Goal: Communication & Community: Share content

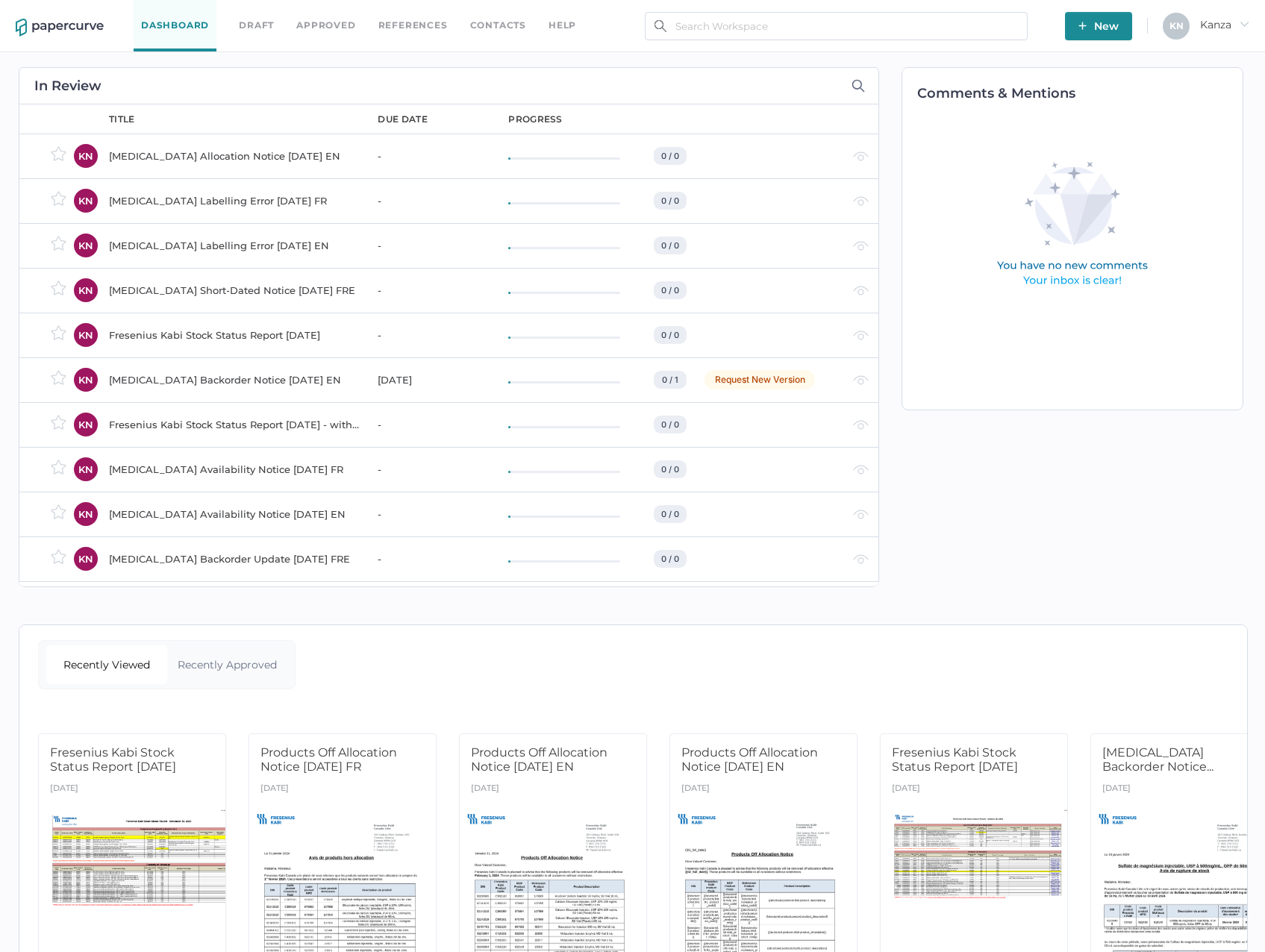
click at [1107, 44] on div "Dashboard Draft Approved References Contacts help New K N Kanza arrow_right" at bounding box center [632, 26] width 1265 height 52
click at [1110, 29] on span "New" at bounding box center [1098, 26] width 40 height 29
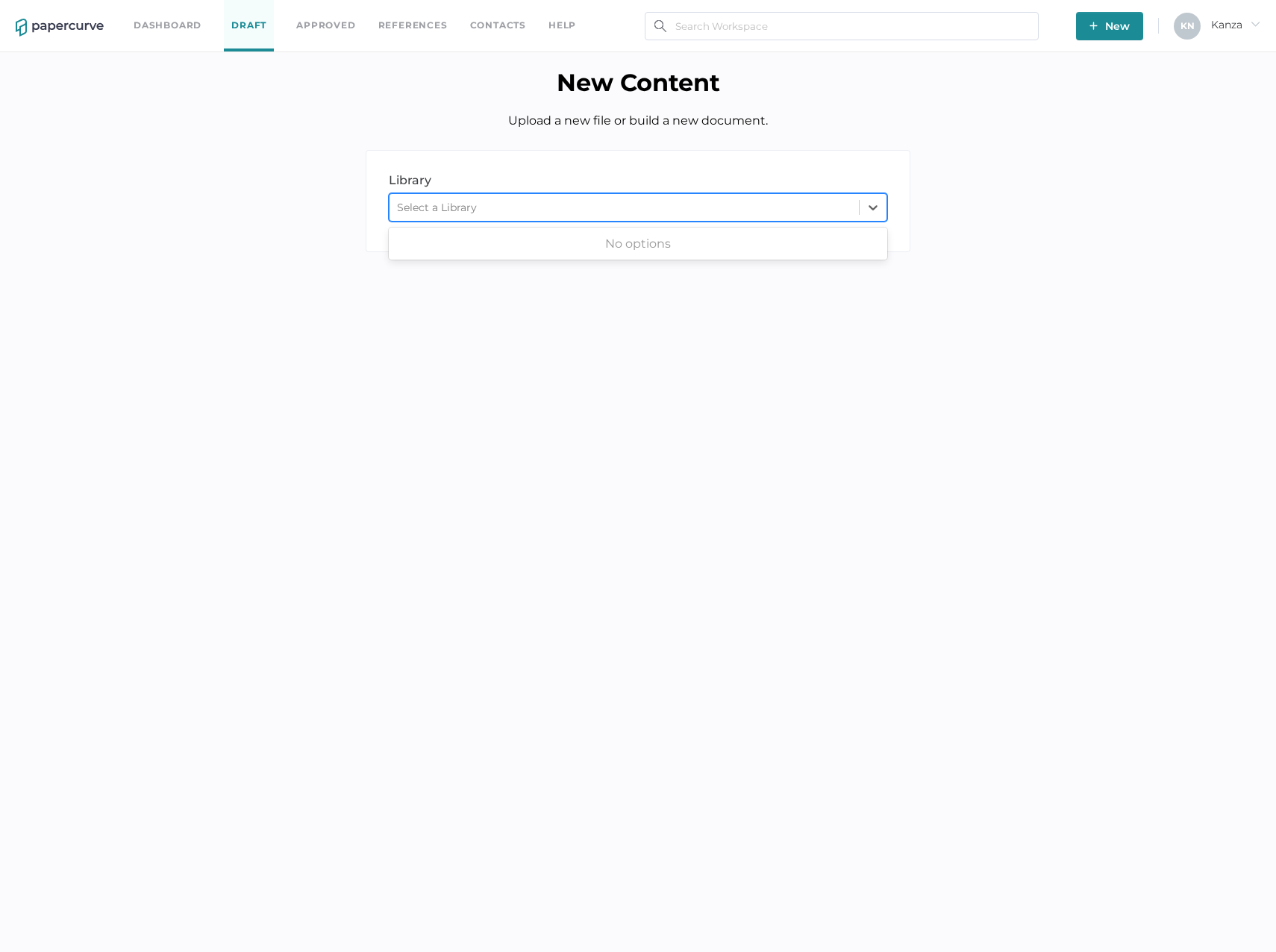
click at [445, 212] on div "Select a Library" at bounding box center [437, 207] width 80 height 13
click at [456, 205] on div "Select a Library" at bounding box center [437, 207] width 80 height 13
click at [273, 180] on div "library LIBRARY 0 results available. Select is focused ,type to refine list, pr…" at bounding box center [638, 212] width 1254 height 124
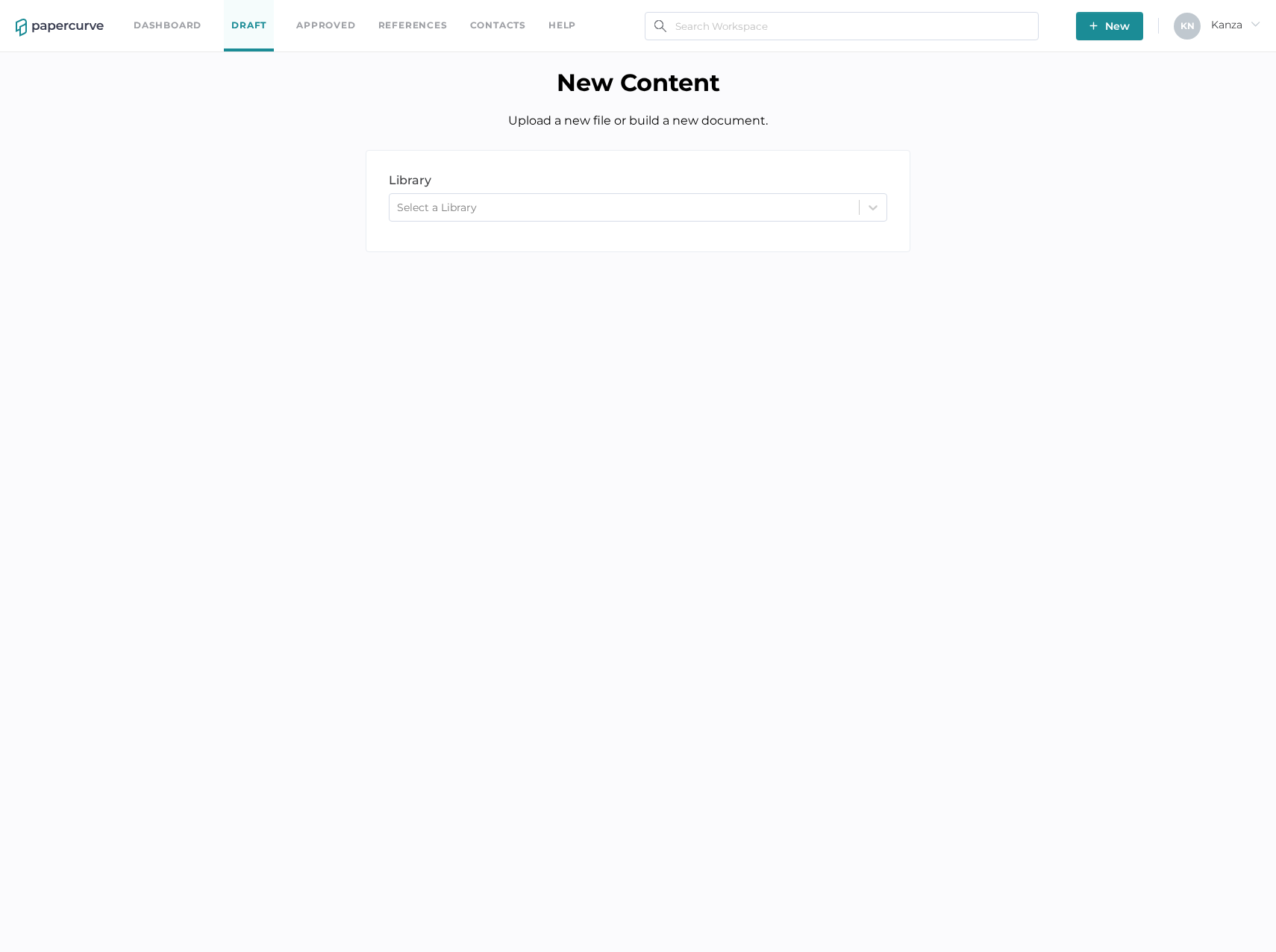
click at [85, 21] on img at bounding box center [59, 28] width 88 height 18
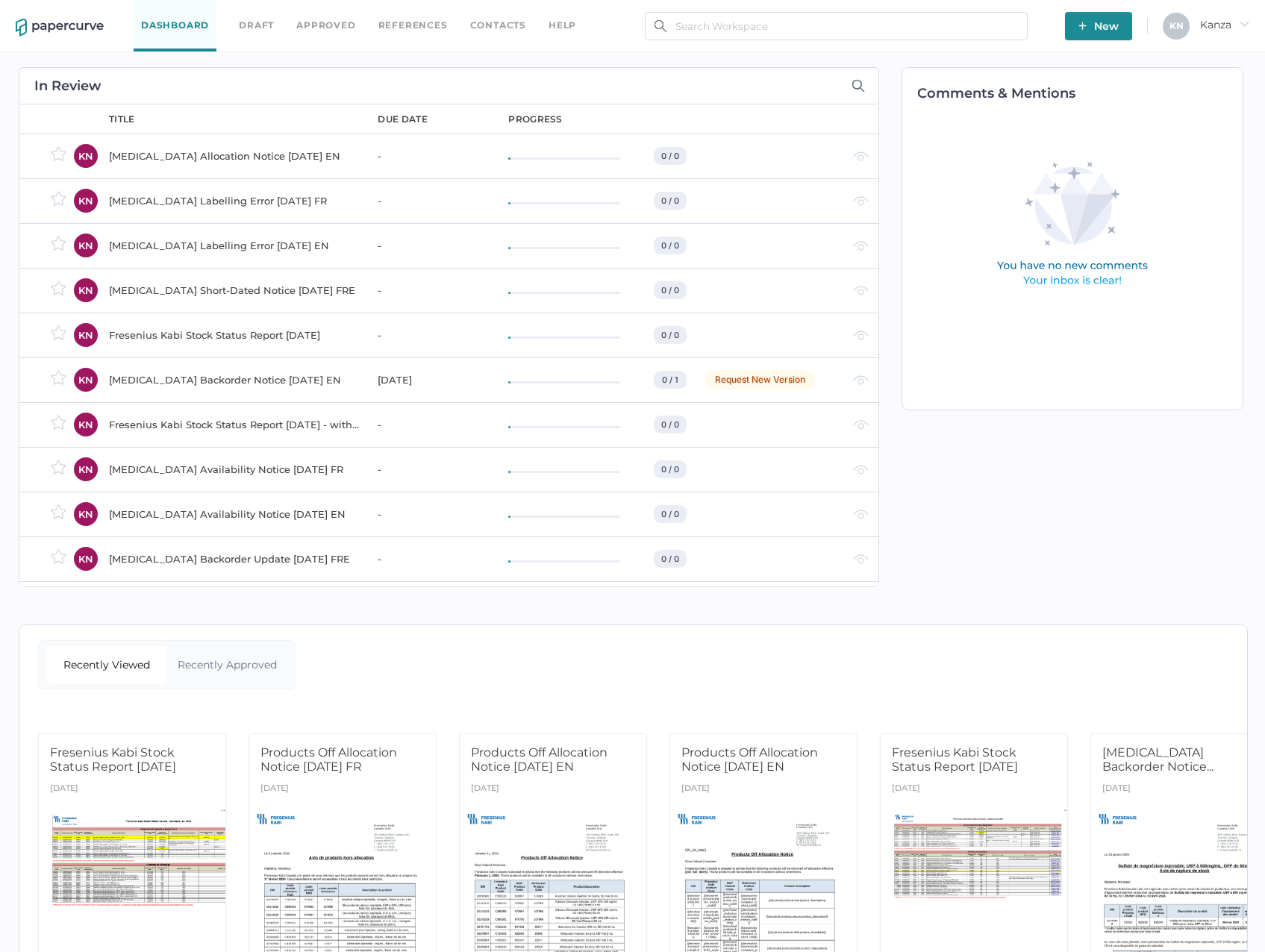
click at [1100, 44] on div "Dashboard Draft Approved References Contacts help New K N Kanza arrow_right" at bounding box center [632, 26] width 1265 height 52
click at [1101, 29] on span "New" at bounding box center [1098, 26] width 40 height 29
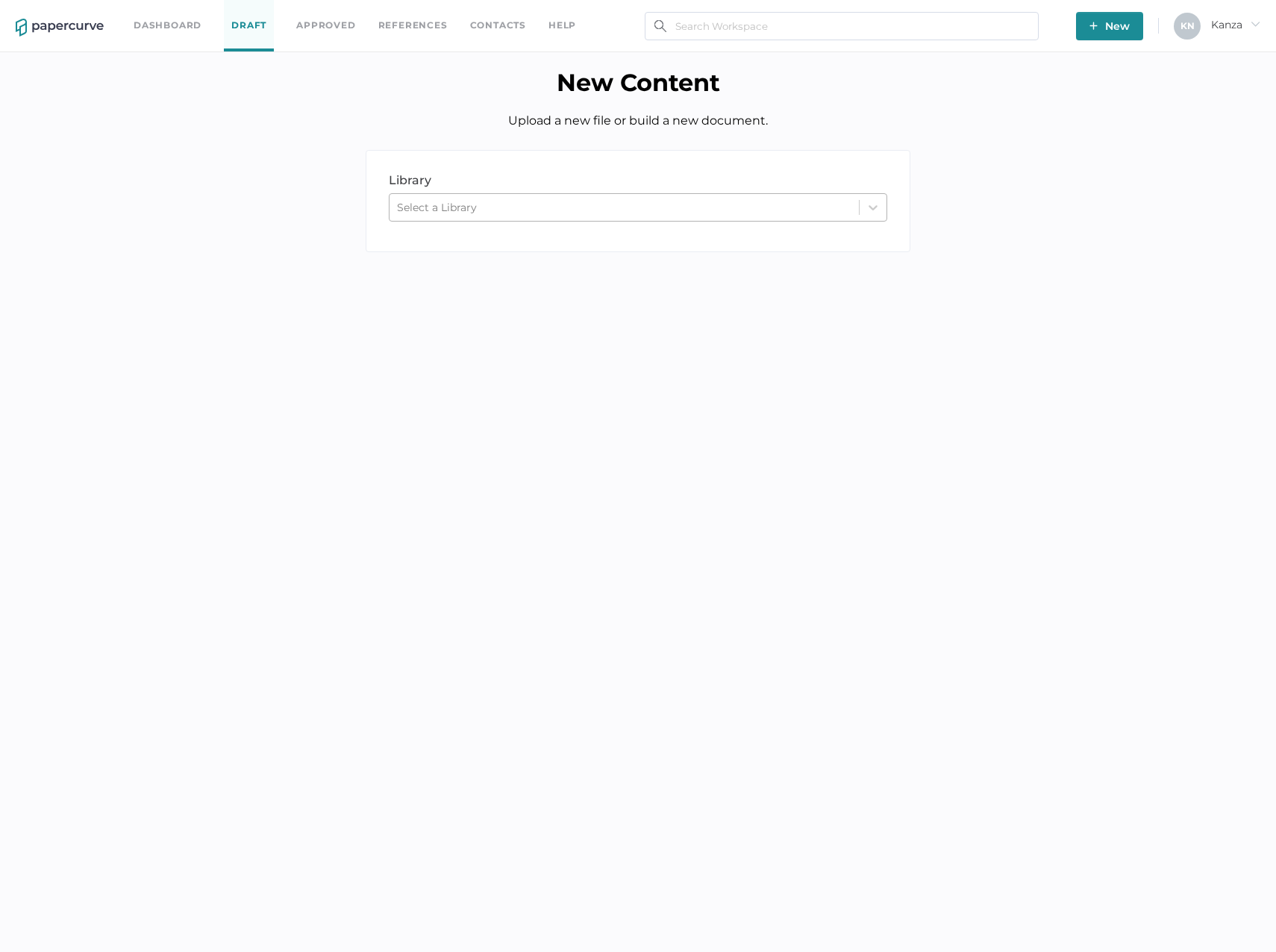
click at [657, 217] on div "Select a Library" at bounding box center [624, 208] width 469 height 22
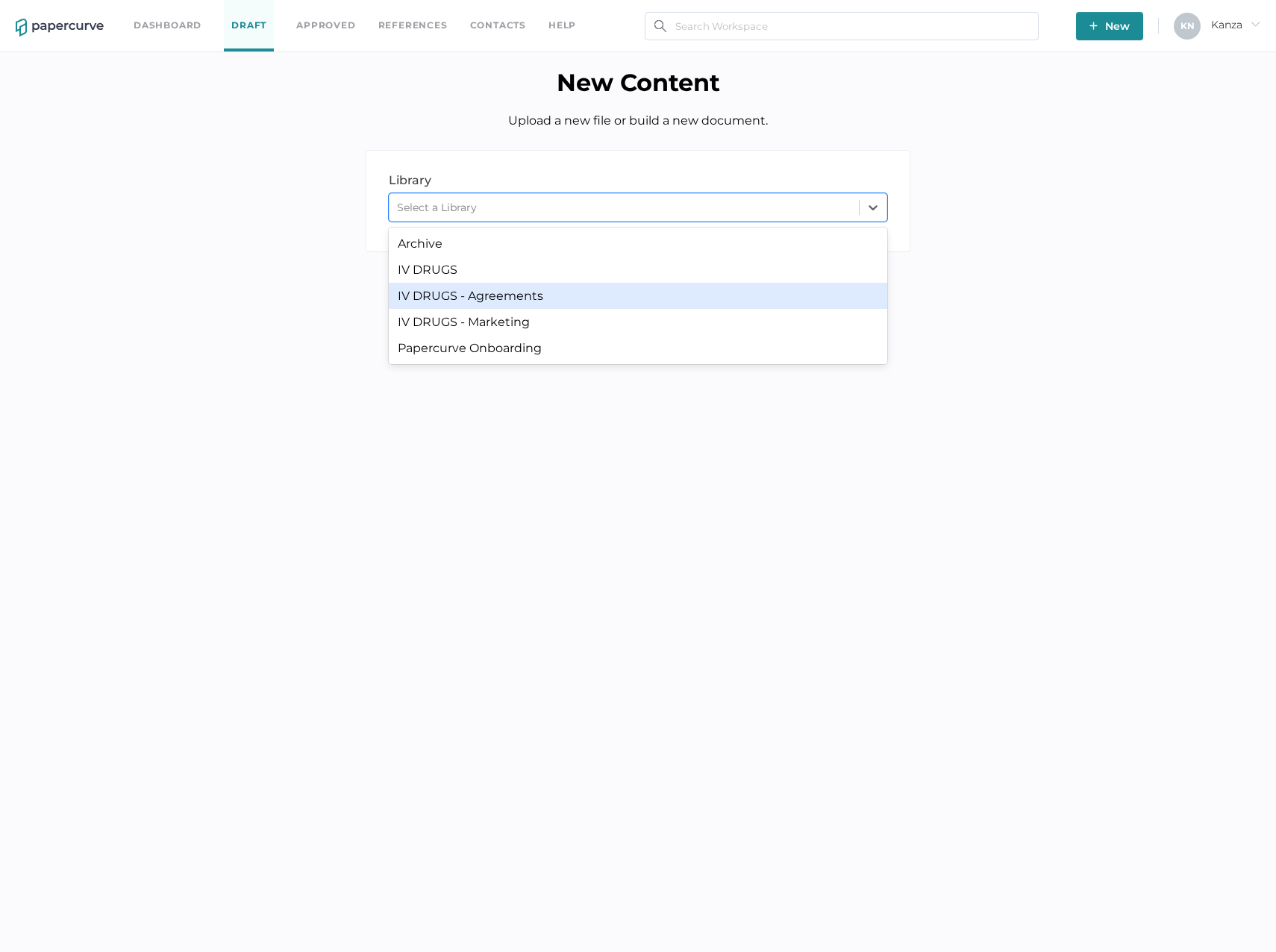
click at [602, 303] on div "IV DRUGS - Agreements" at bounding box center [637, 296] width 499 height 26
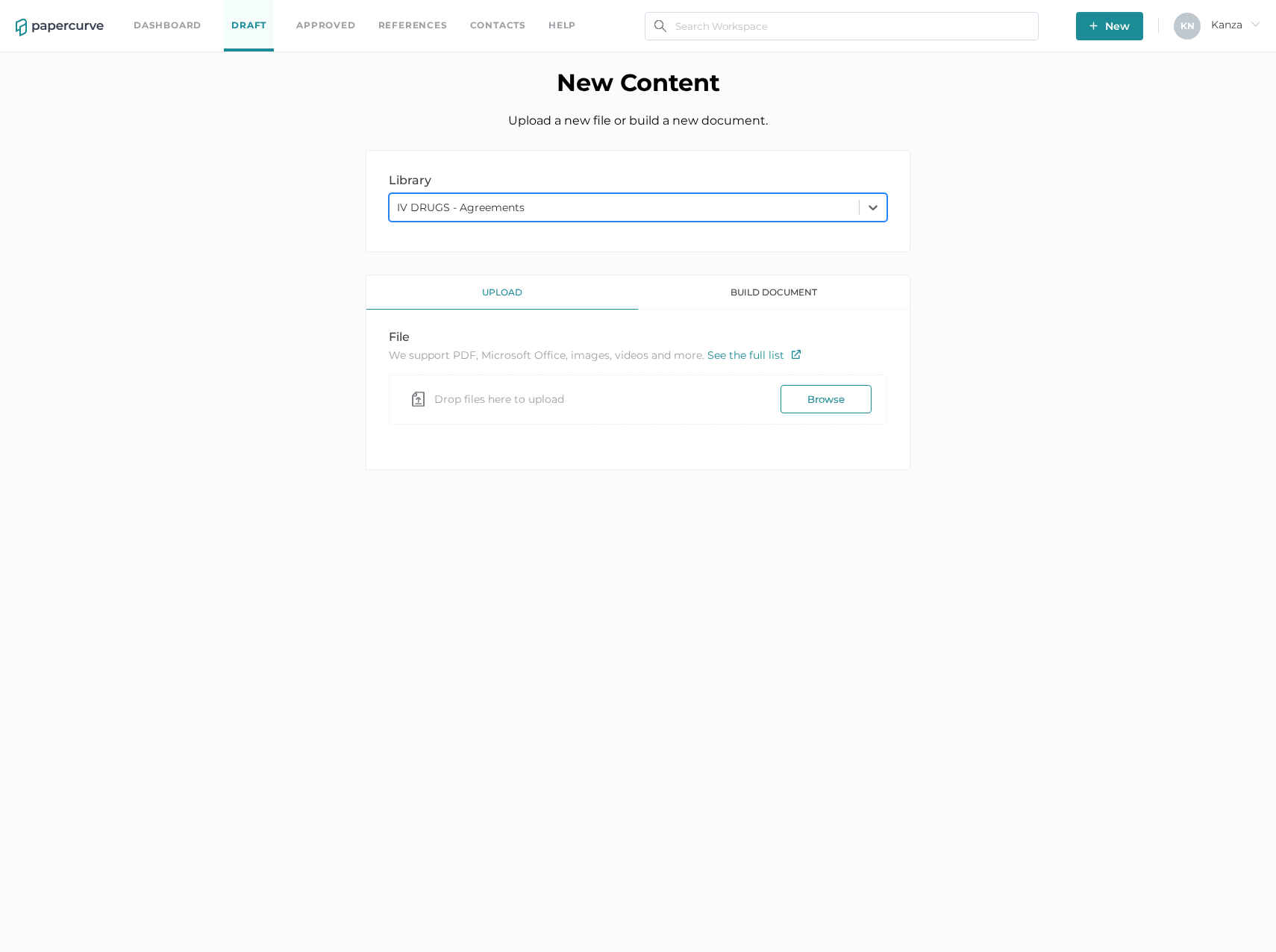
click at [621, 203] on div "IV DRUGS - Agreements" at bounding box center [624, 208] width 469 height 22
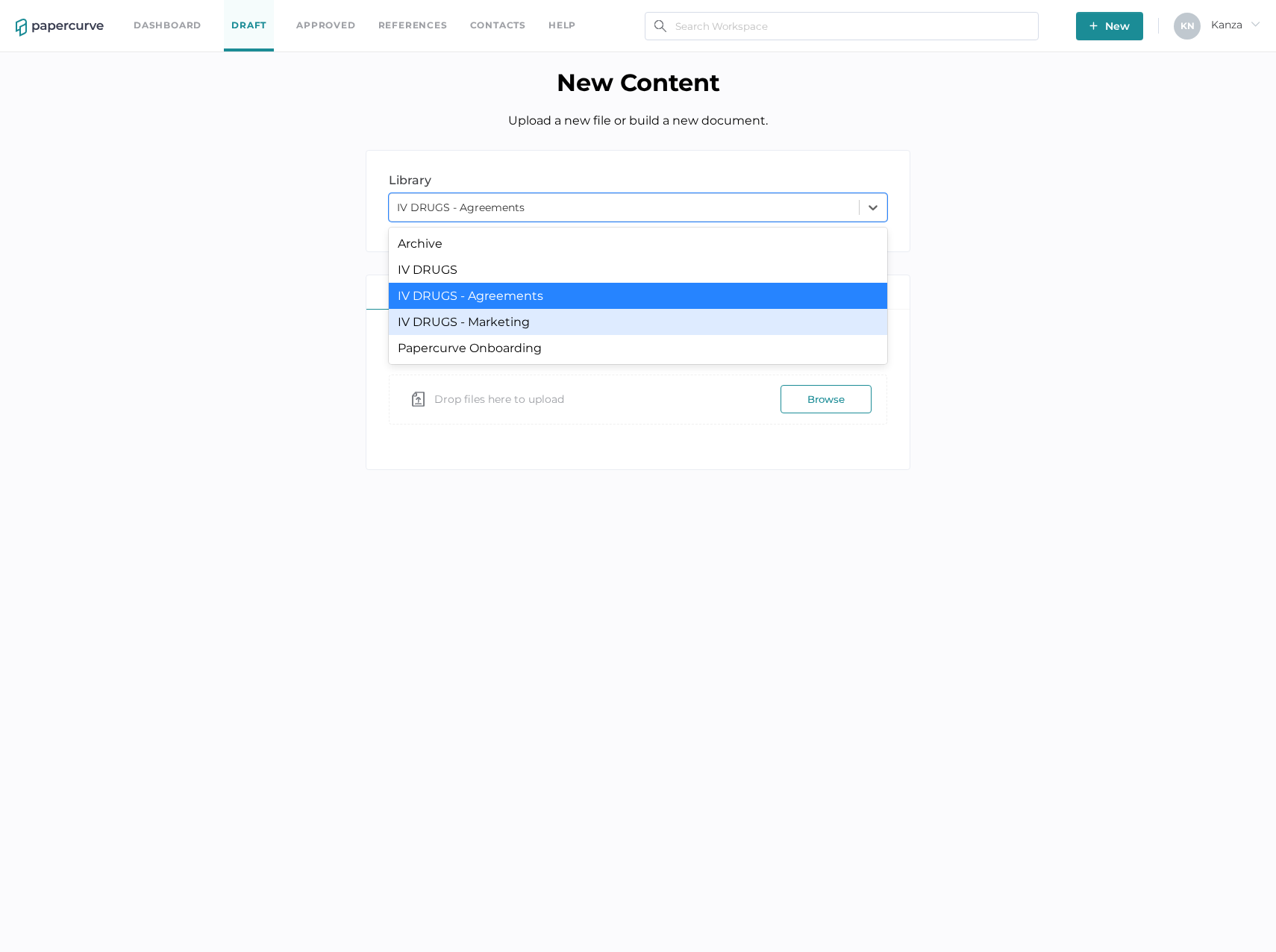
click at [586, 325] on div "IV DRUGS - Marketing" at bounding box center [637, 322] width 499 height 26
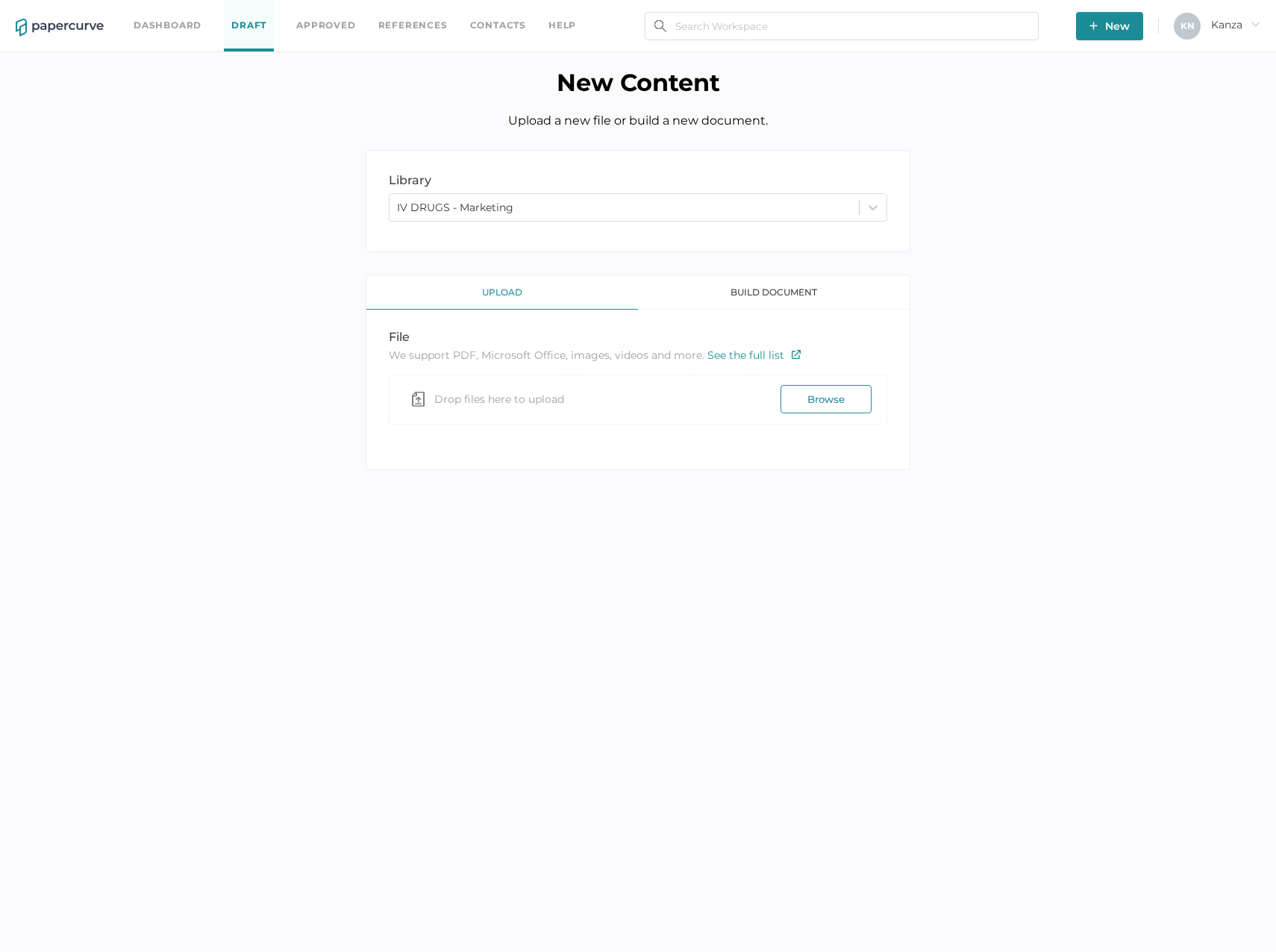
click at [292, 546] on body "Dashboard Draft Approved References Contacts help New K N Kanza arrow_right New…" at bounding box center [638, 476] width 1276 height 952
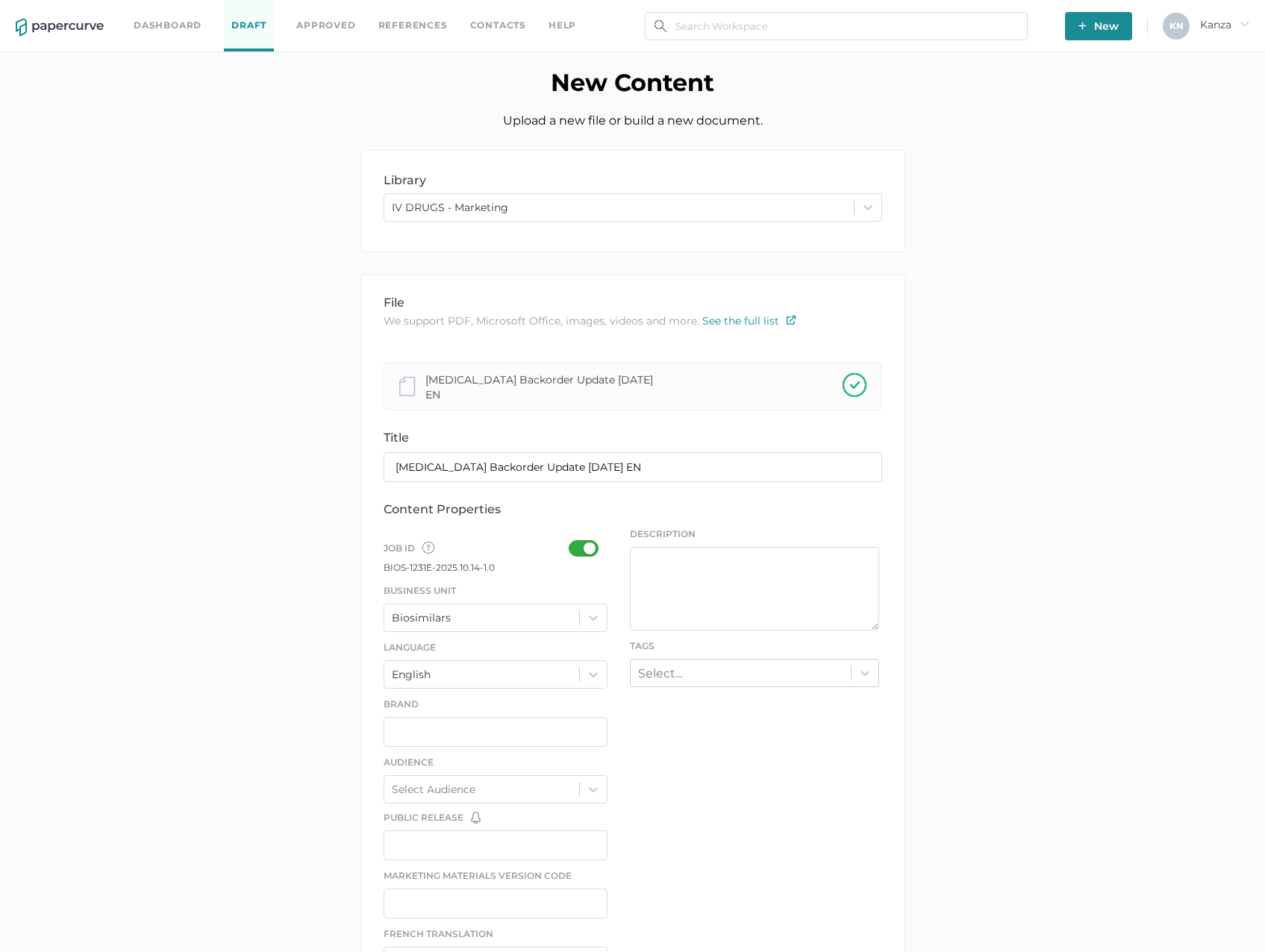
click at [609, 552] on div "file We support PDF, Microsoft Office, images, videos and more. See the full li…" at bounding box center [632, 782] width 545 height 1016
click at [596, 544] on div at bounding box center [587, 549] width 39 height 17
click at [571, 542] on input "checkbox" at bounding box center [571, 542] width 0 height 0
click at [590, 626] on div at bounding box center [593, 618] width 27 height 27
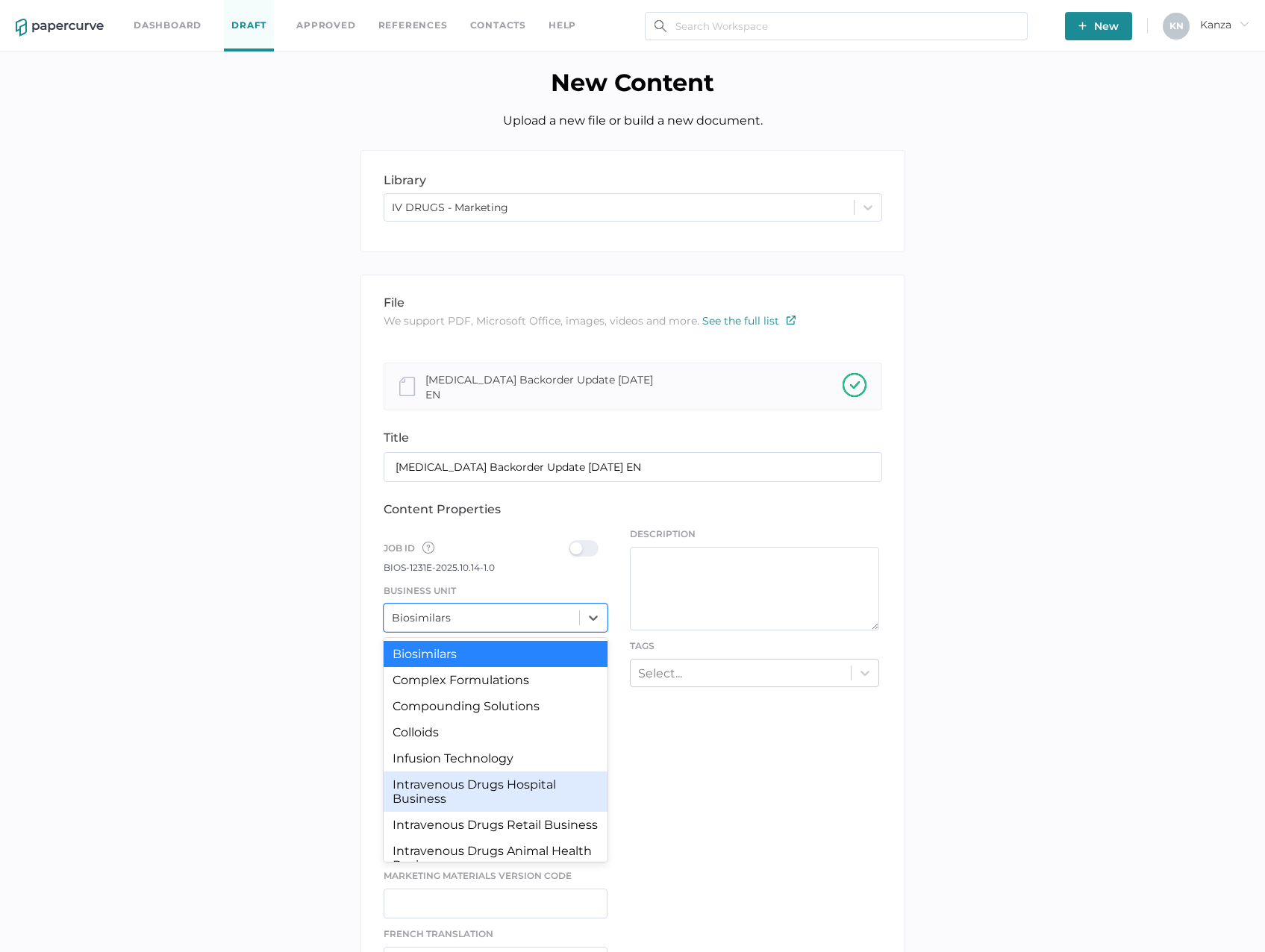
click at [515, 774] on div "Intravenous Drugs Hospital Business" at bounding box center [495, 791] width 224 height 40
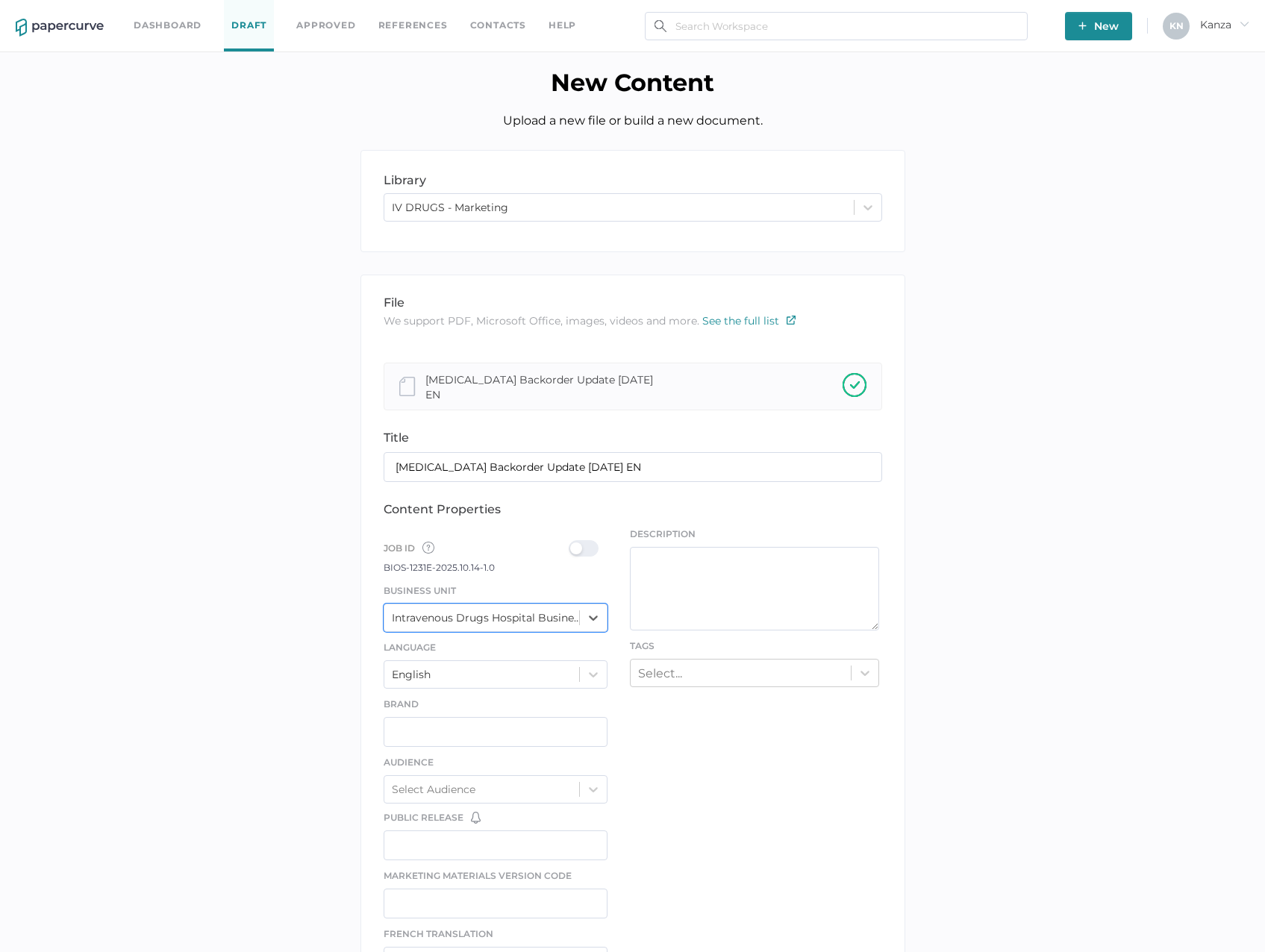
click at [596, 541] on div at bounding box center [587, 549] width 39 height 17
click at [571, 542] on input "checkbox" at bounding box center [571, 542] width 0 height 0
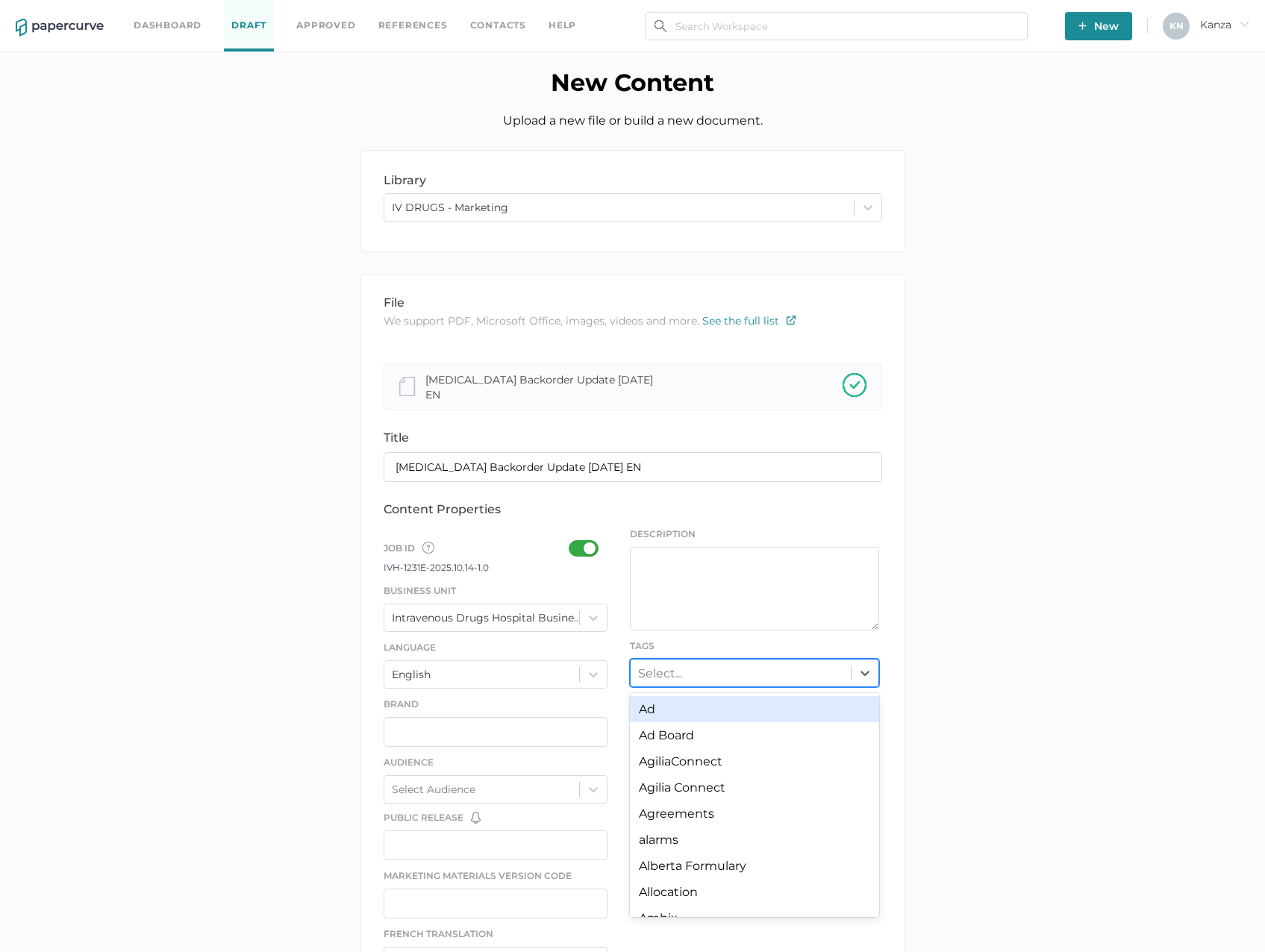
click at [696, 678] on div "Select..." at bounding box center [740, 672] width 220 height 23
type input "back"
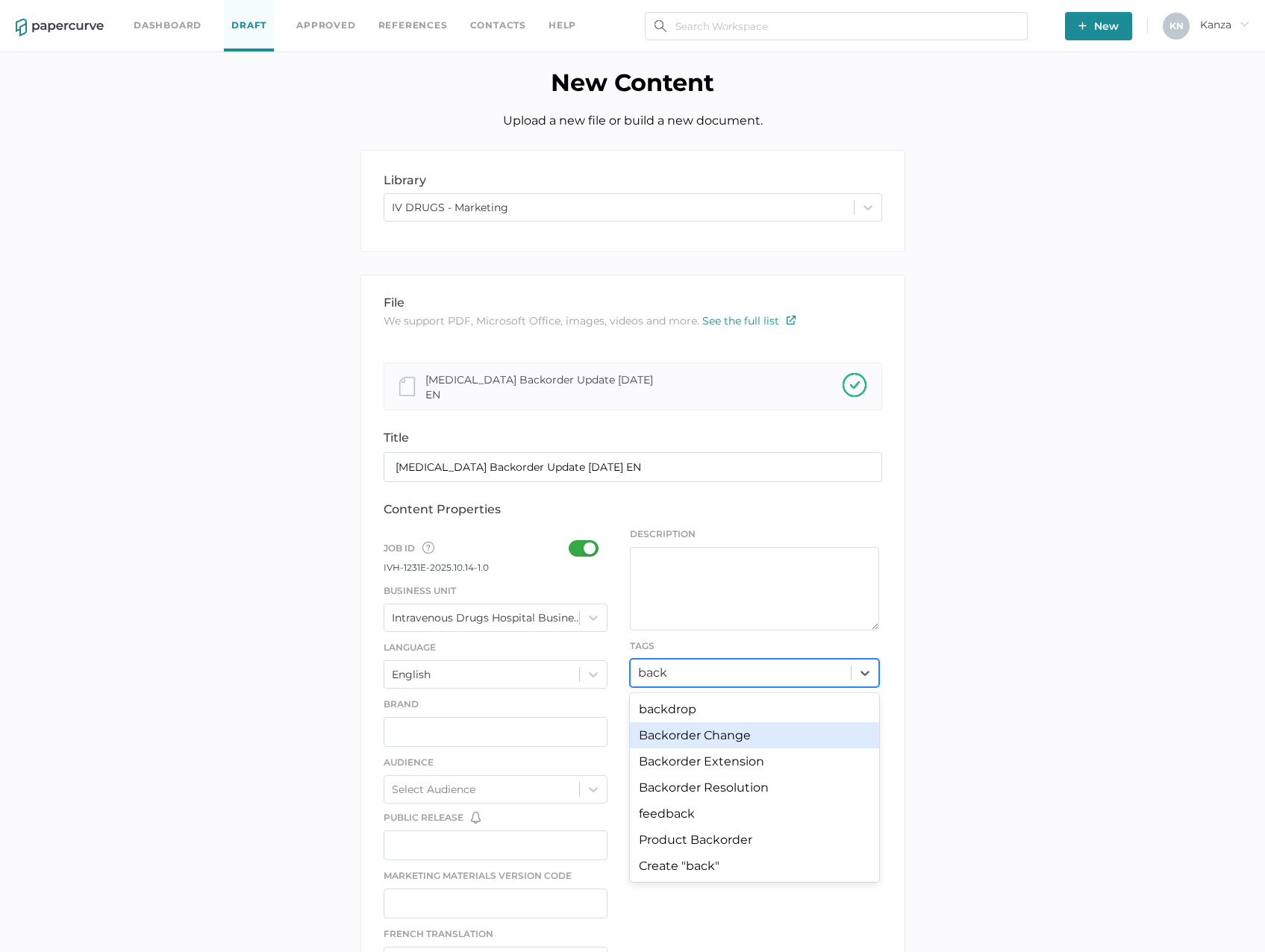
click at [714, 734] on div "Backorder Change" at bounding box center [755, 735] width 249 height 26
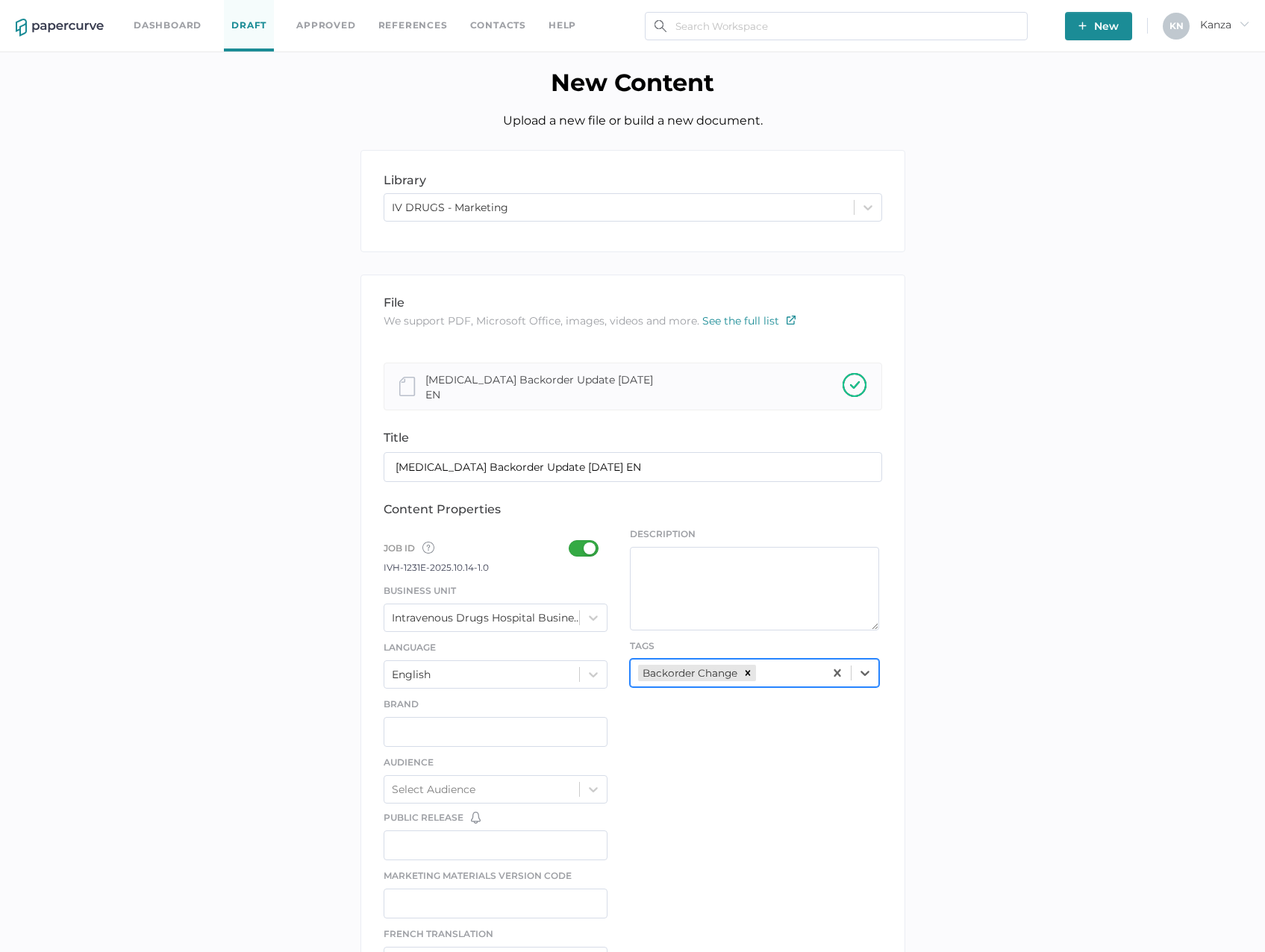
click at [701, 825] on div "file We support PDF, Microsoft Office, images, videos and more. See the full li…" at bounding box center [632, 782] width 545 height 1016
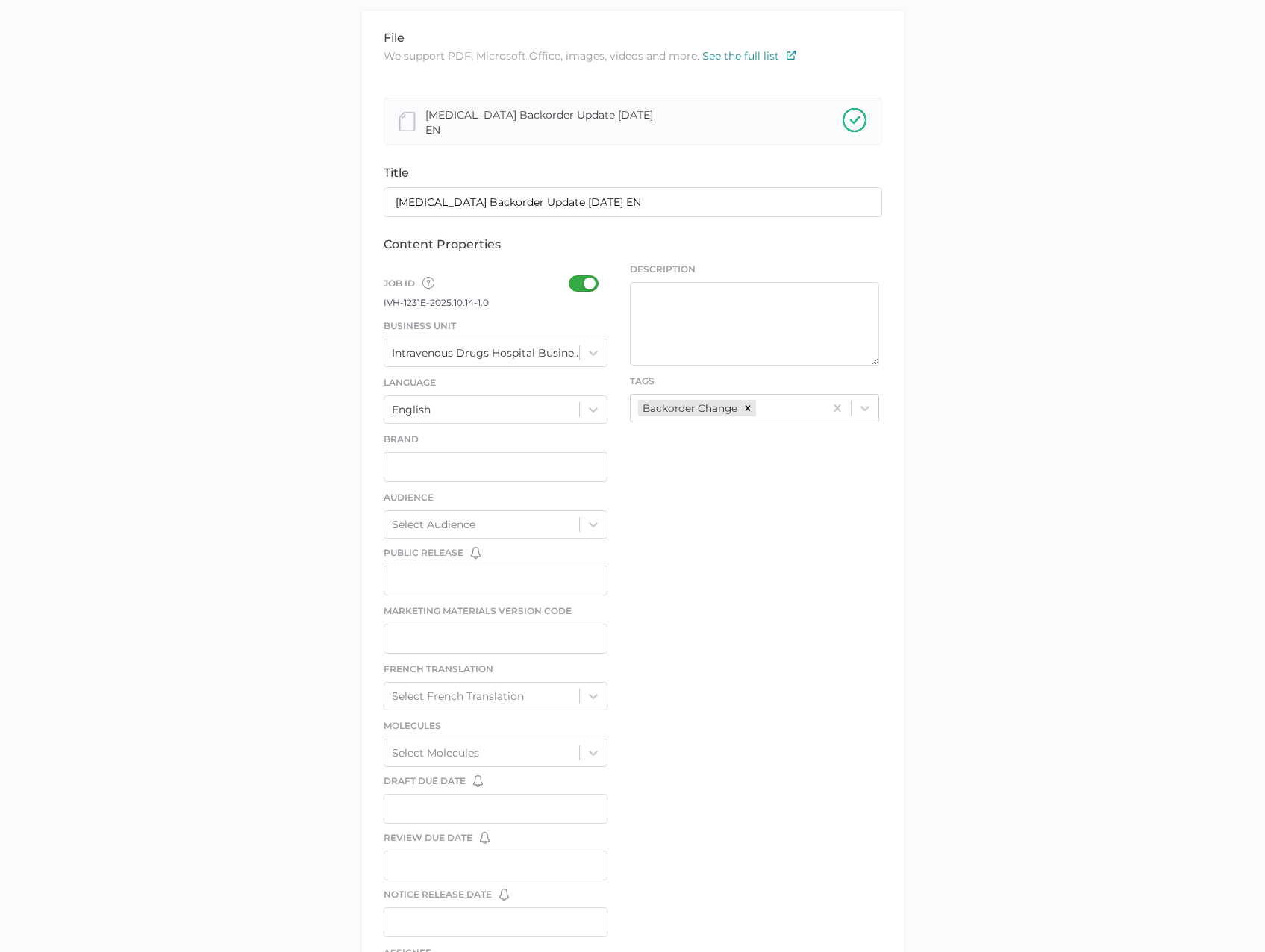
scroll to position [483, 0]
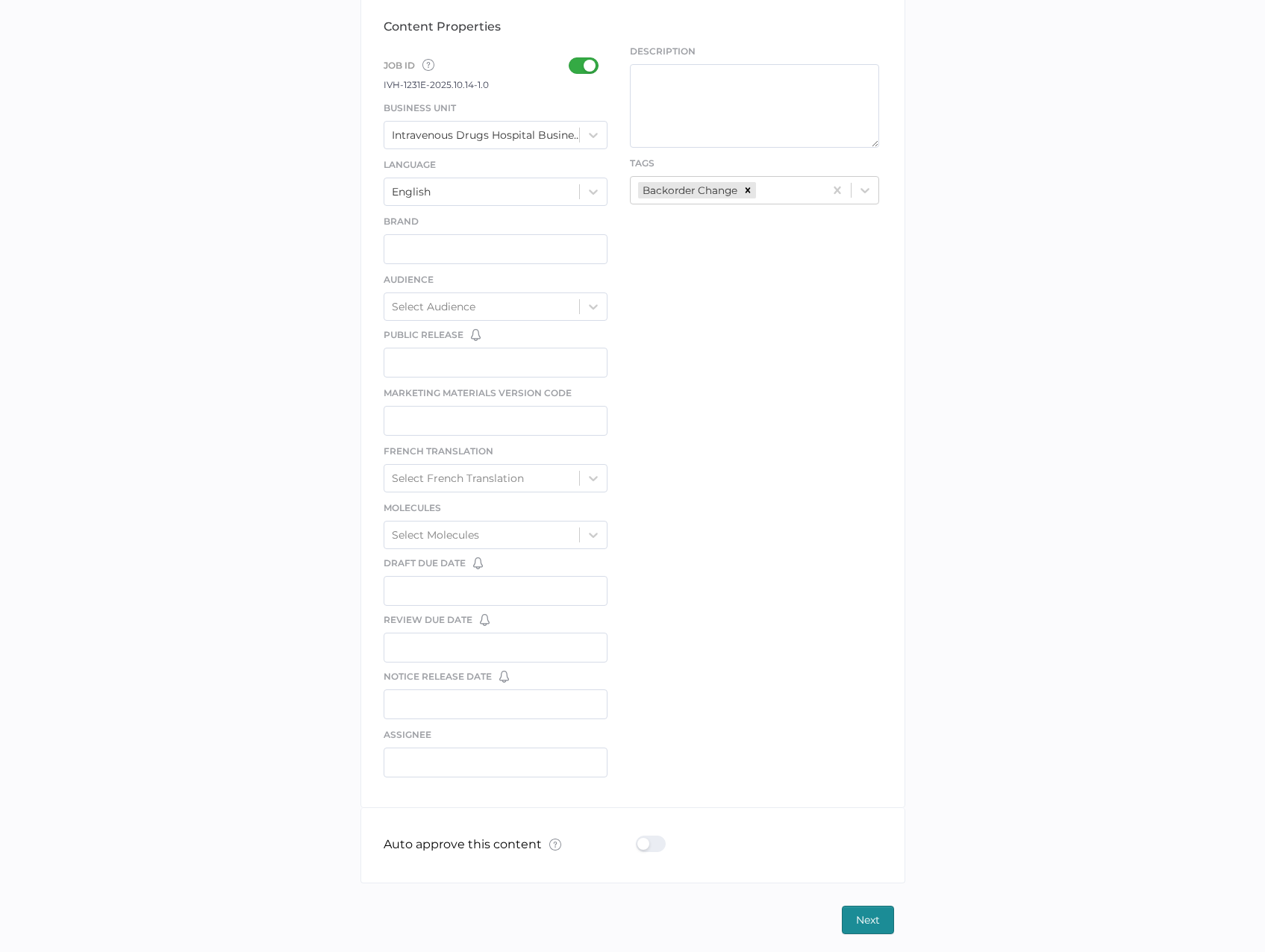
click at [640, 837] on div at bounding box center [655, 843] width 39 height 17
click at [639, 838] on input "checkbox" at bounding box center [639, 838] width 0 height 0
click at [869, 924] on span "Next" at bounding box center [868, 920] width 24 height 27
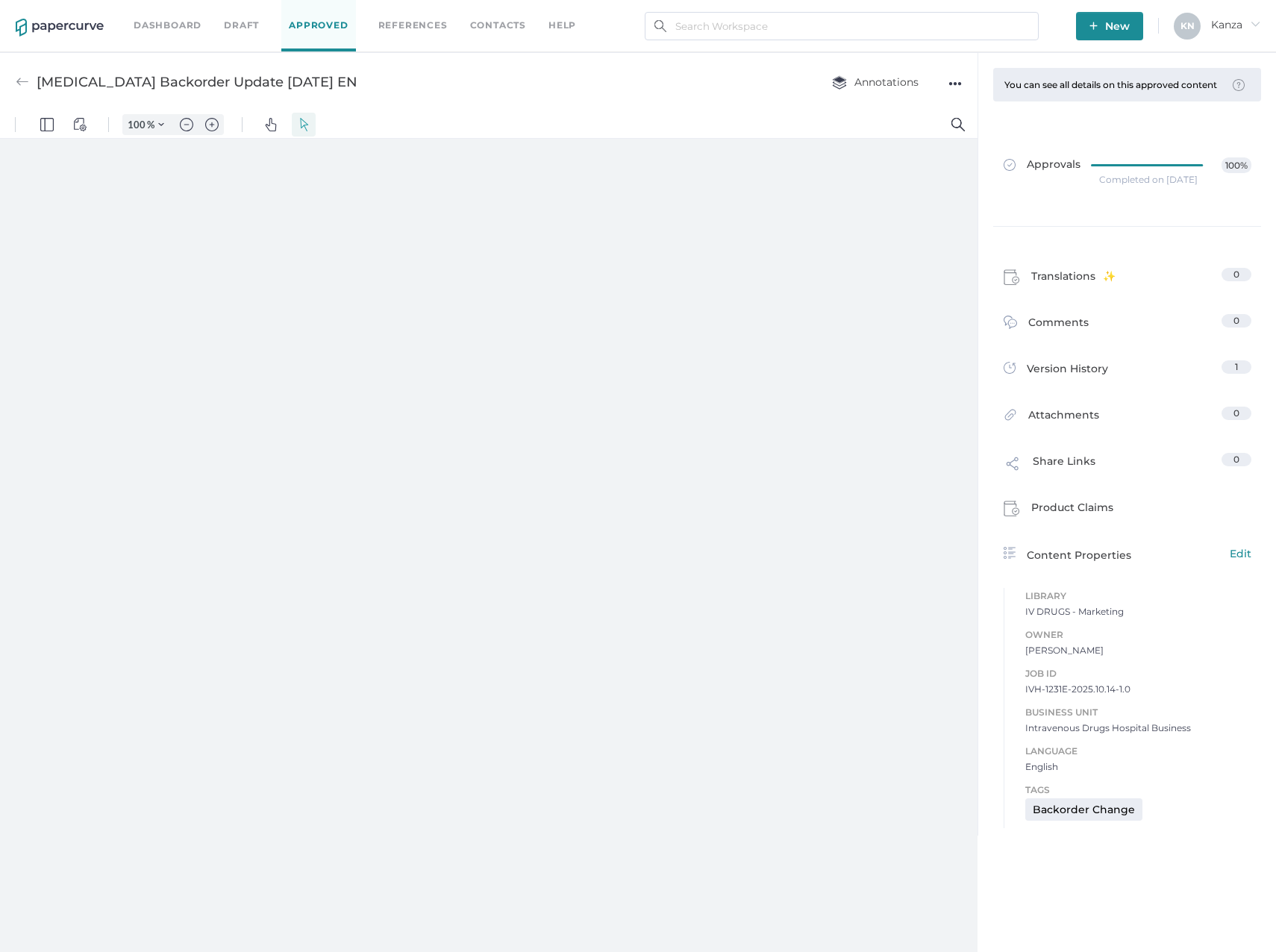
type input "160"
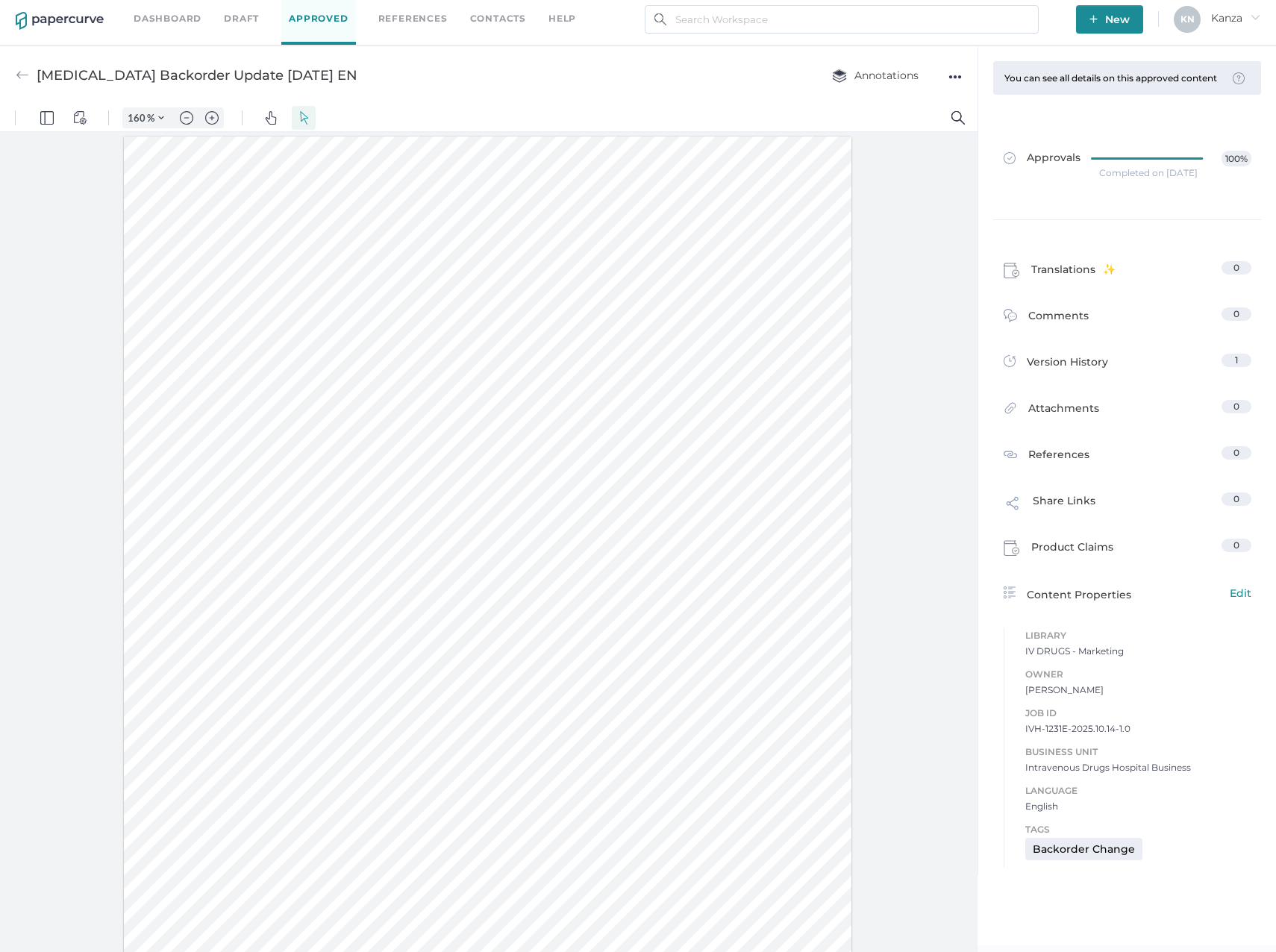
click at [1157, 32] on div "Dashboard Draft Approved References Contacts help New K N Kanza arrow_right" at bounding box center [638, 20] width 1276 height 52
click at [1117, 19] on span "New" at bounding box center [1109, 20] width 40 height 29
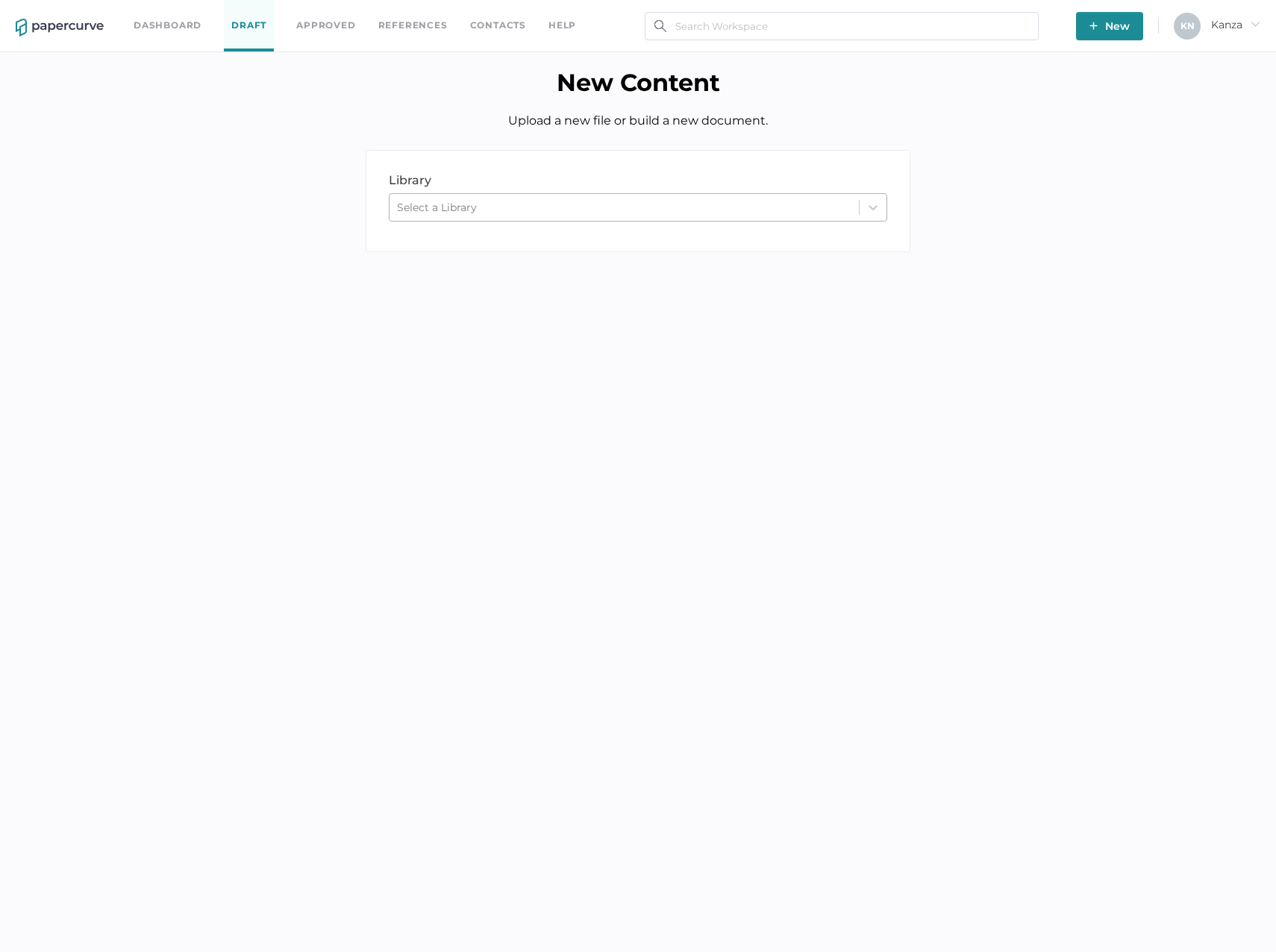
click at [579, 198] on div "Select a Library" at bounding box center [624, 208] width 469 height 22
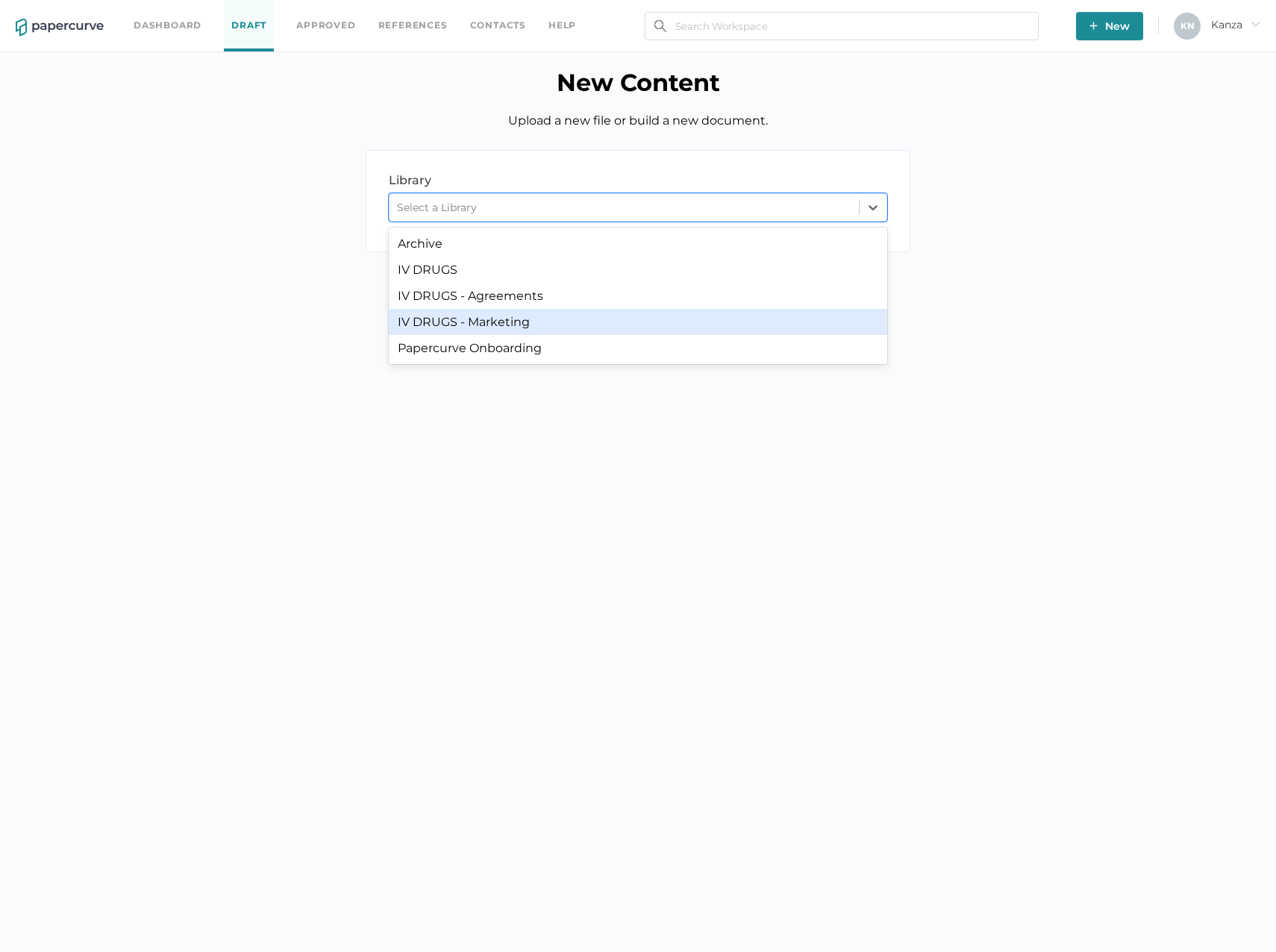
click at [579, 319] on div "IV DRUGS - Marketing" at bounding box center [637, 322] width 499 height 26
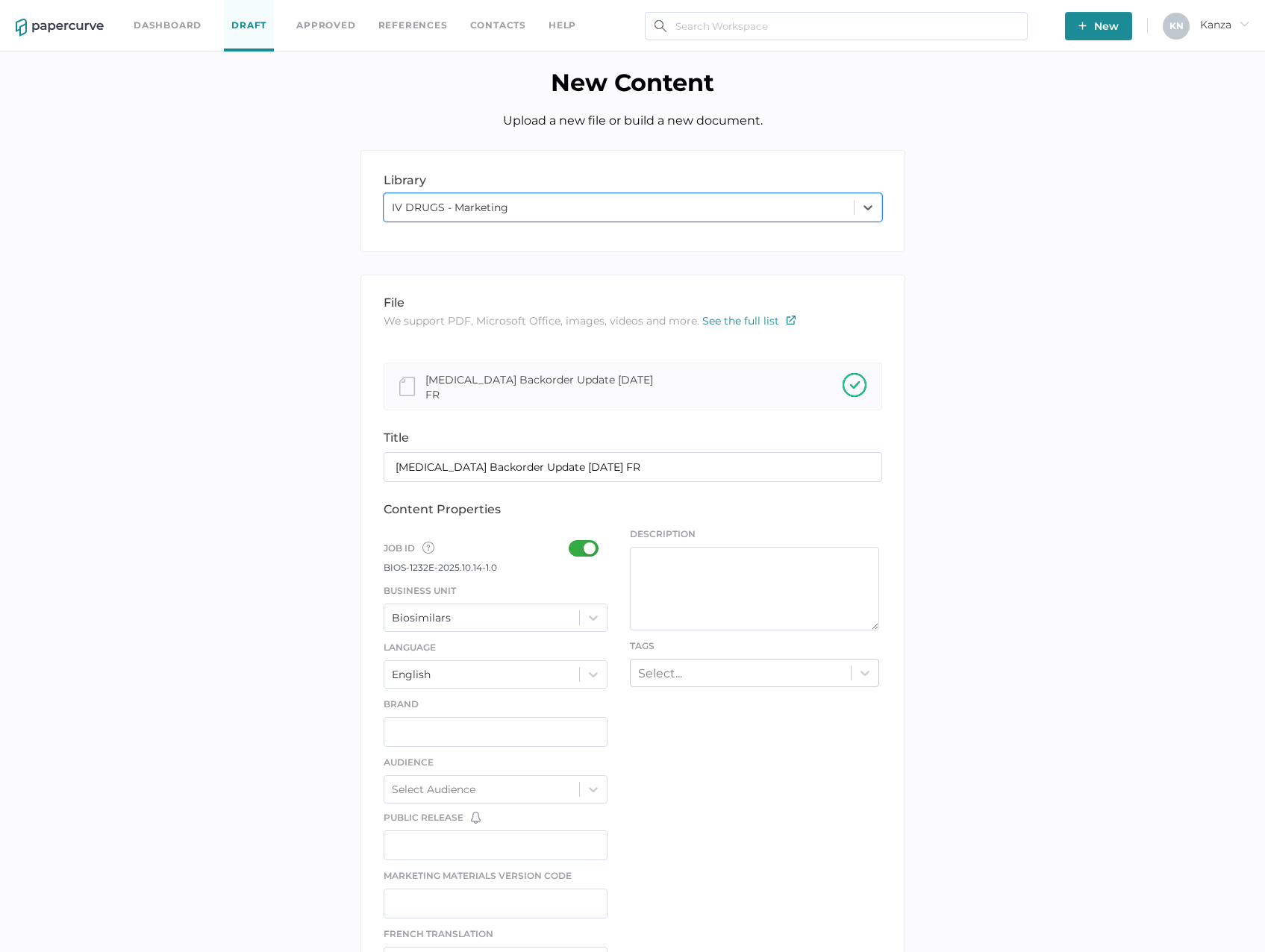
click at [589, 550] on div at bounding box center [587, 549] width 39 height 17
click at [571, 542] on input "checkbox" at bounding box center [571, 542] width 0 height 0
click at [584, 617] on div at bounding box center [593, 618] width 27 height 27
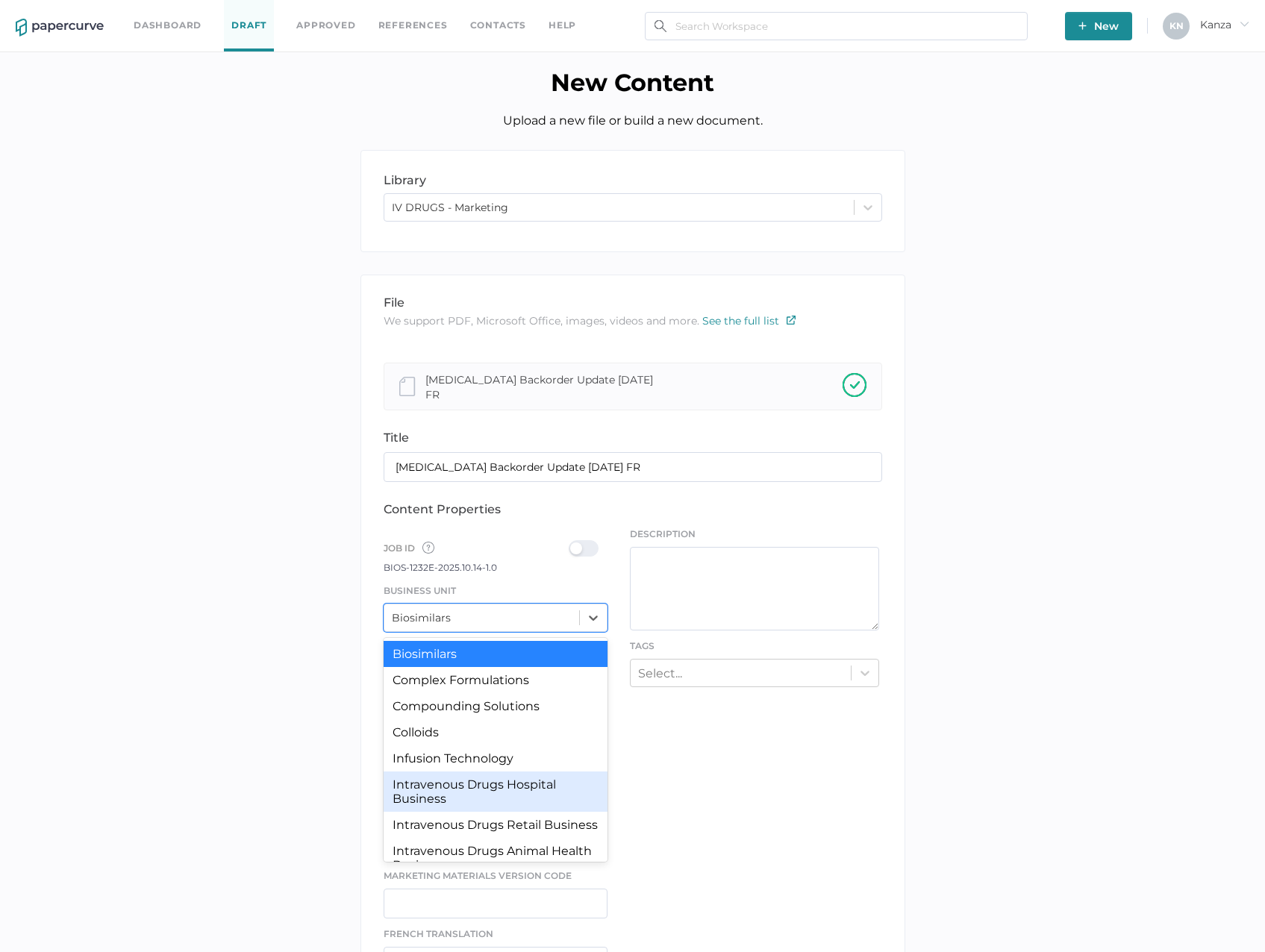
click at [498, 790] on div "Intravenous Drugs Hospital Business" at bounding box center [495, 791] width 224 height 40
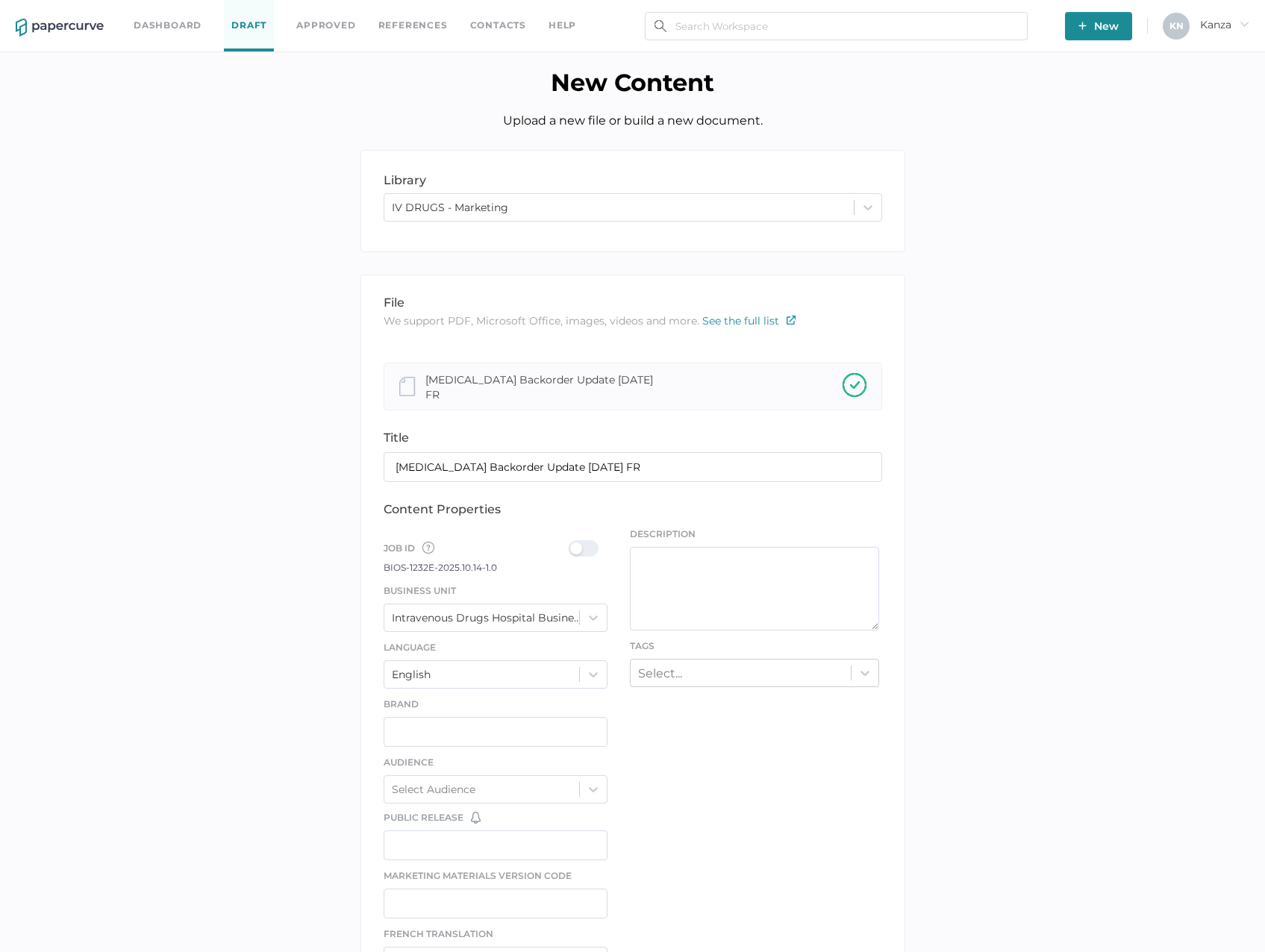
click at [579, 541] on div at bounding box center [587, 549] width 39 height 17
click at [571, 542] on input "checkbox" at bounding box center [571, 542] width 0 height 0
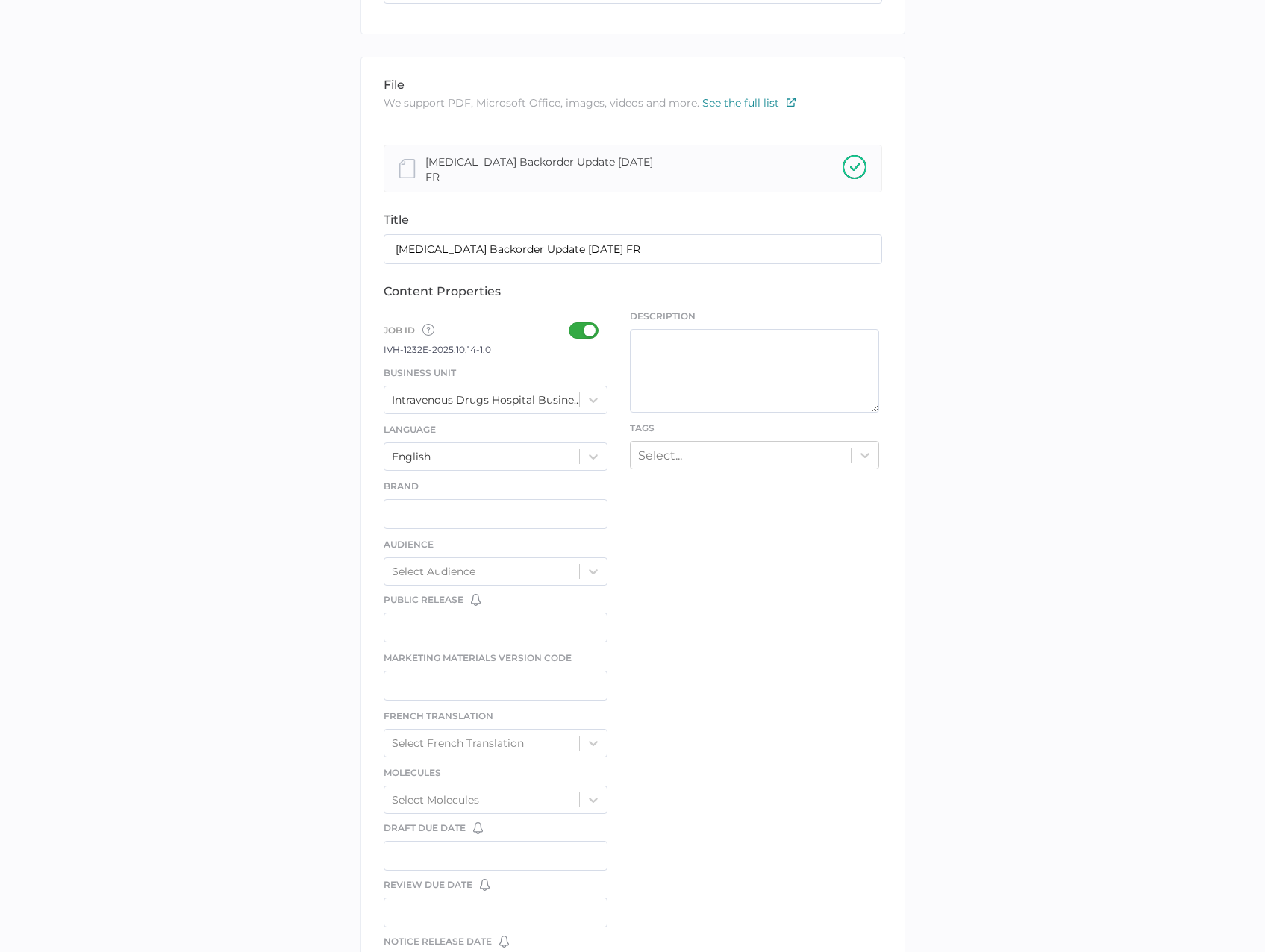
scroll to position [224, 0]
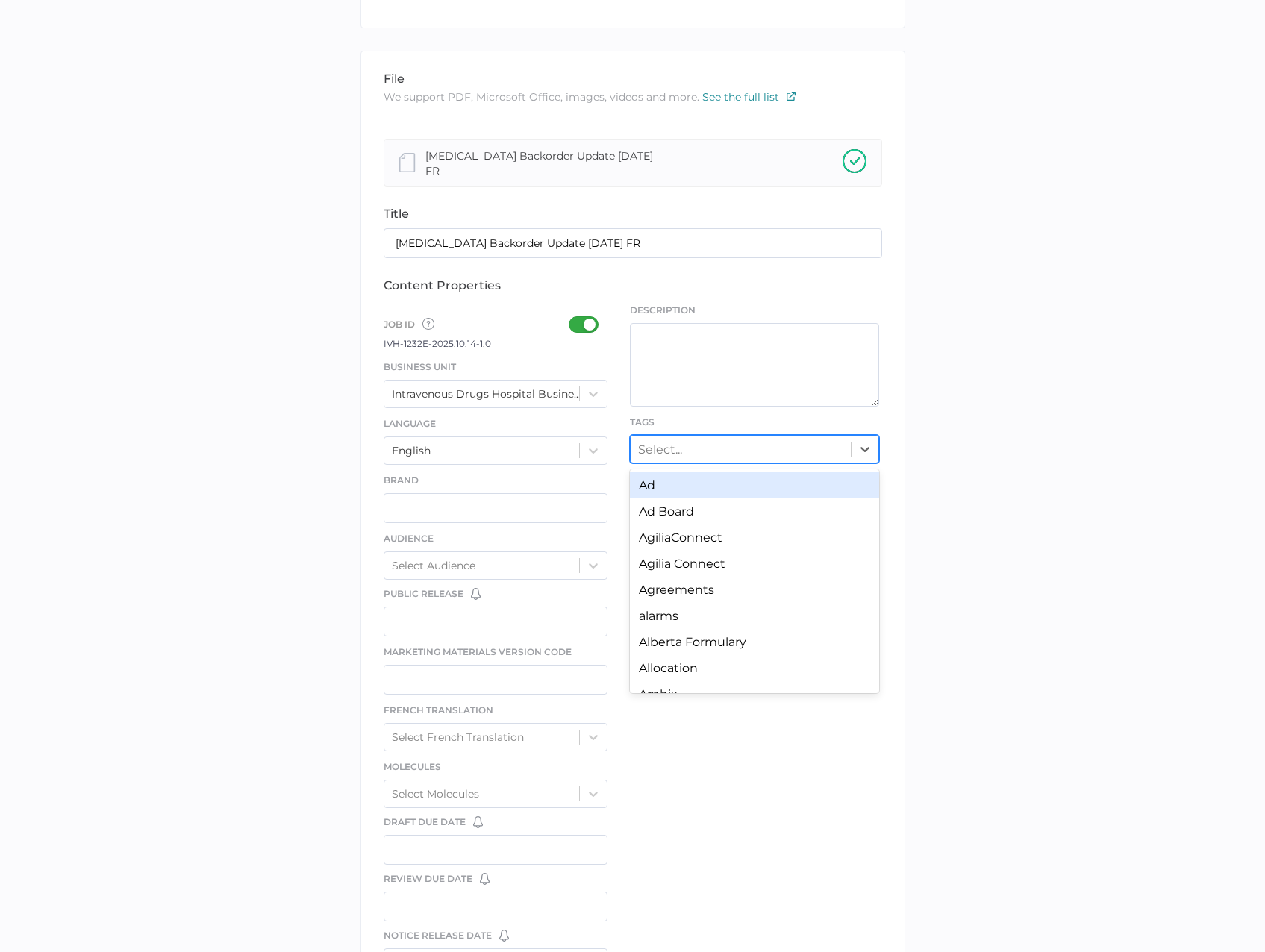
click at [659, 448] on div "Select..." at bounding box center [660, 449] width 44 height 14
type input "bac"
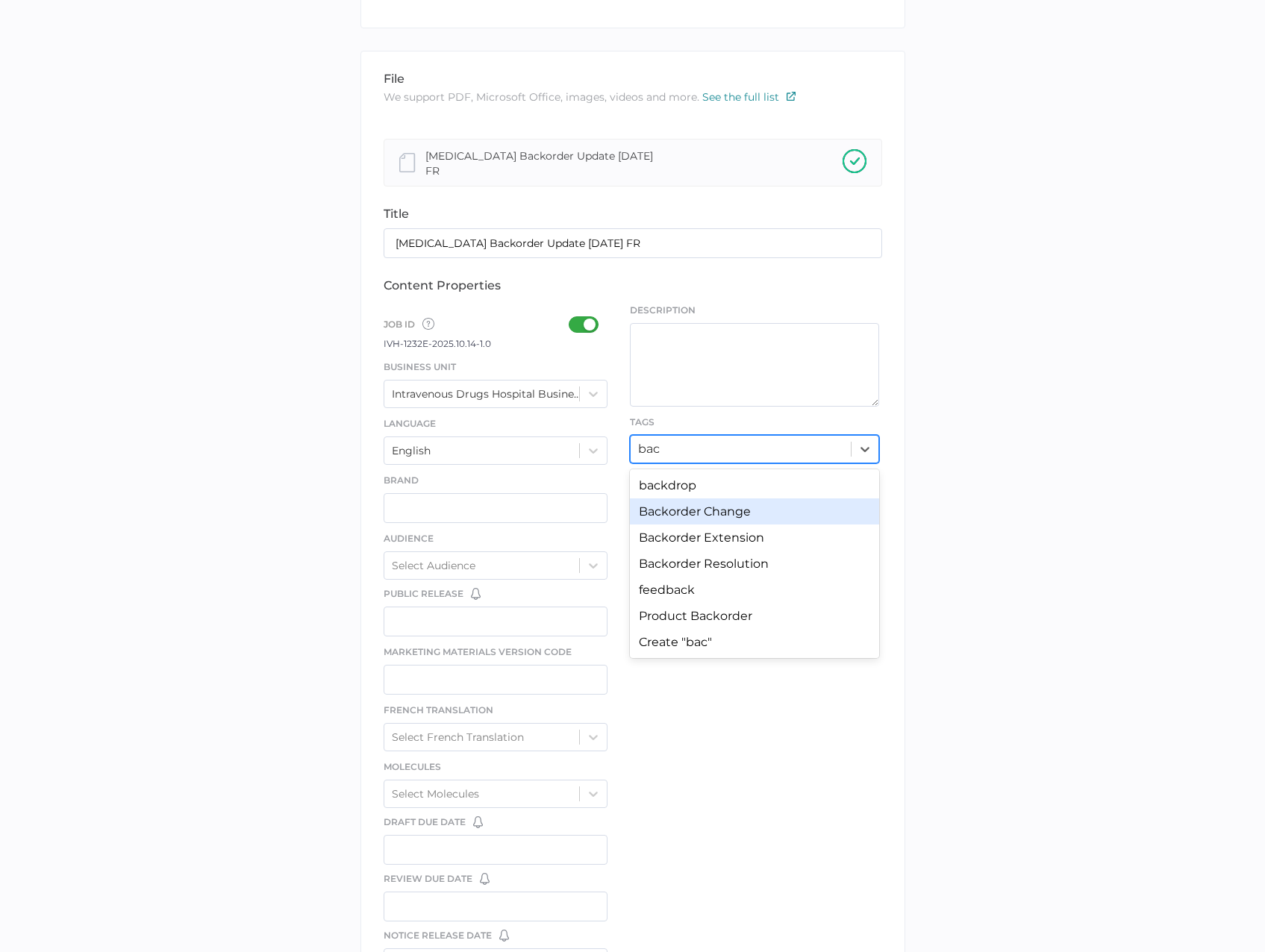
click at [668, 499] on div "Backorder Change" at bounding box center [755, 511] width 249 height 26
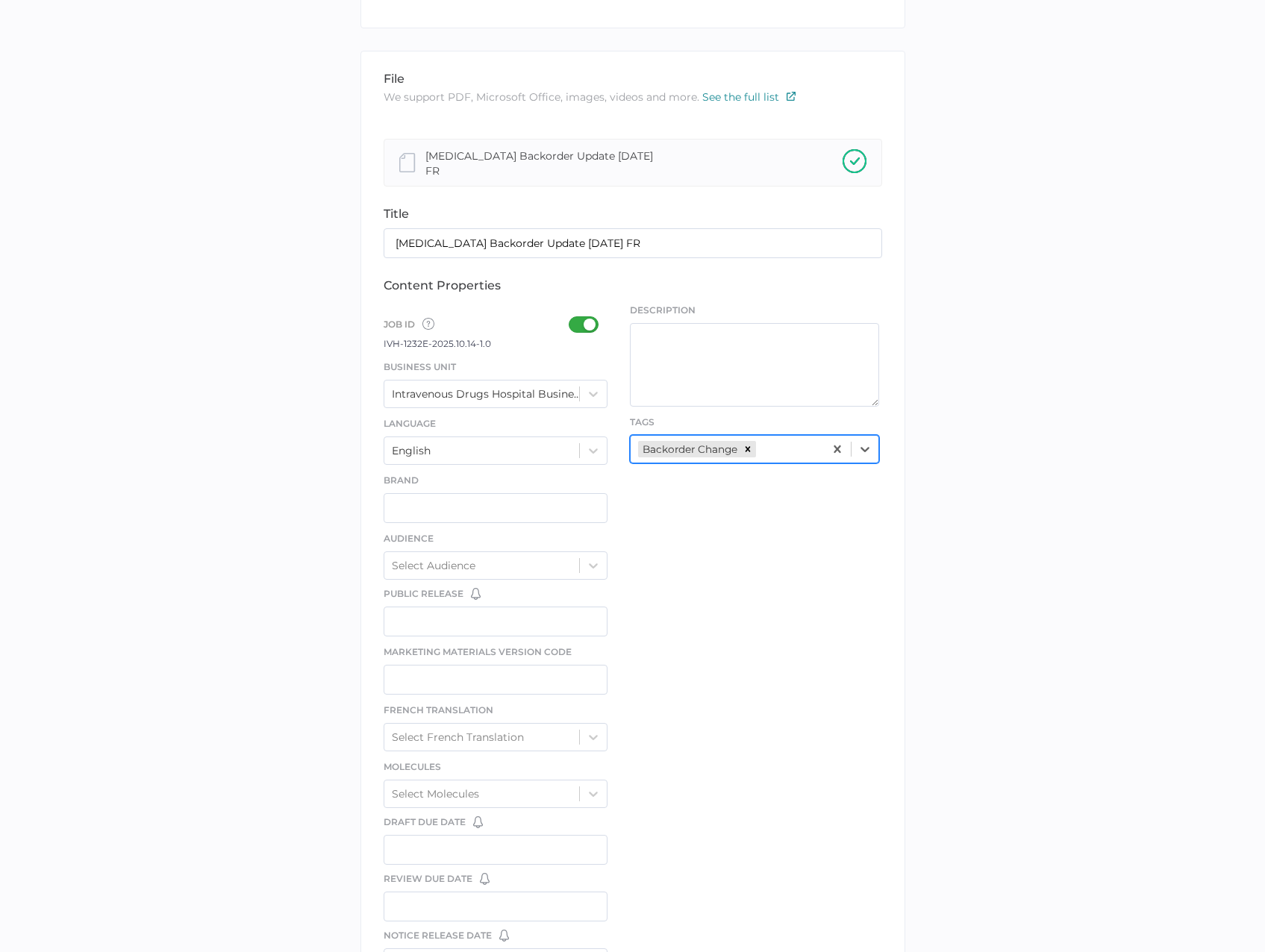
click at [664, 572] on div "file We support PDF, Microsoft Office, images, videos and more. See the full li…" at bounding box center [632, 559] width 545 height 1016
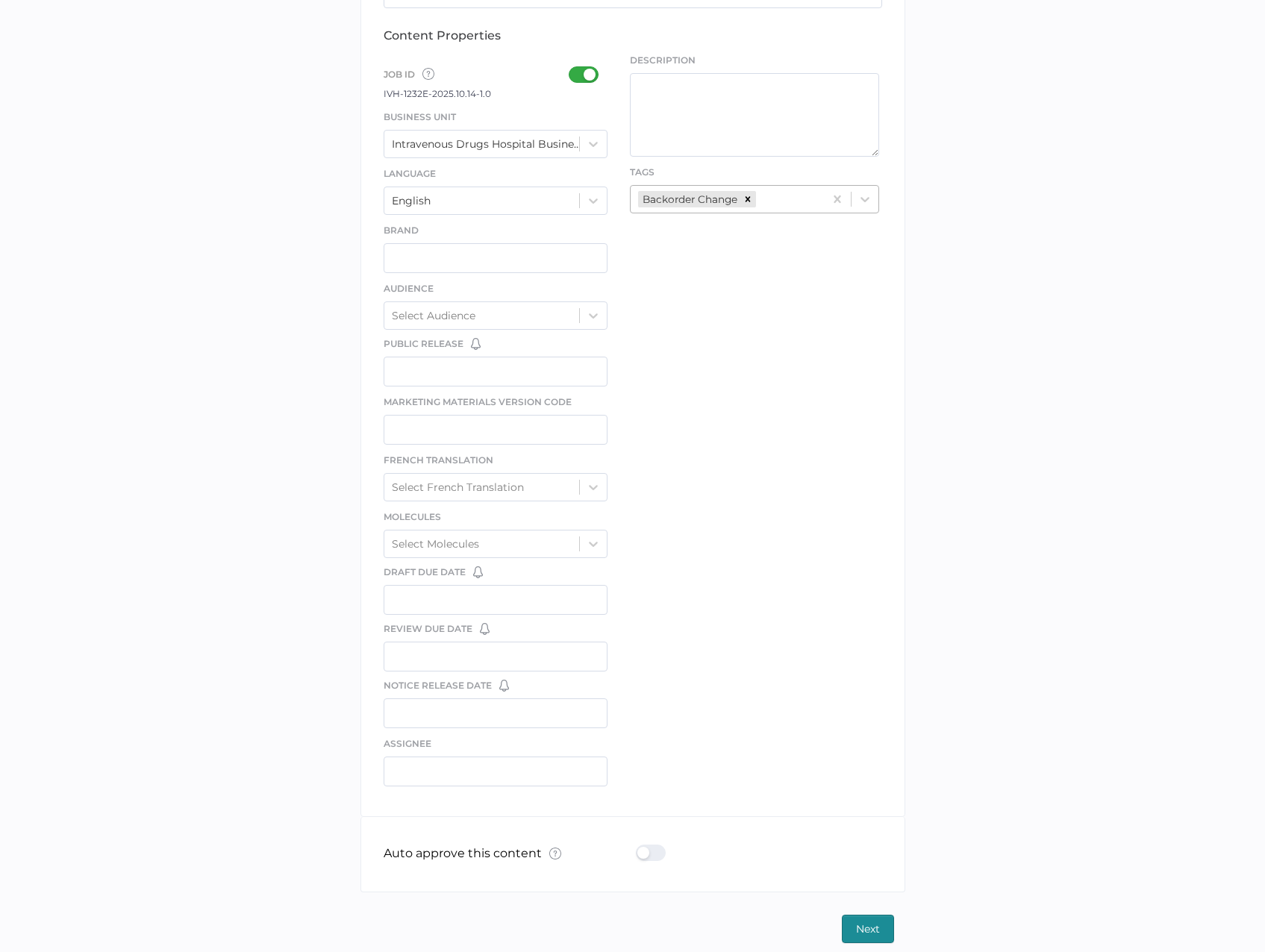
scroll to position [483, 0]
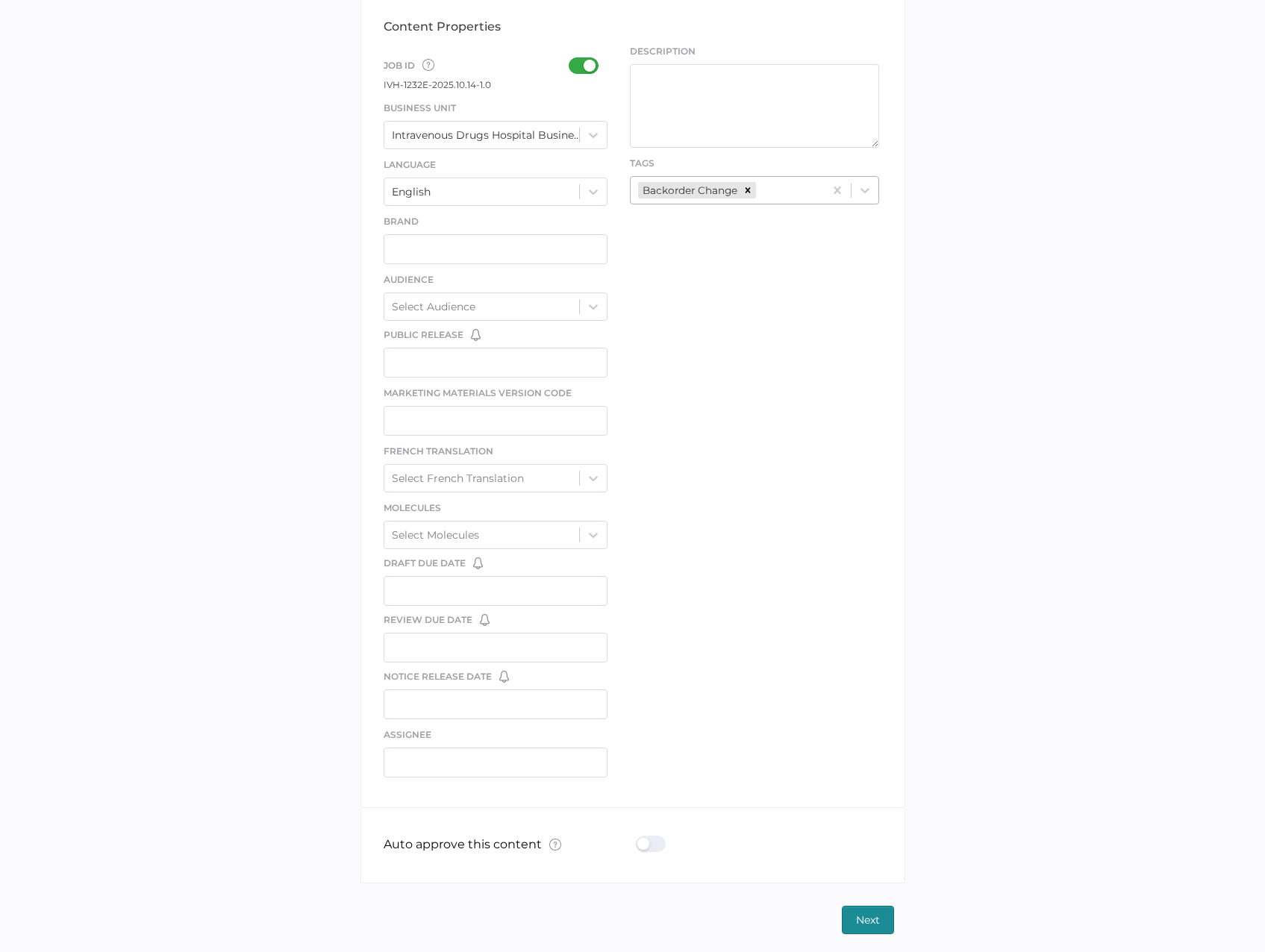
click at [643, 835] on div at bounding box center [655, 843] width 39 height 17
click at [639, 838] on input "checkbox" at bounding box center [639, 838] width 0 height 0
click at [859, 920] on span "Next" at bounding box center [868, 920] width 24 height 27
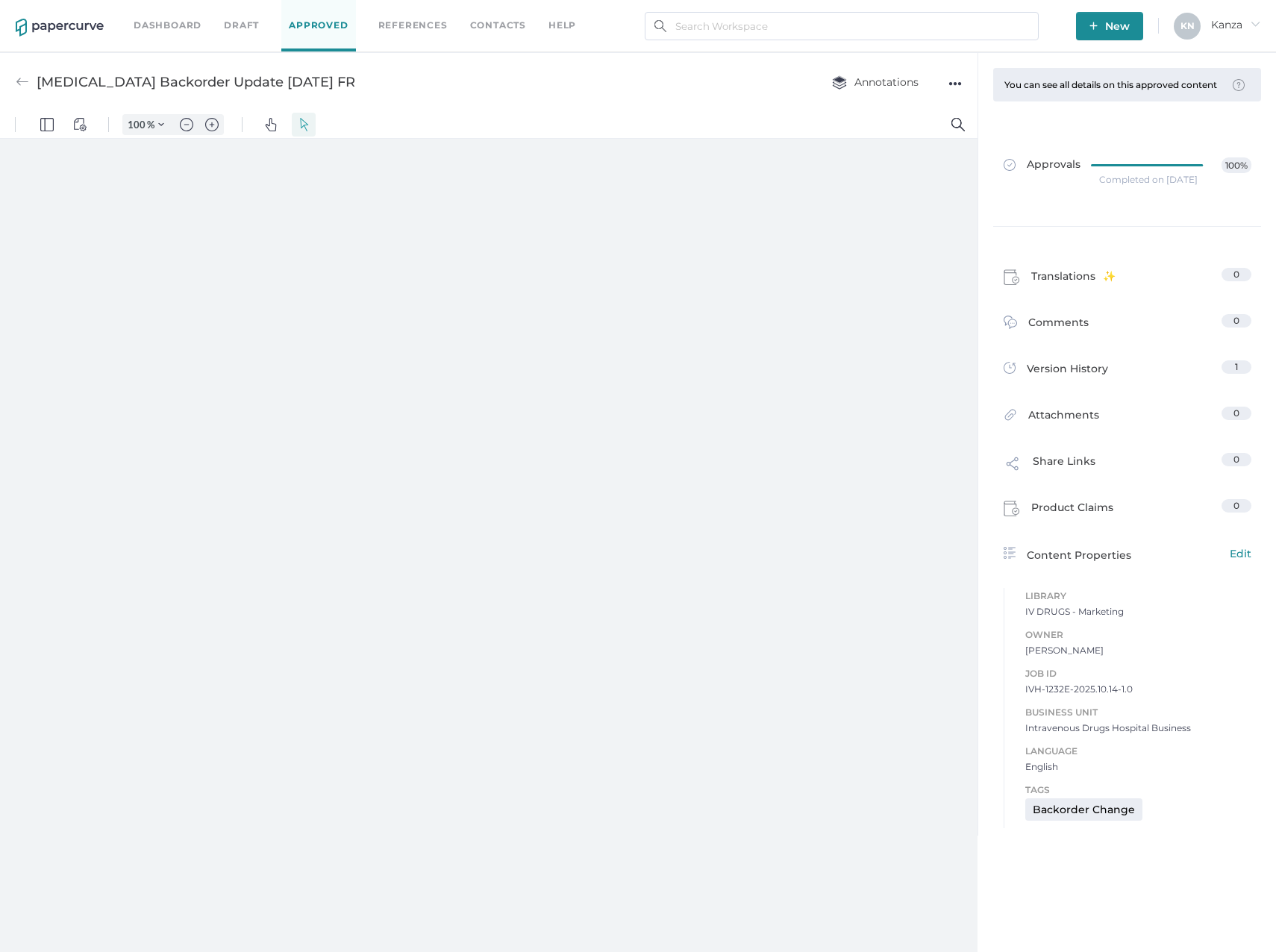
type input "160"
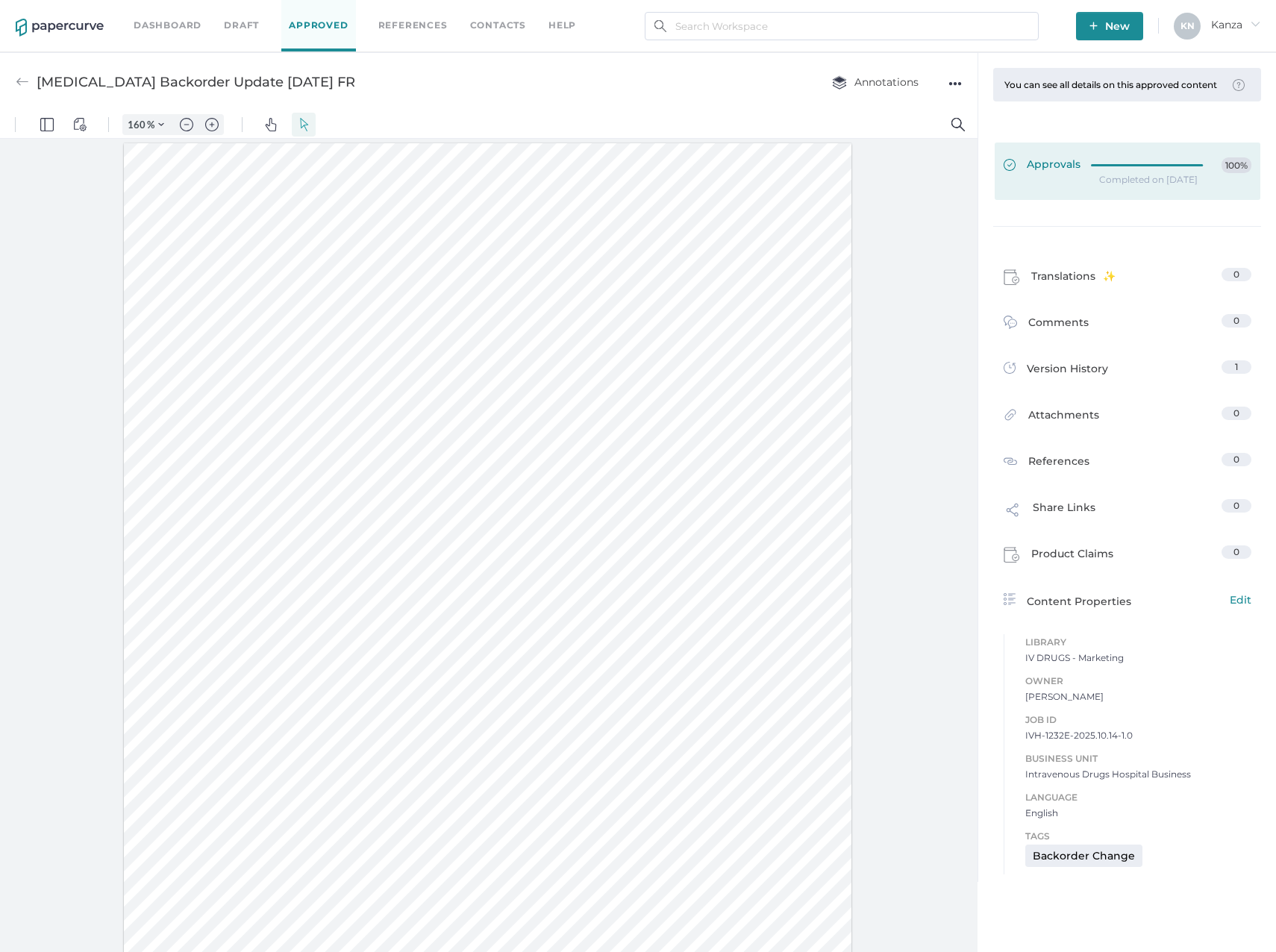
click at [1088, 172] on div "Approvals 100%" at bounding box center [1127, 166] width 248 height 17
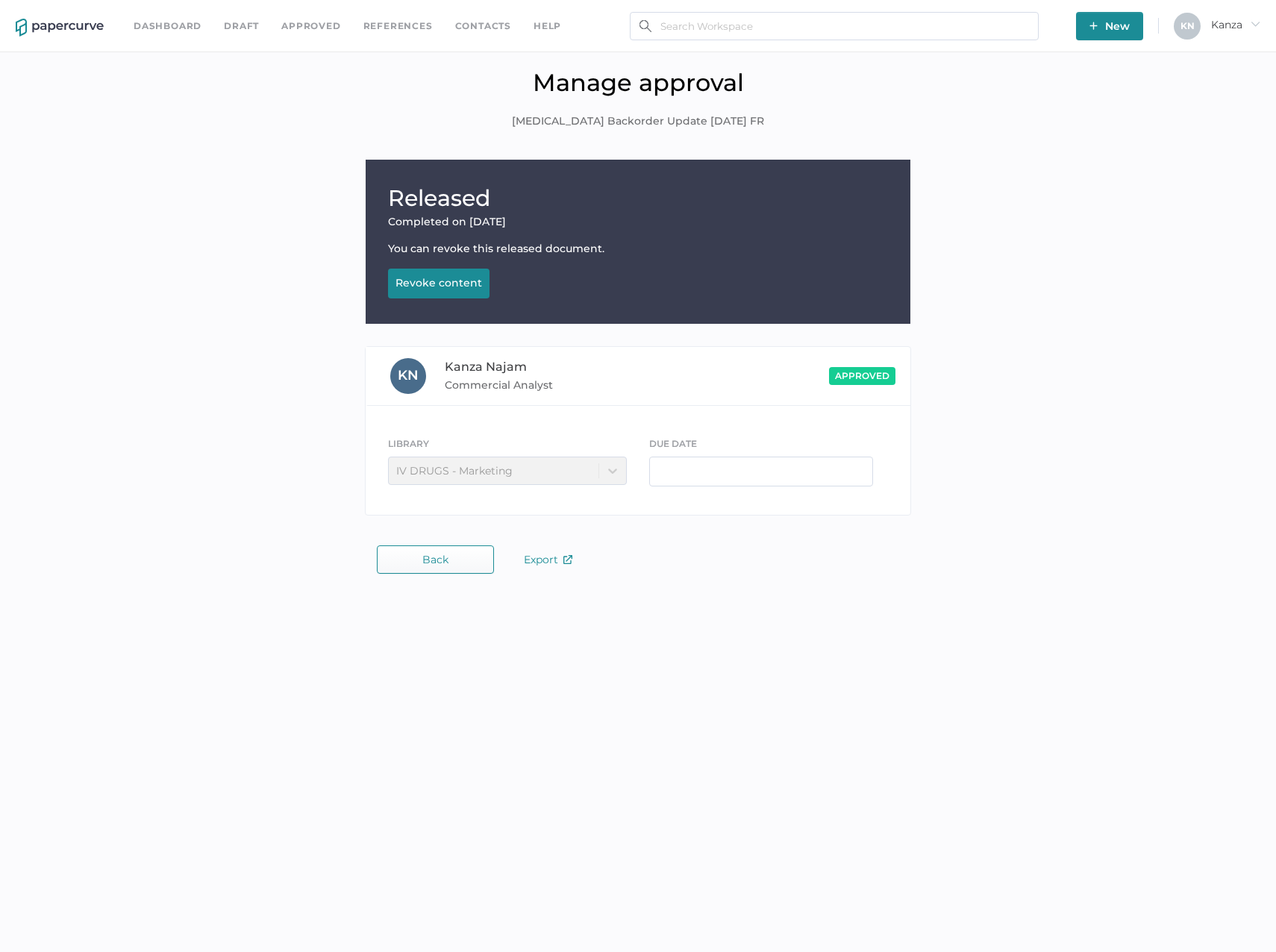
click at [457, 281] on div "Revoke content" at bounding box center [438, 282] width 86 height 13
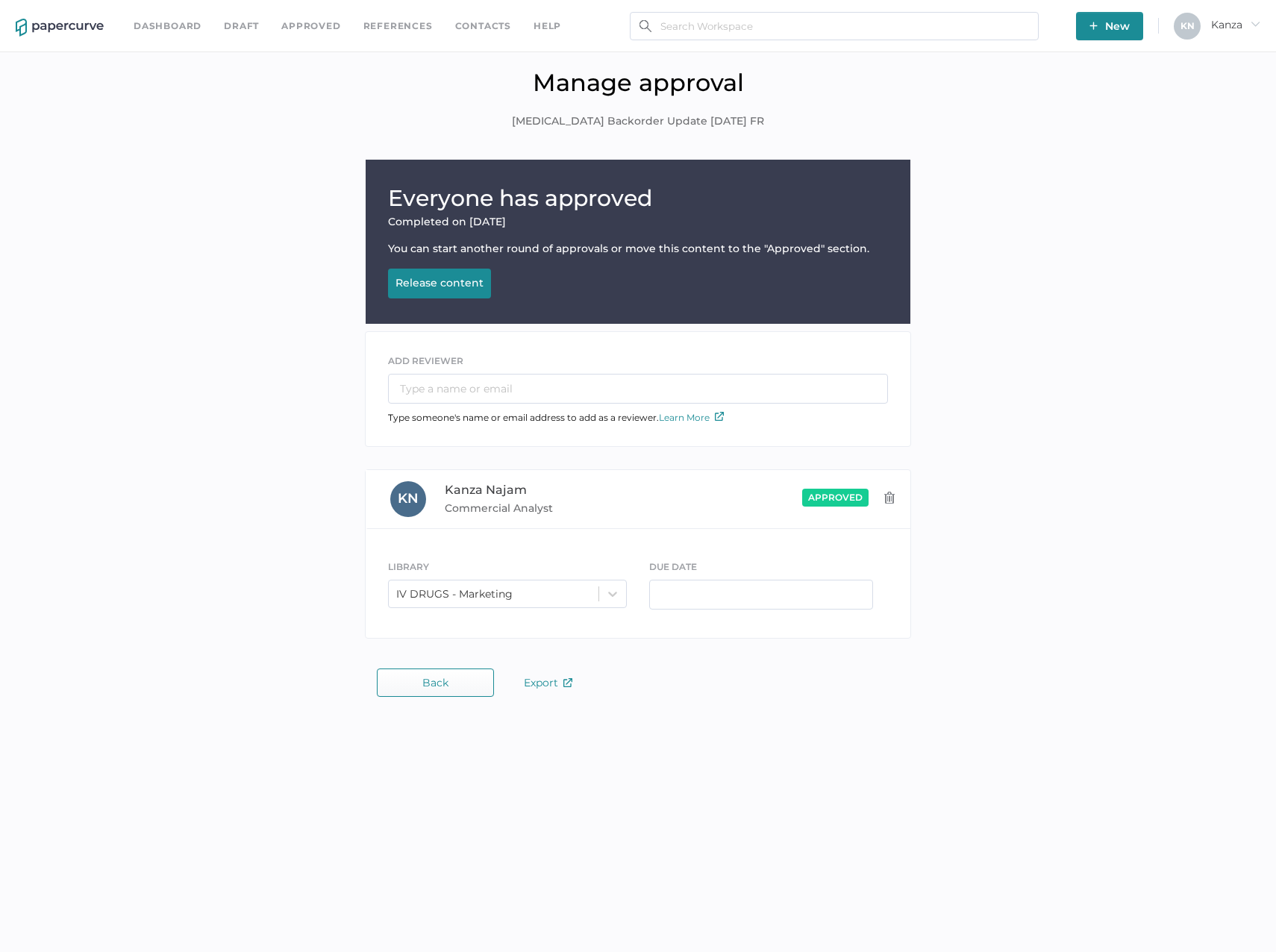
click at [443, 682] on span "Back" at bounding box center [435, 682] width 26 height 12
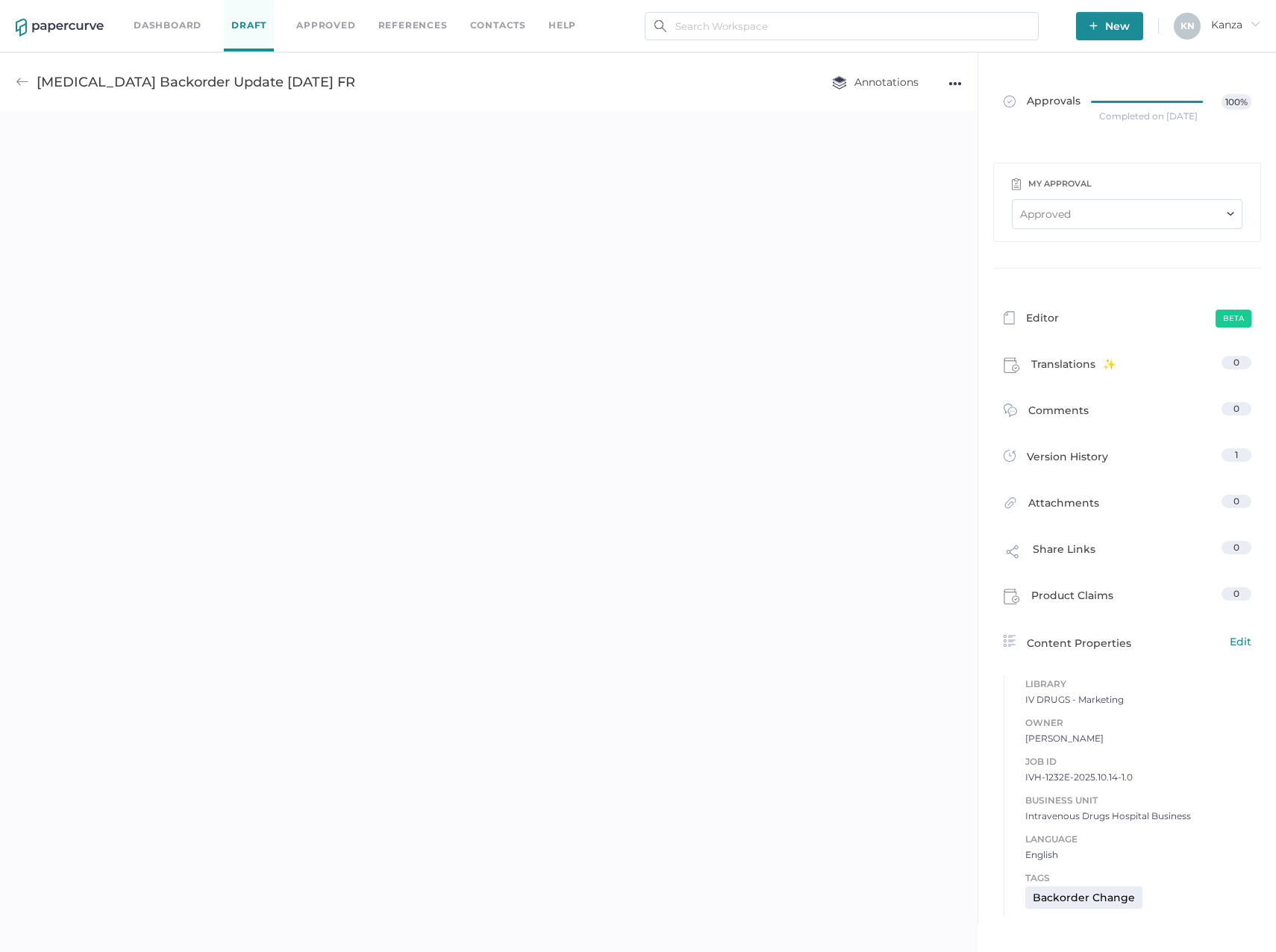
click at [952, 89] on div "●●●" at bounding box center [955, 83] width 13 height 21
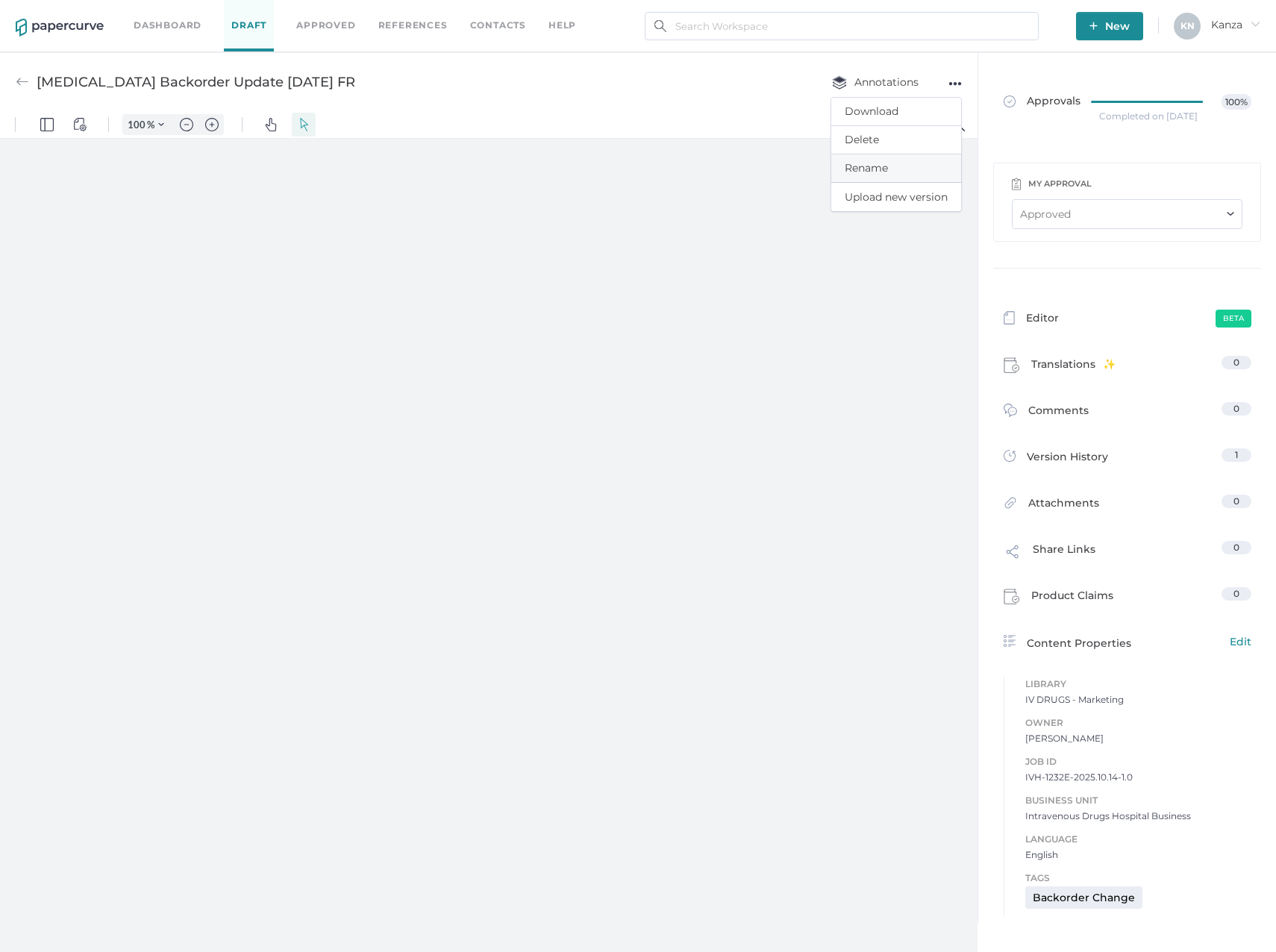
type input "160"
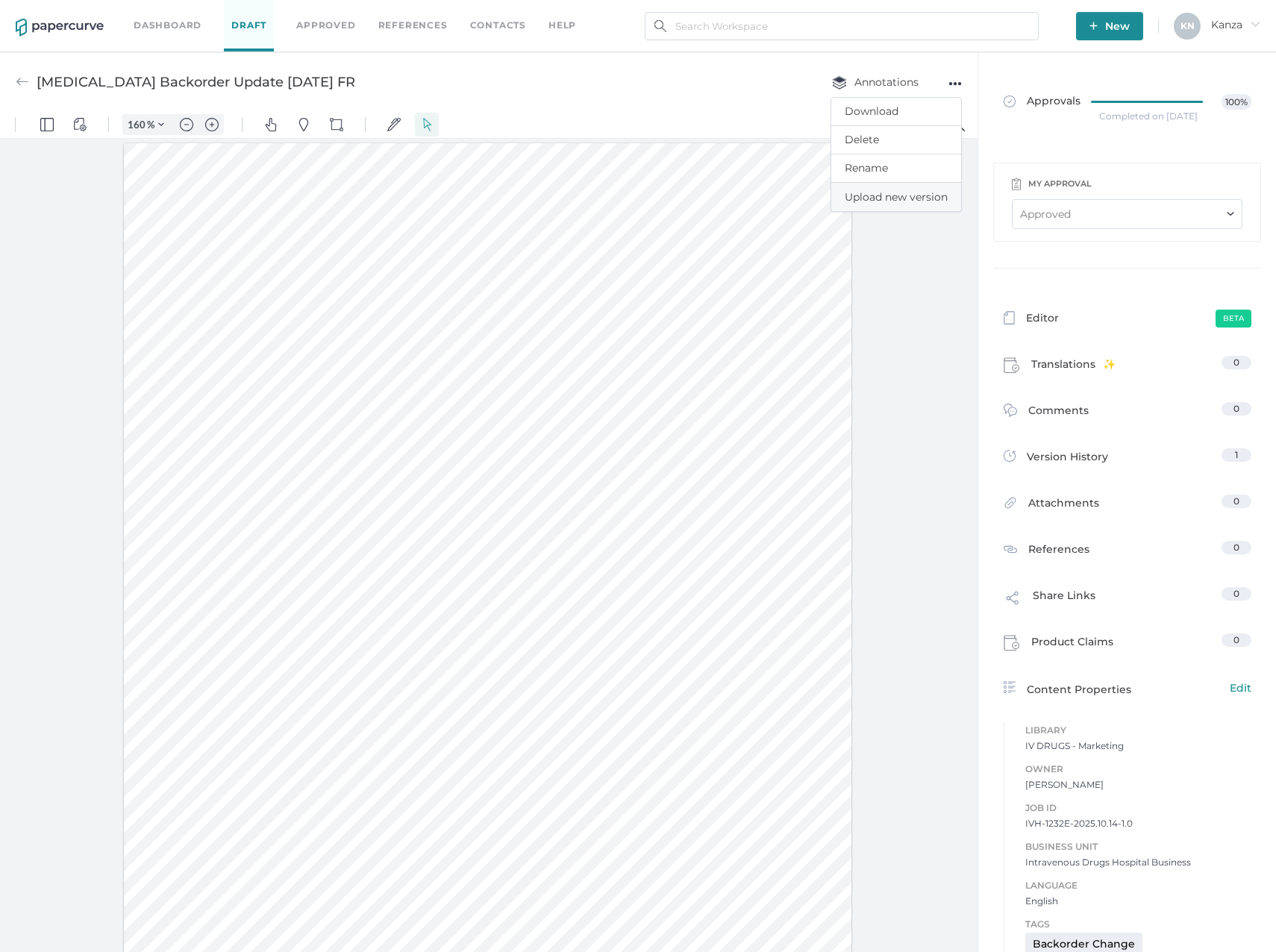
click at [900, 195] on span "Upload new version" at bounding box center [896, 197] width 103 height 29
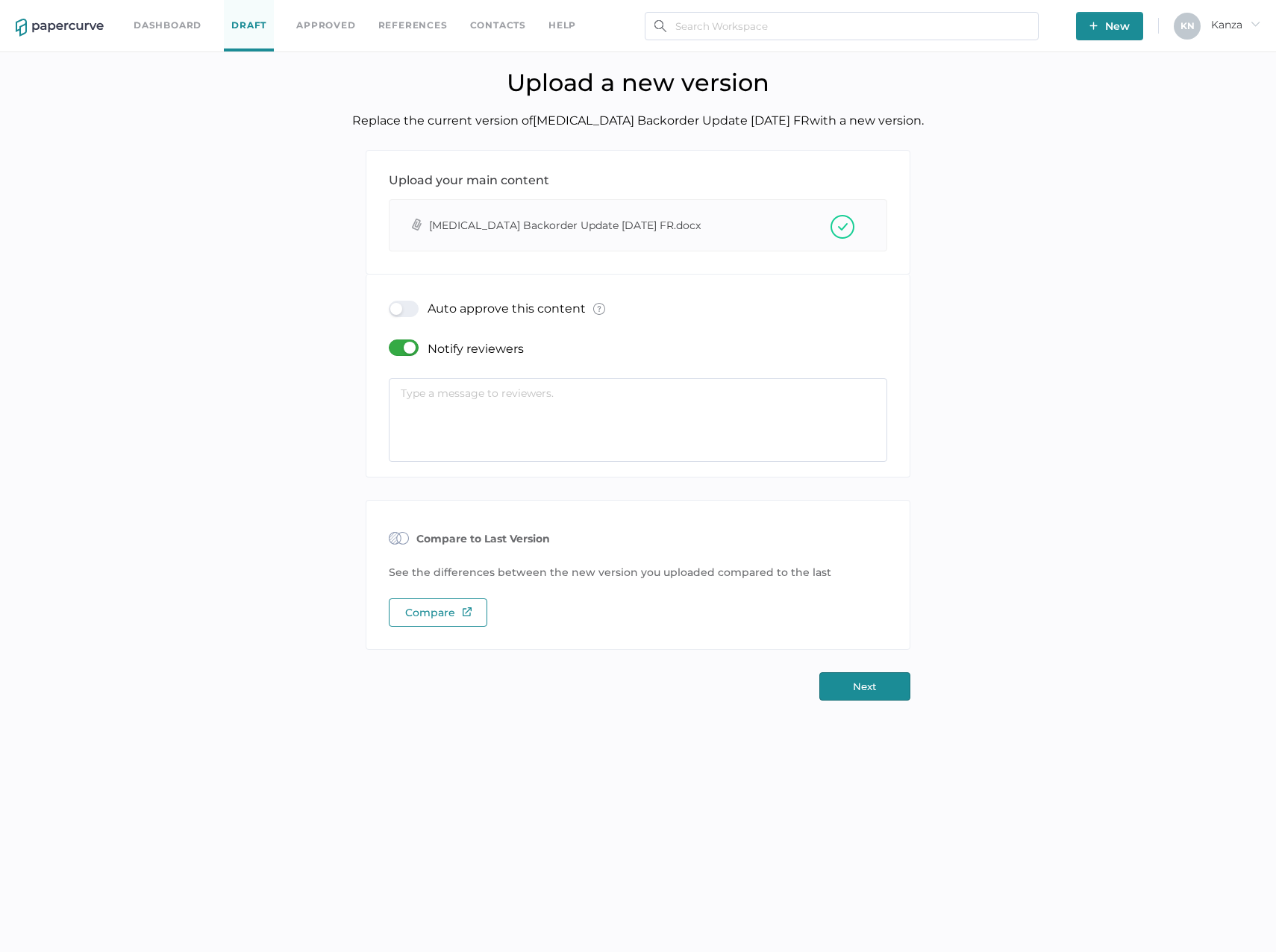
click at [408, 304] on div at bounding box center [407, 308] width 39 height 17
click at [392, 303] on input "checkbox" at bounding box center [392, 303] width 0 height 0
type input "kanza.najam@fresenius-kabi.com"
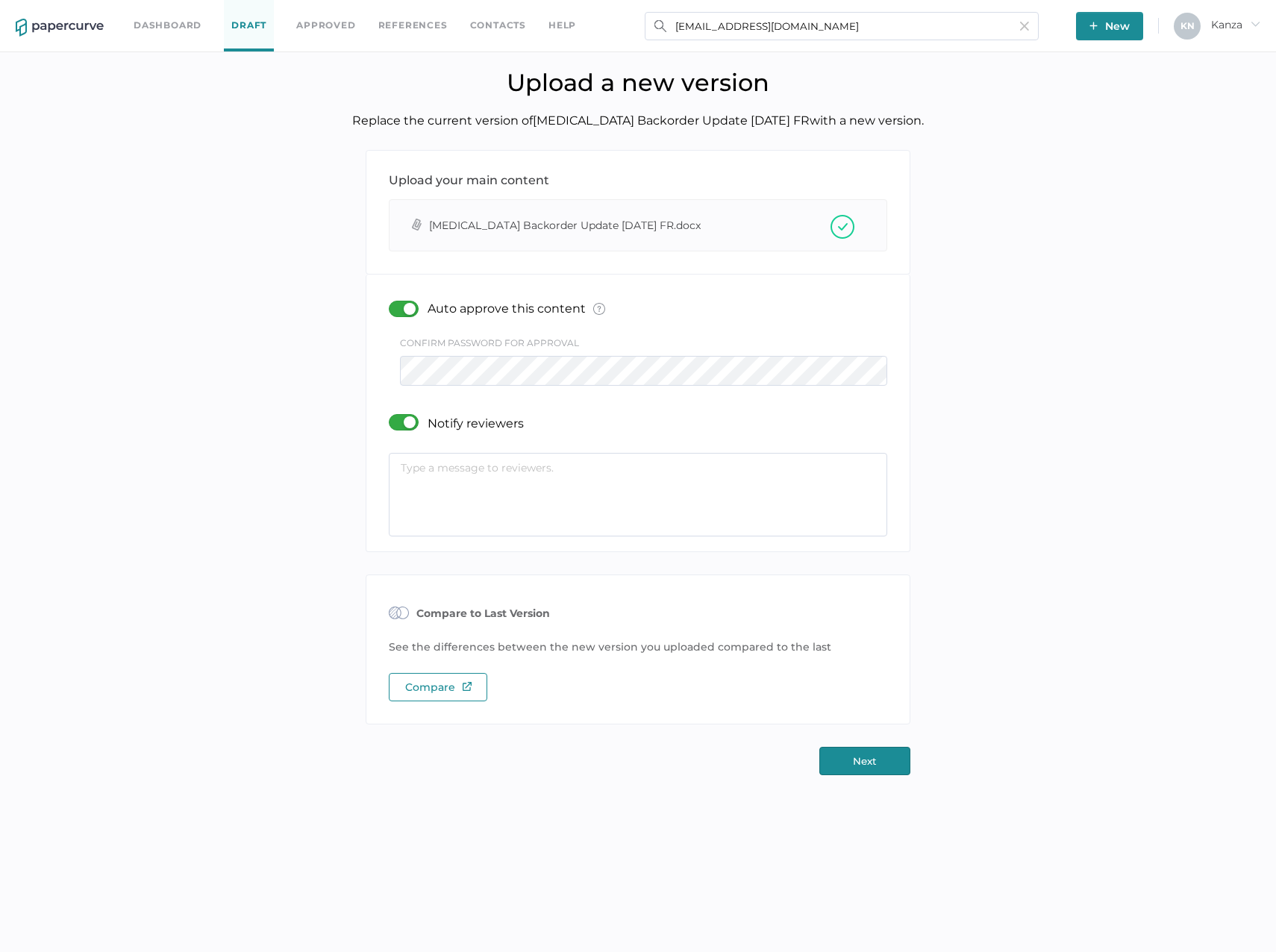
click at [407, 433] on label at bounding box center [407, 423] width 39 height 19
click at [392, 416] on input "checkbox" at bounding box center [392, 416] width 0 height 0
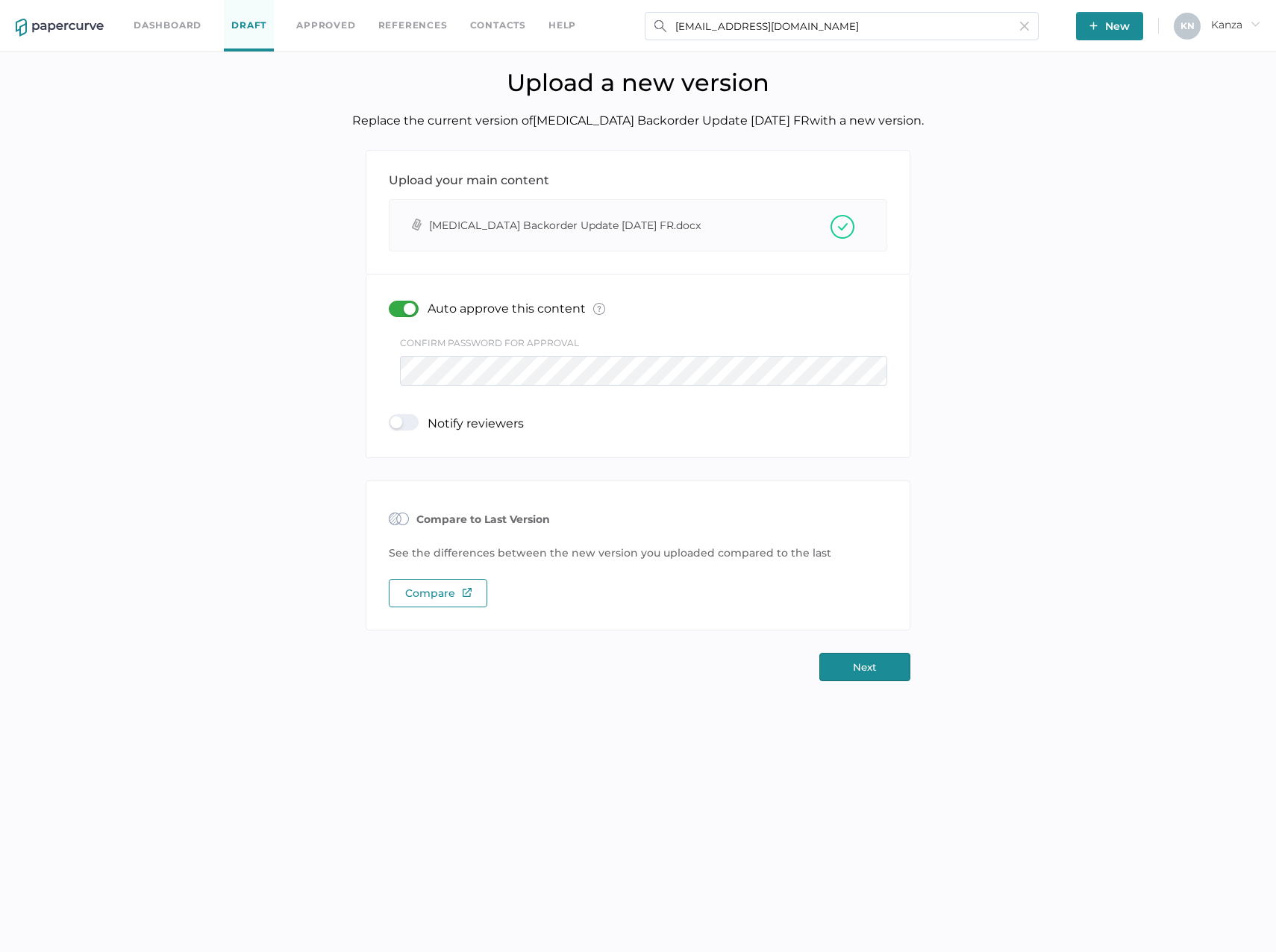
click at [849, 668] on button "Next" at bounding box center [865, 667] width 91 height 29
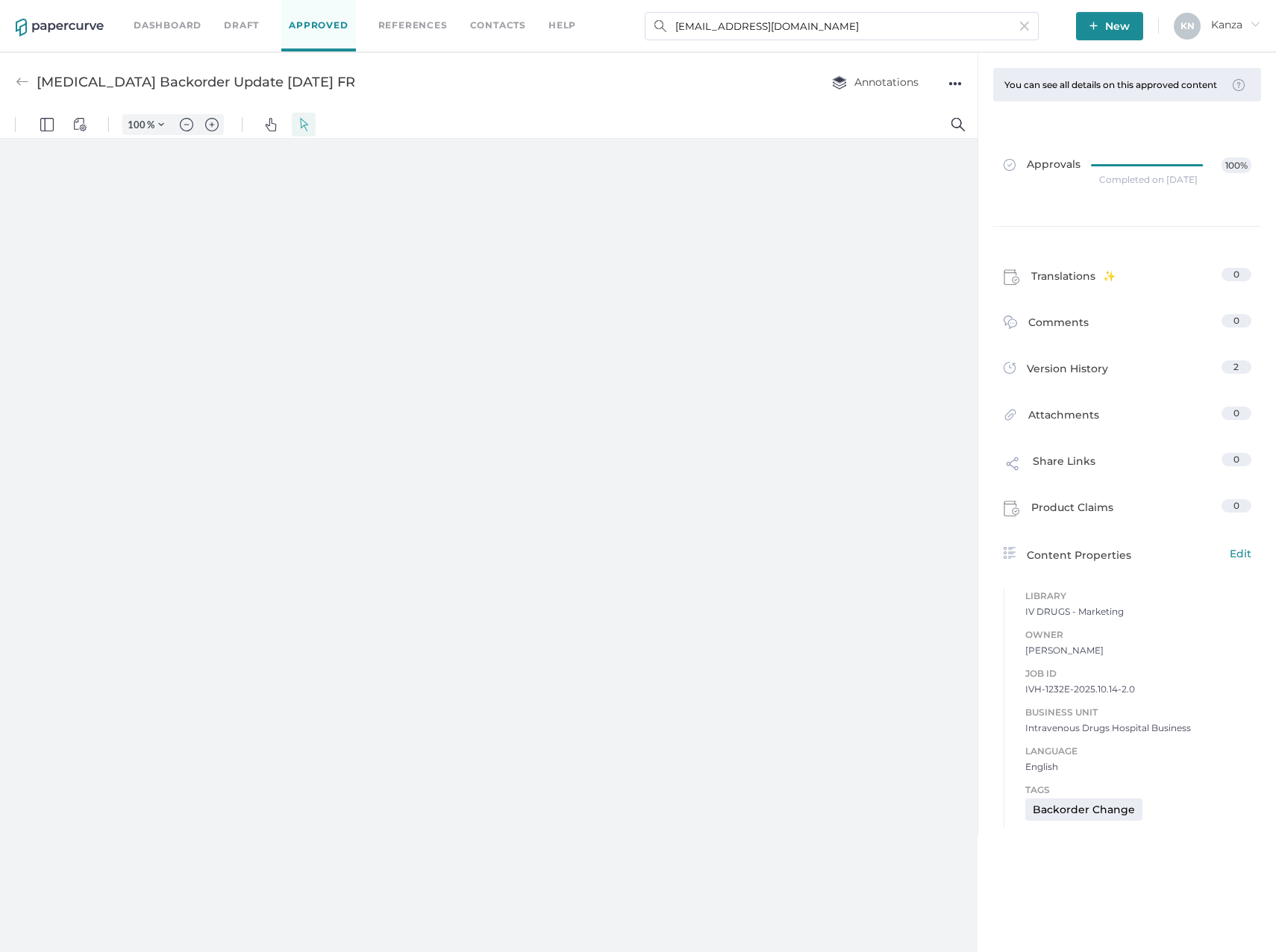
type input "160"
click at [492, 29] on link "Contacts" at bounding box center [498, 25] width 56 height 17
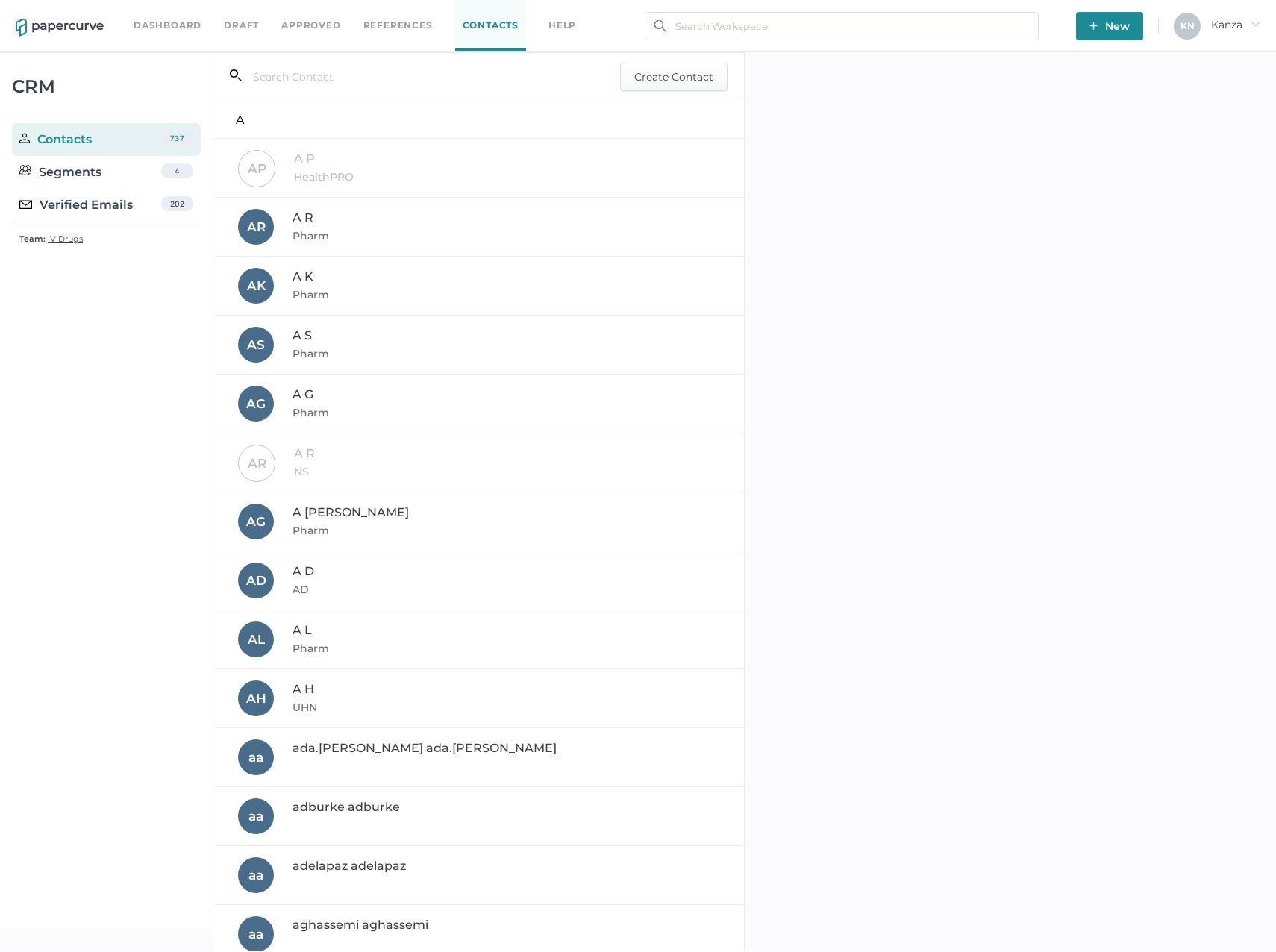
click at [300, 82] on input "text" at bounding box center [416, 77] width 349 height 29
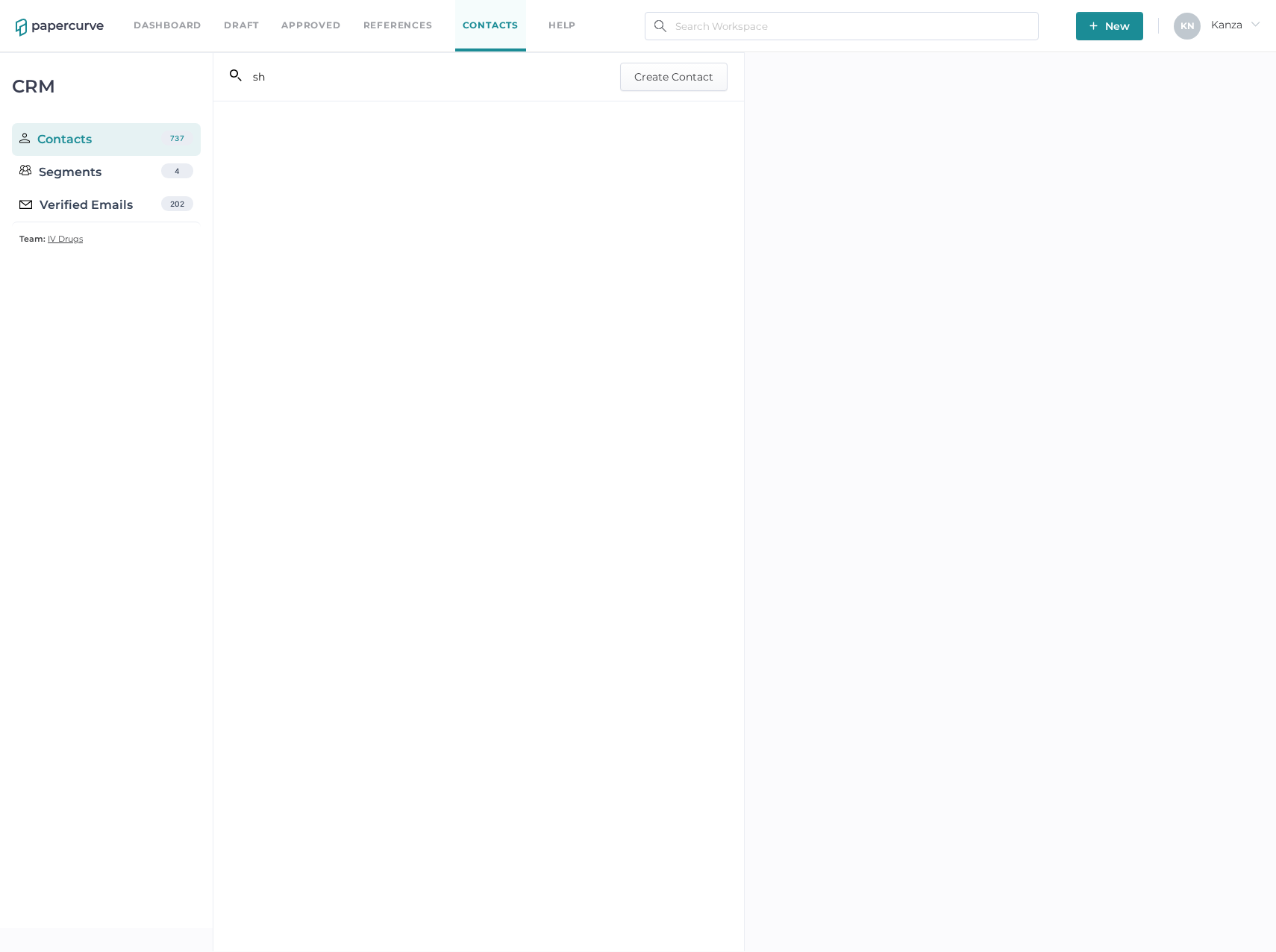
type input "s"
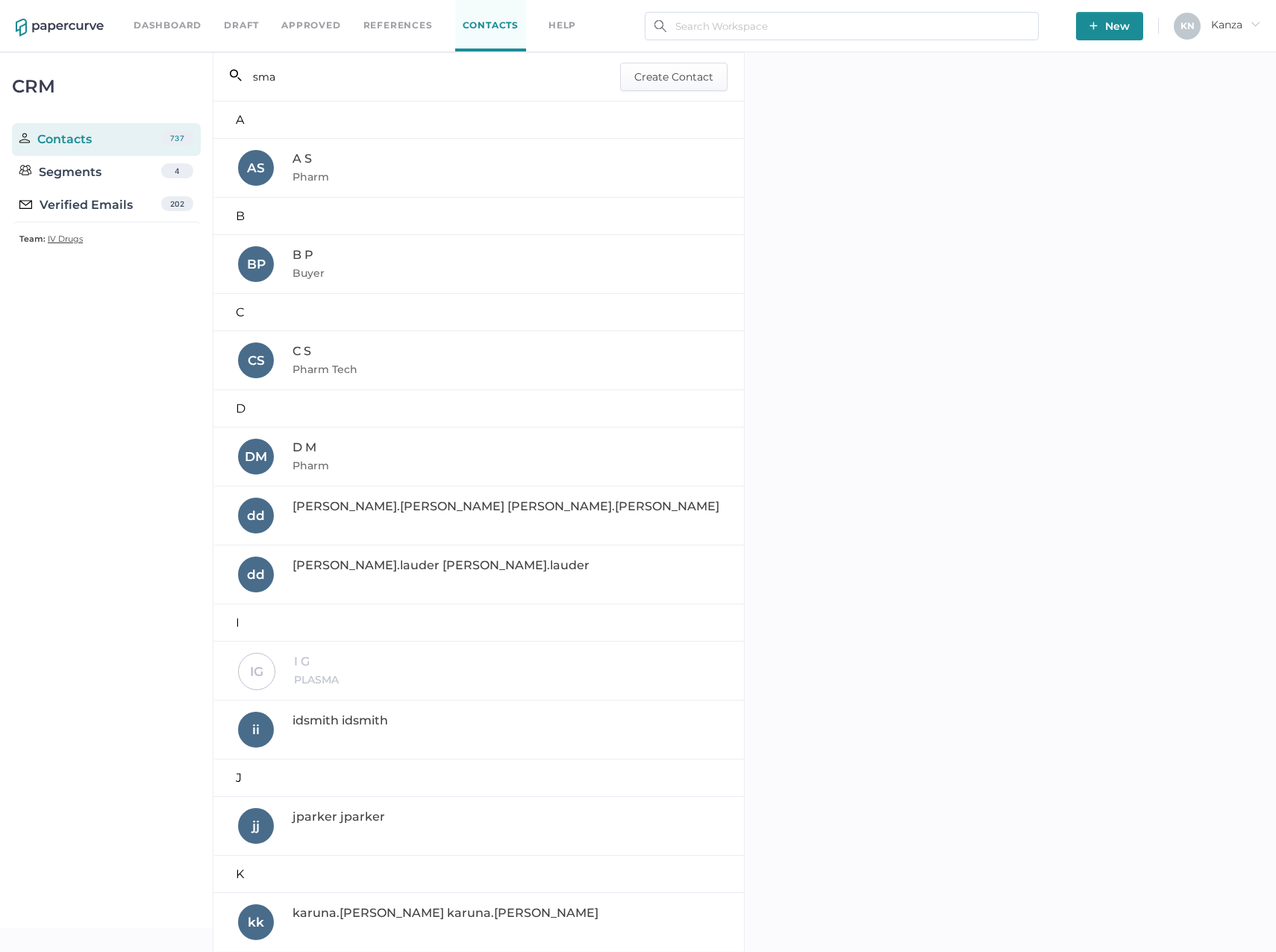
type input "sman"
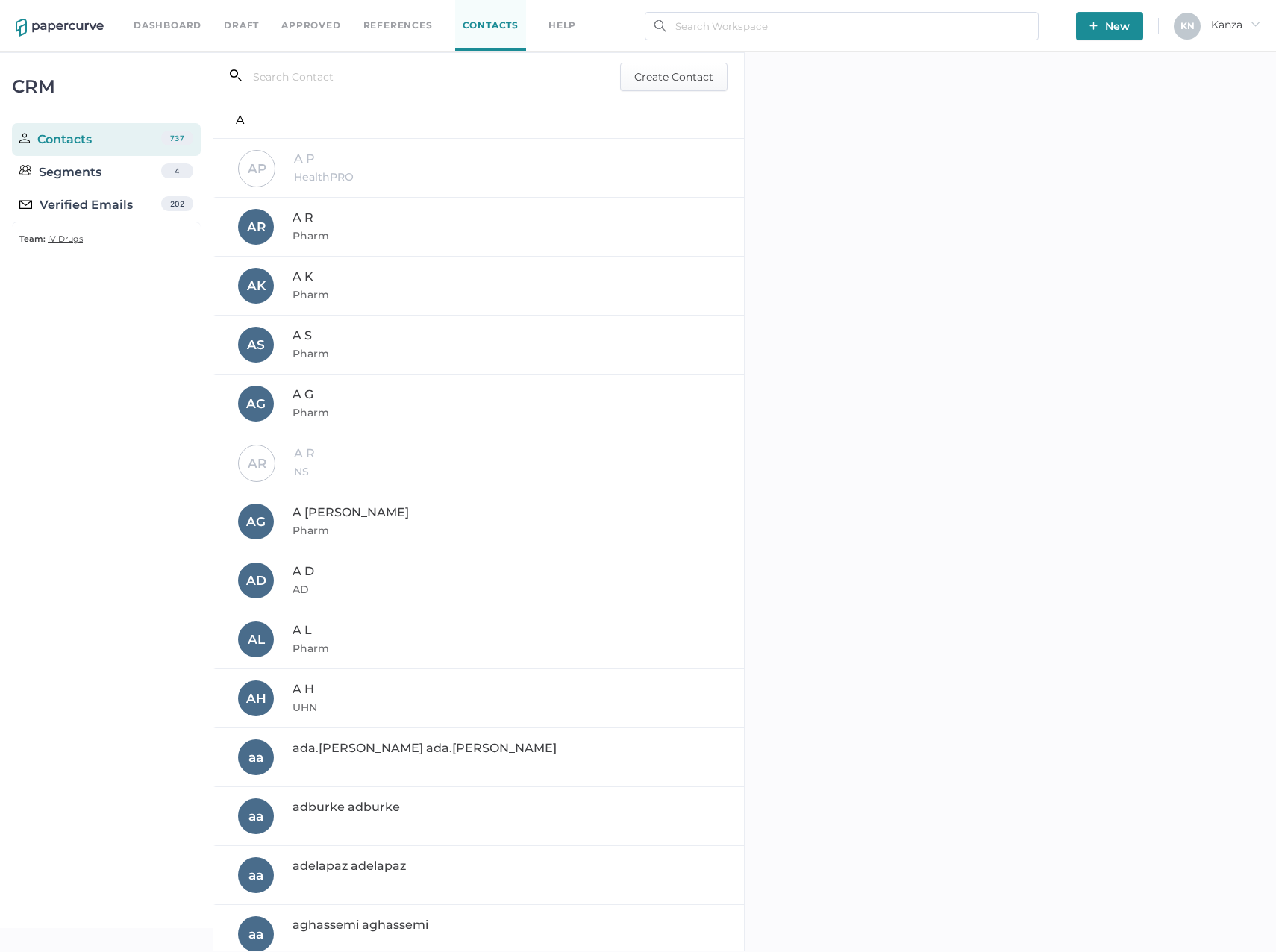
click at [53, 323] on div "CRM Contacts 737 Segments 4 Verified Emails 202 Team: IV Drugs" at bounding box center [106, 490] width 212 height 876
click at [76, 388] on div "CRM Contacts 737 Segments 4 Verified Emails 202 Team: IV Drugs" at bounding box center [106, 490] width 212 height 876
click at [97, 200] on div "Verified Emails" at bounding box center [75, 205] width 113 height 18
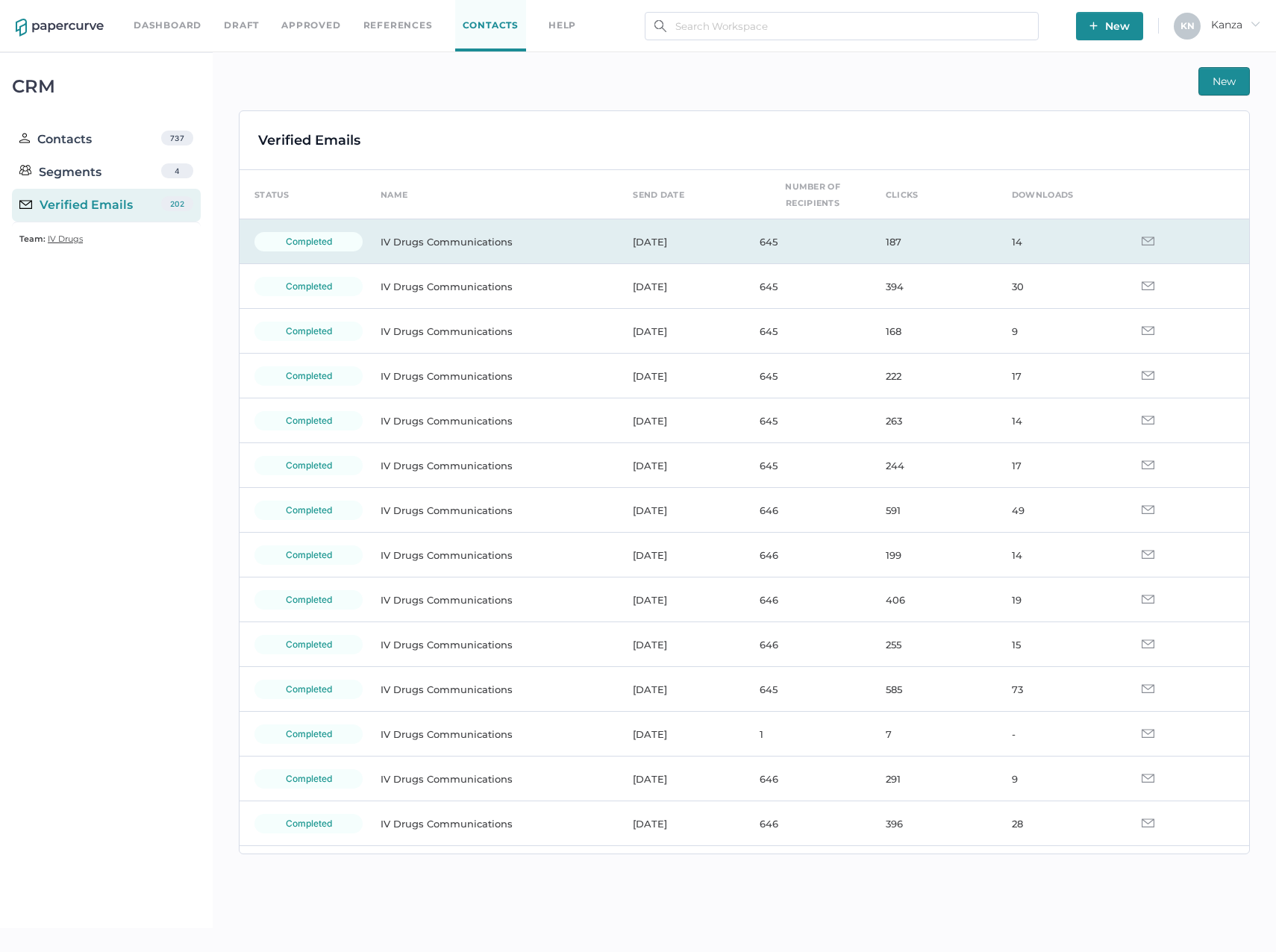
click at [477, 258] on td "IV Drugs Communications" at bounding box center [491, 242] width 252 height 44
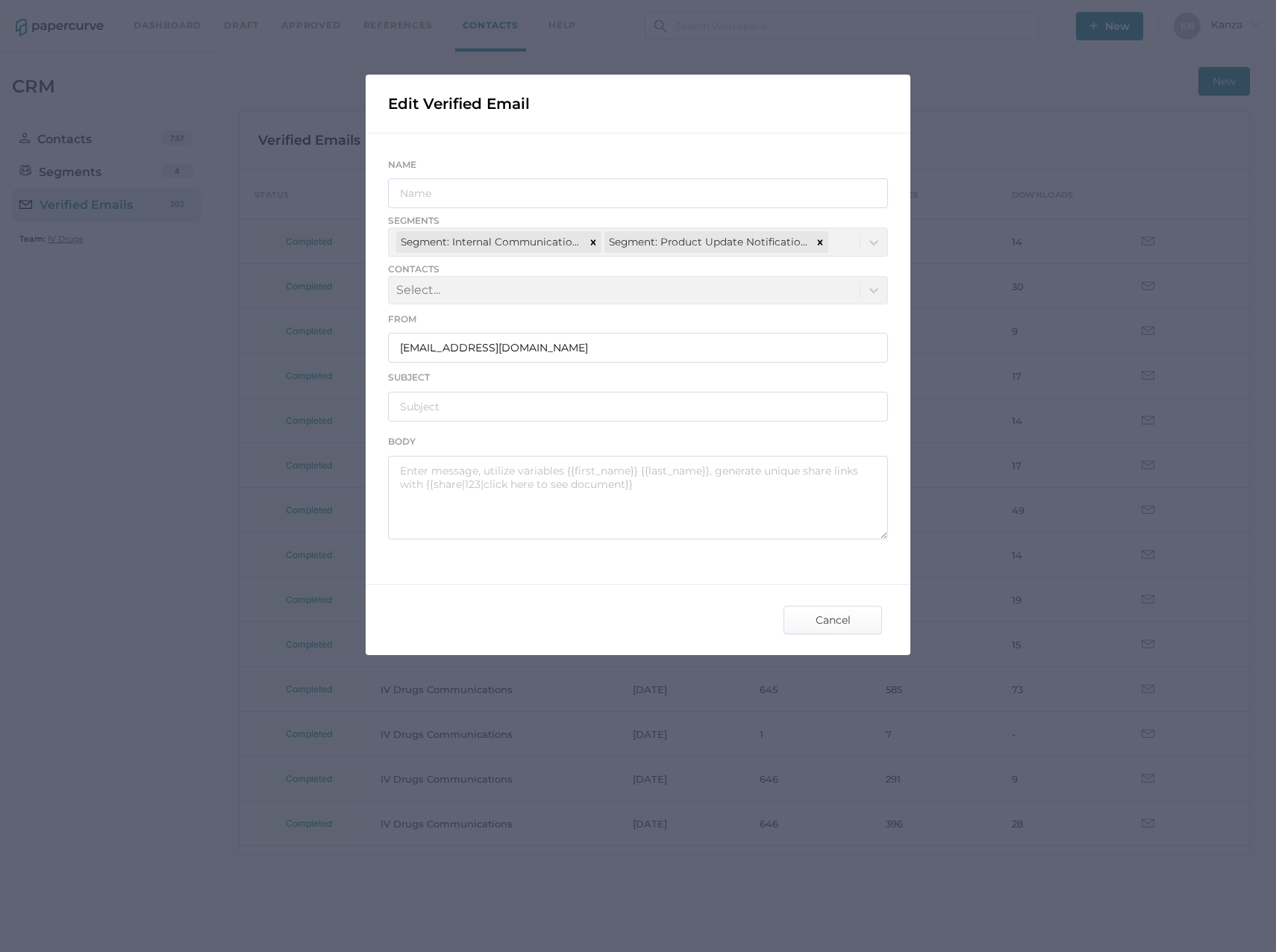
type input "IV Drugs Communications"
type input "[PERSON_NAME] Product Notification - [DATE]"
type textarea "Good afternoon, Please see the links below for the most recent announcements fr…"
click at [838, 616] on span "Cancel" at bounding box center [832, 620] width 70 height 27
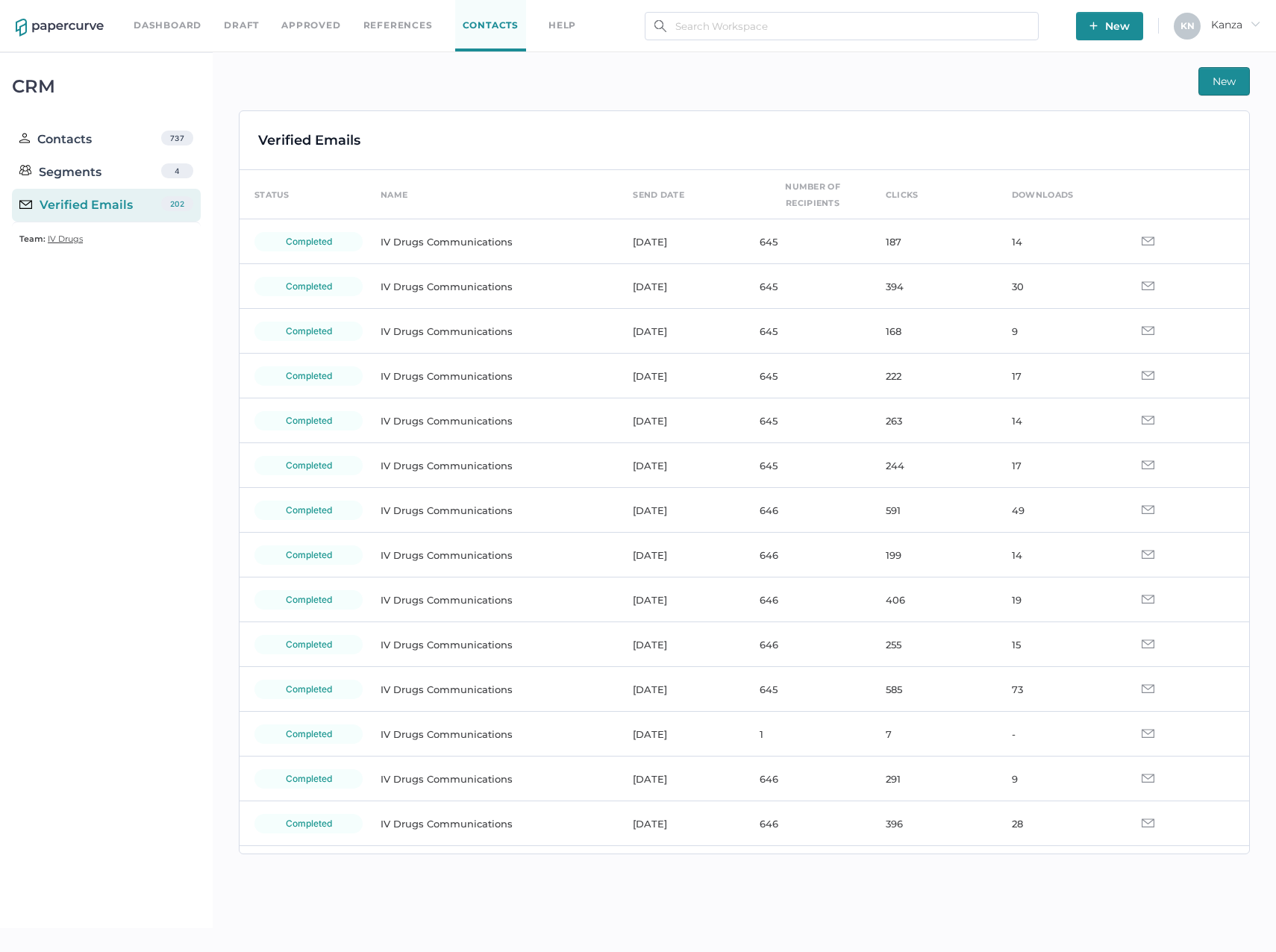
click at [1217, 95] on button "New" at bounding box center [1224, 82] width 52 height 29
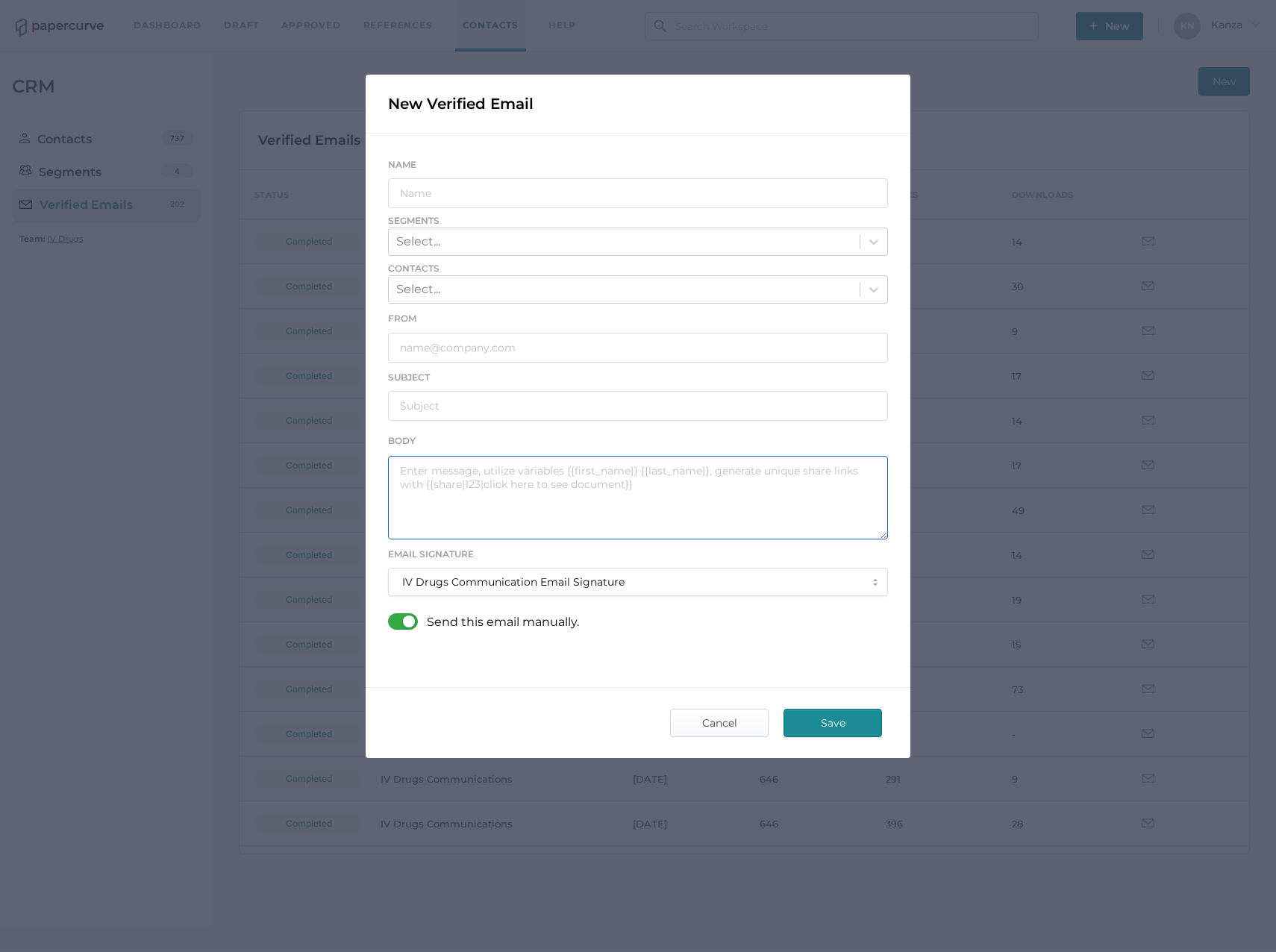
click at [439, 486] on textarea at bounding box center [638, 497] width 500 height 83
paste textarea "Good afternoon, Please see the links below for the most recent announcements fr…"
click at [561, 501] on textarea "Good afternoon, Please see the links below for the most recent announcements fr…" at bounding box center [638, 497] width 500 height 83
drag, startPoint x: 729, startPoint y: 499, endPoint x: 602, endPoint y: 497, distance: 127.0
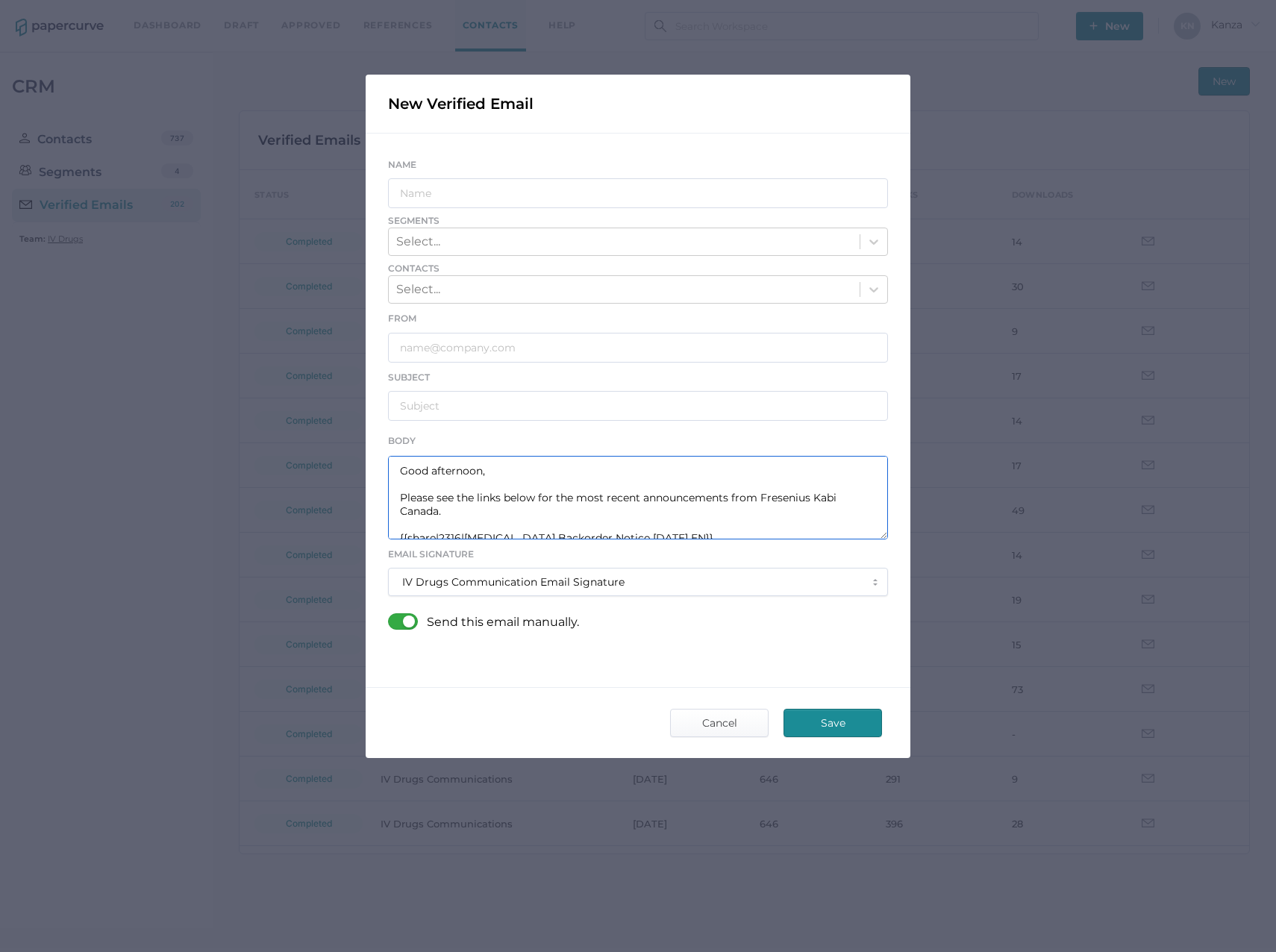
click at [602, 497] on textarea "Good afternoon, Please see the links below for the most recent announcements fr…" at bounding box center [638, 497] width 500 height 83
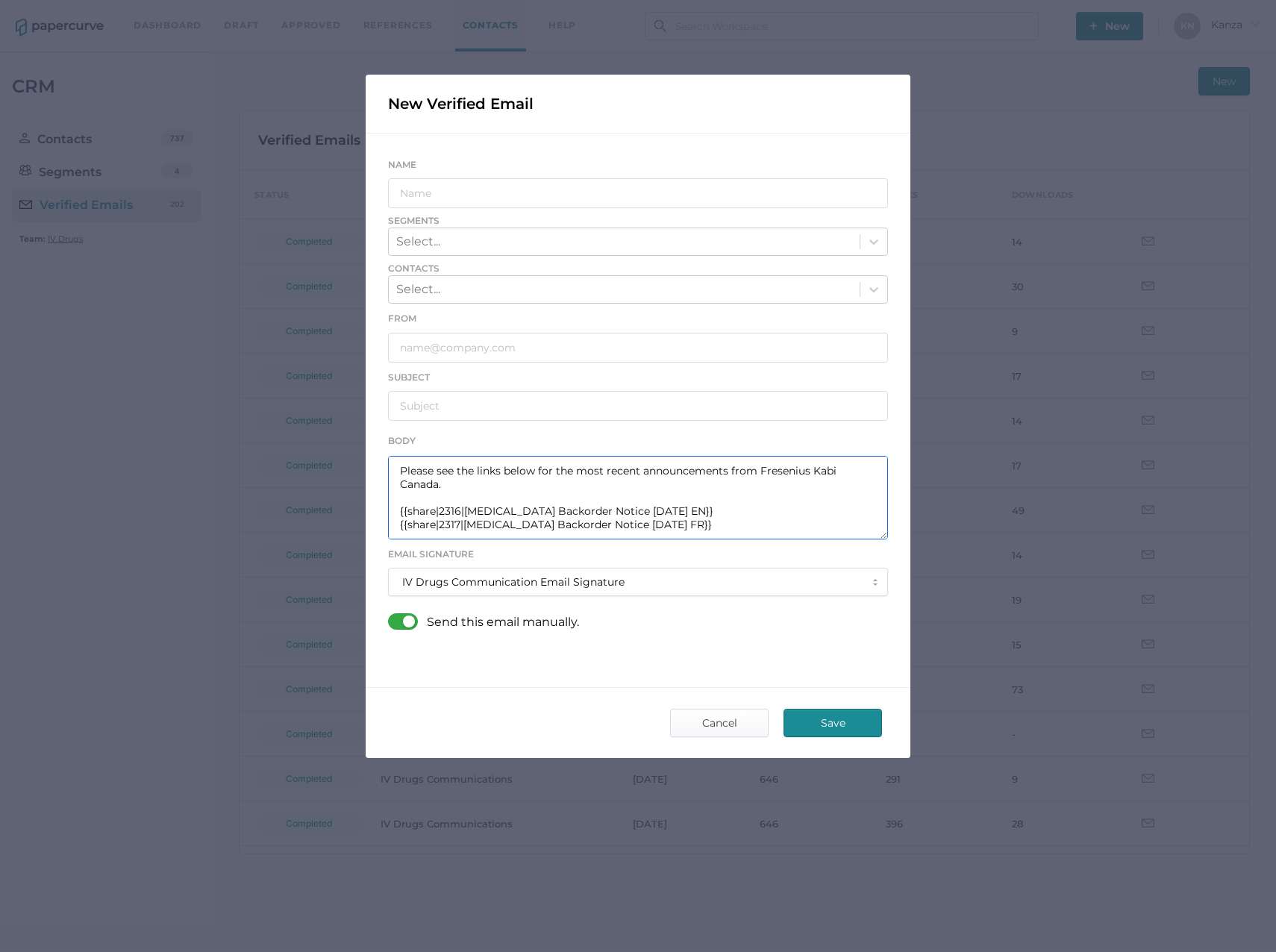
click at [607, 497] on textarea "Good afternoon, Please see the links below for the most recent announcements fr…" at bounding box center [638, 497] width 500 height 83
click at [602, 513] on textarea "Good afternoon, Please see the links below for the most recent announcements fr…" at bounding box center [638, 497] width 500 height 83
click at [603, 513] on textarea "Good afternoon, Please see the links below for the most recent announcements fr…" at bounding box center [638, 497] width 500 height 83
click at [632, 511] on textarea "Good afternoon, Please see the links below for the most recent announcements fr…" at bounding box center [638, 497] width 500 height 83
click at [454, 510] on textarea "Good afternoon, Please see the links below for the most recent announcements fr…" at bounding box center [638, 497] width 500 height 83
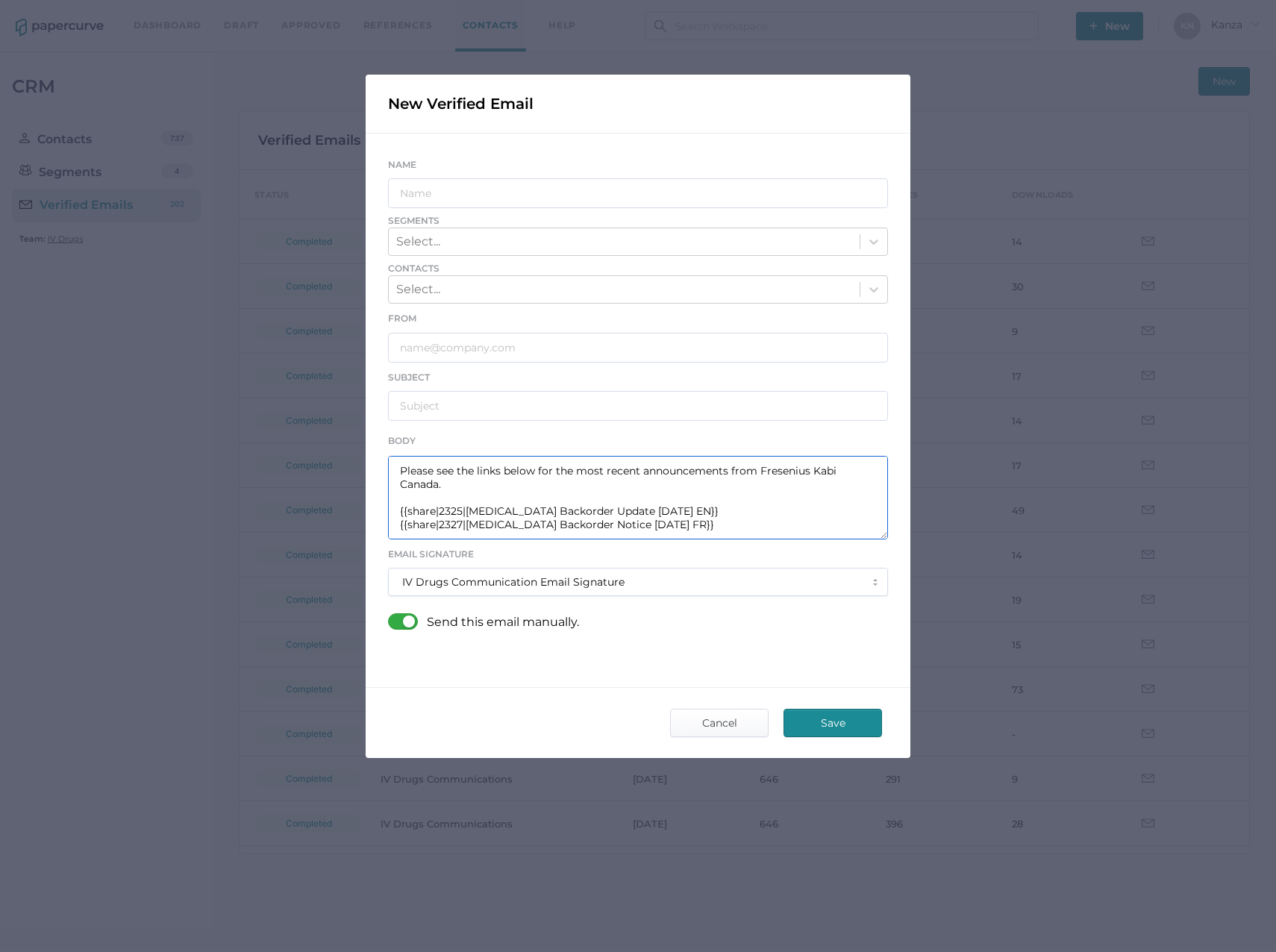
drag, startPoint x: 665, startPoint y: 510, endPoint x: 464, endPoint y: 511, distance: 201.0
click at [464, 511] on textarea "Good afternoon, Please see the links below for the most recent announcements fr…" at bounding box center [638, 497] width 500 height 83
drag, startPoint x: 466, startPoint y: 527, endPoint x: 663, endPoint y: 544, distance: 197.7
click at [663, 544] on div "Name Segments Select... Contacts Select... From Subject Body Good afternoon, Pl…" at bounding box center [638, 400] width 500 height 487
click at [636, 524] on textarea "Good afternoon, Please see the links below for the most recent announcements fr…" at bounding box center [638, 497] width 500 height 83
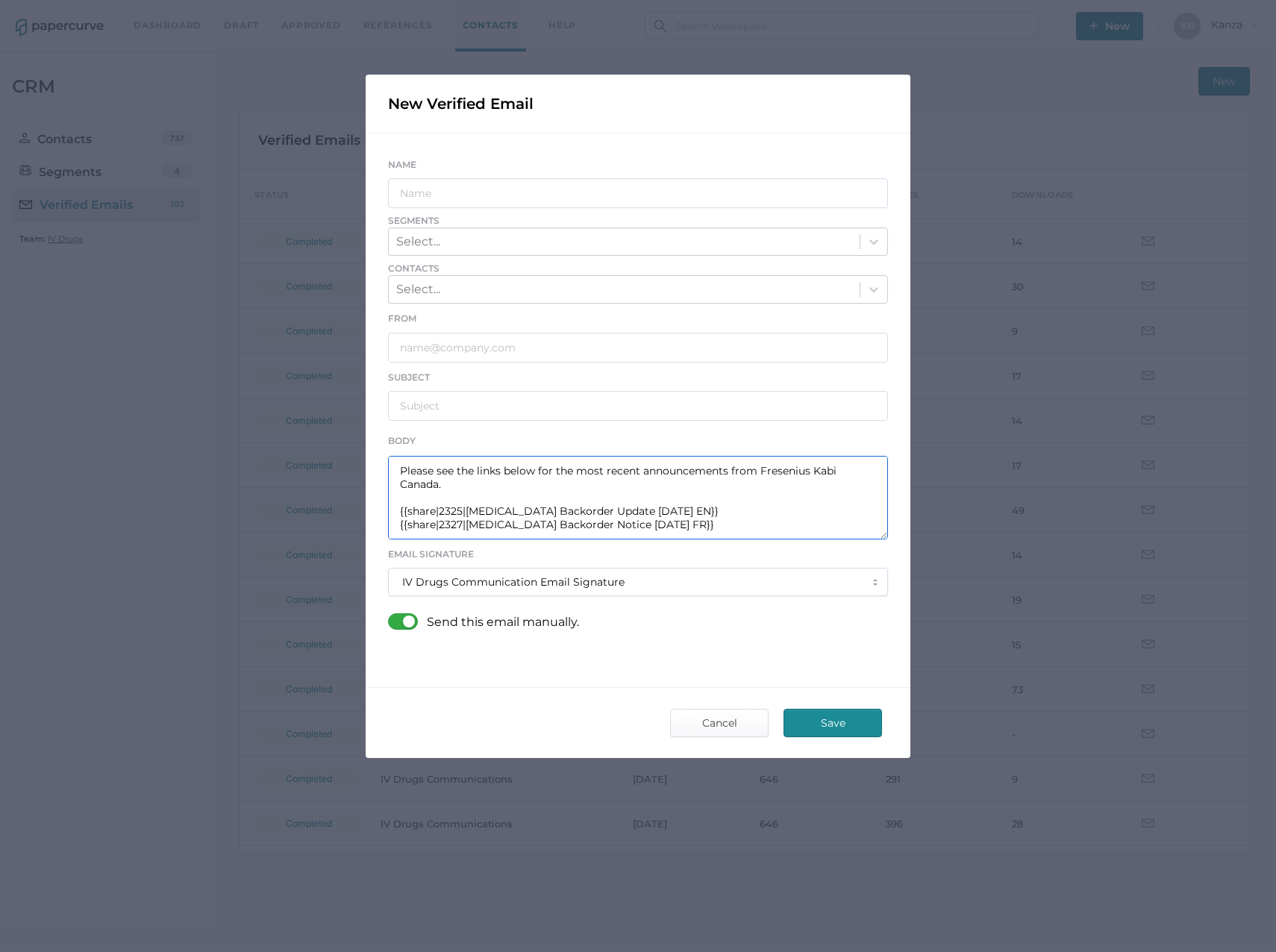
click at [594, 524] on textarea "Good afternoon, Please see the links below for the most recent announcements fr…" at bounding box center [638, 497] width 500 height 83
click at [592, 523] on textarea "Good afternoon, Please see the links below for the most recent announcements fr…" at bounding box center [638, 497] width 500 height 83
click at [634, 522] on textarea "Good afternoon, Please see the links below for the most recent announcements fr…" at bounding box center [638, 497] width 500 height 83
type textarea "Good afternoon, Please see the links below for the most recent announcements fr…"
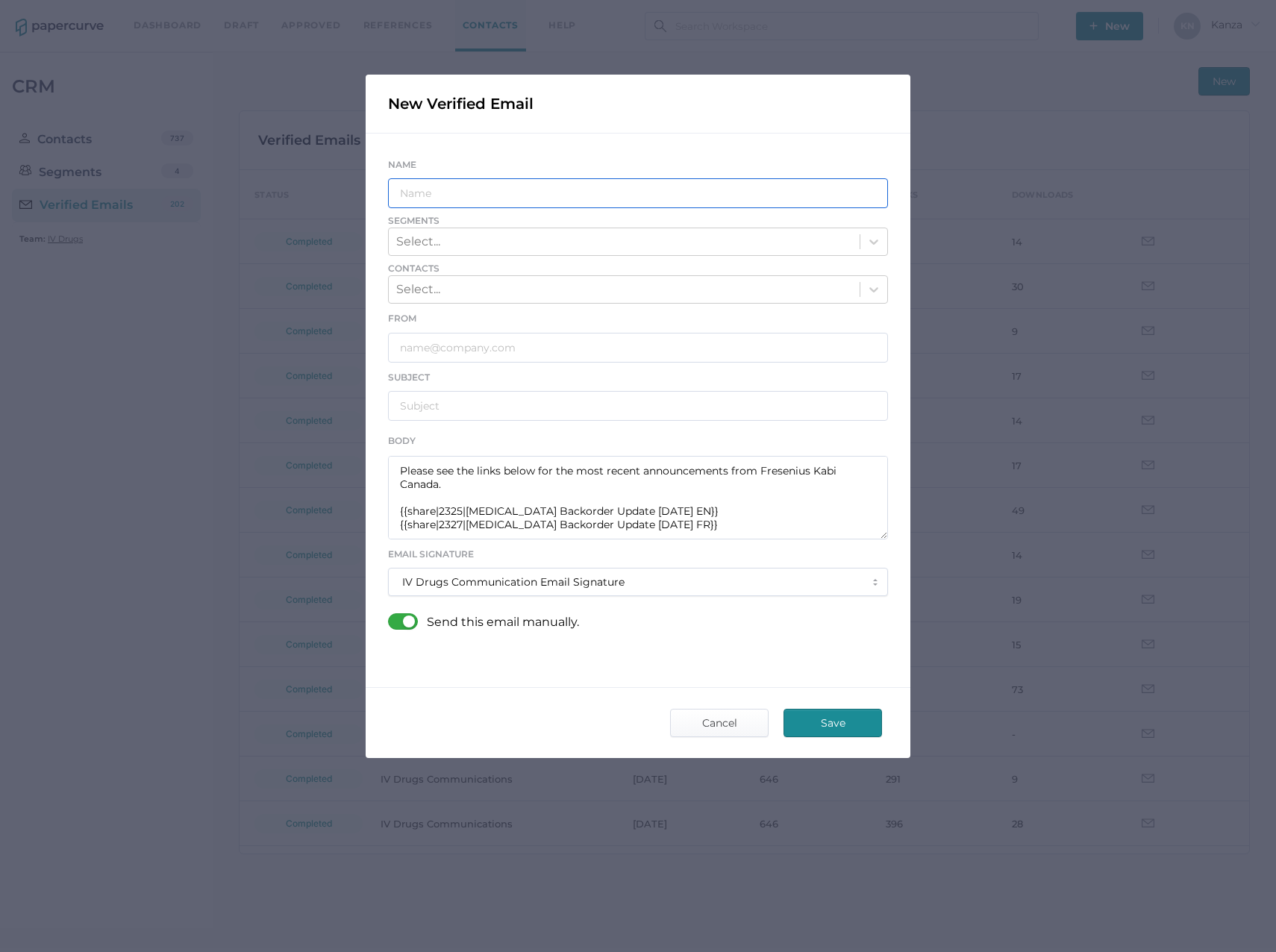
click at [510, 188] on input "text" at bounding box center [638, 193] width 500 height 30
type input "IV Drugs Communications"
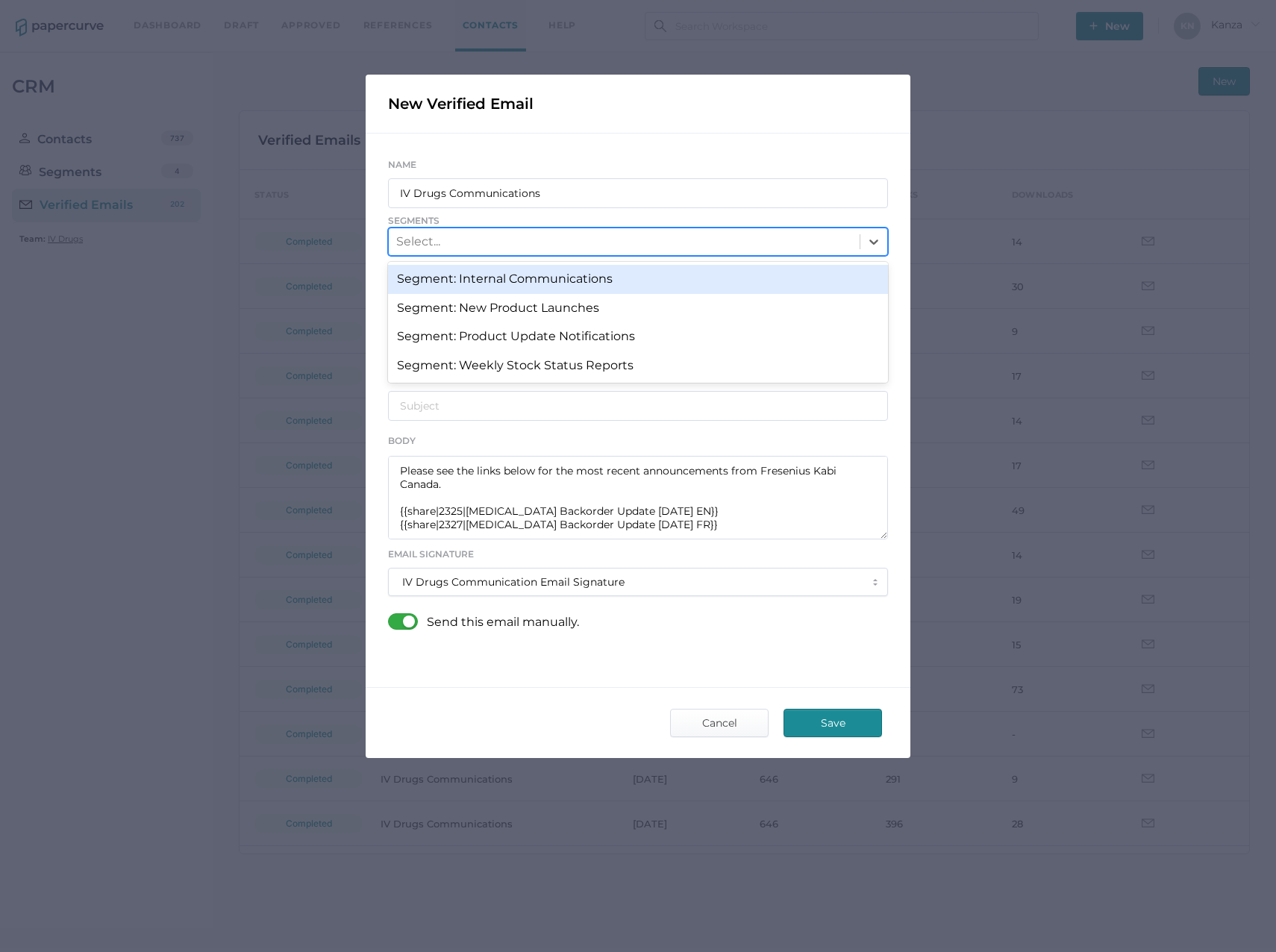
click at [475, 247] on div "Select..." at bounding box center [624, 242] width 471 height 25
click at [458, 285] on div "Segment: Internal Communications" at bounding box center [638, 279] width 500 height 29
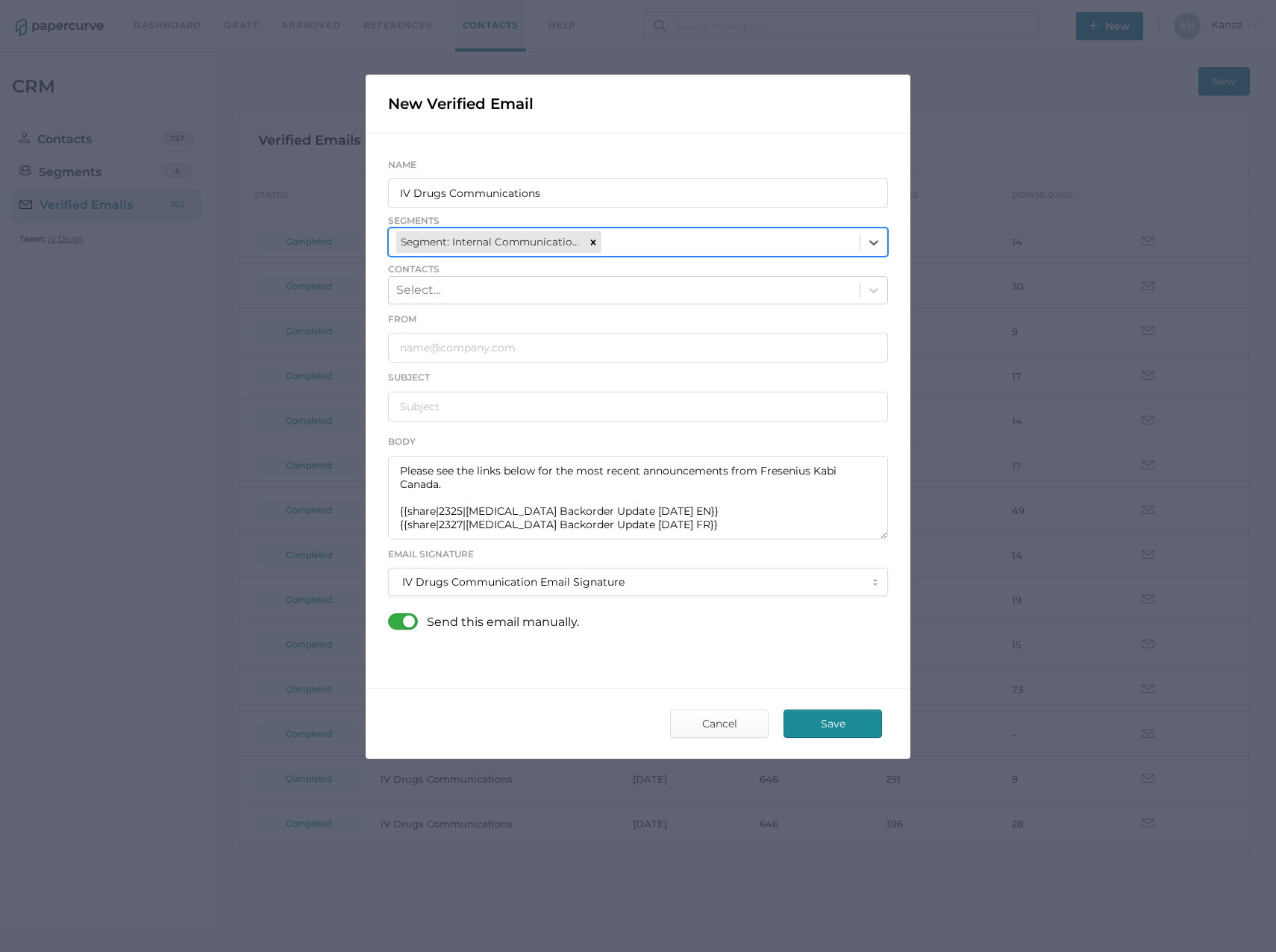
click at [641, 247] on div "Segment: Internal Communications" at bounding box center [624, 242] width 471 height 27
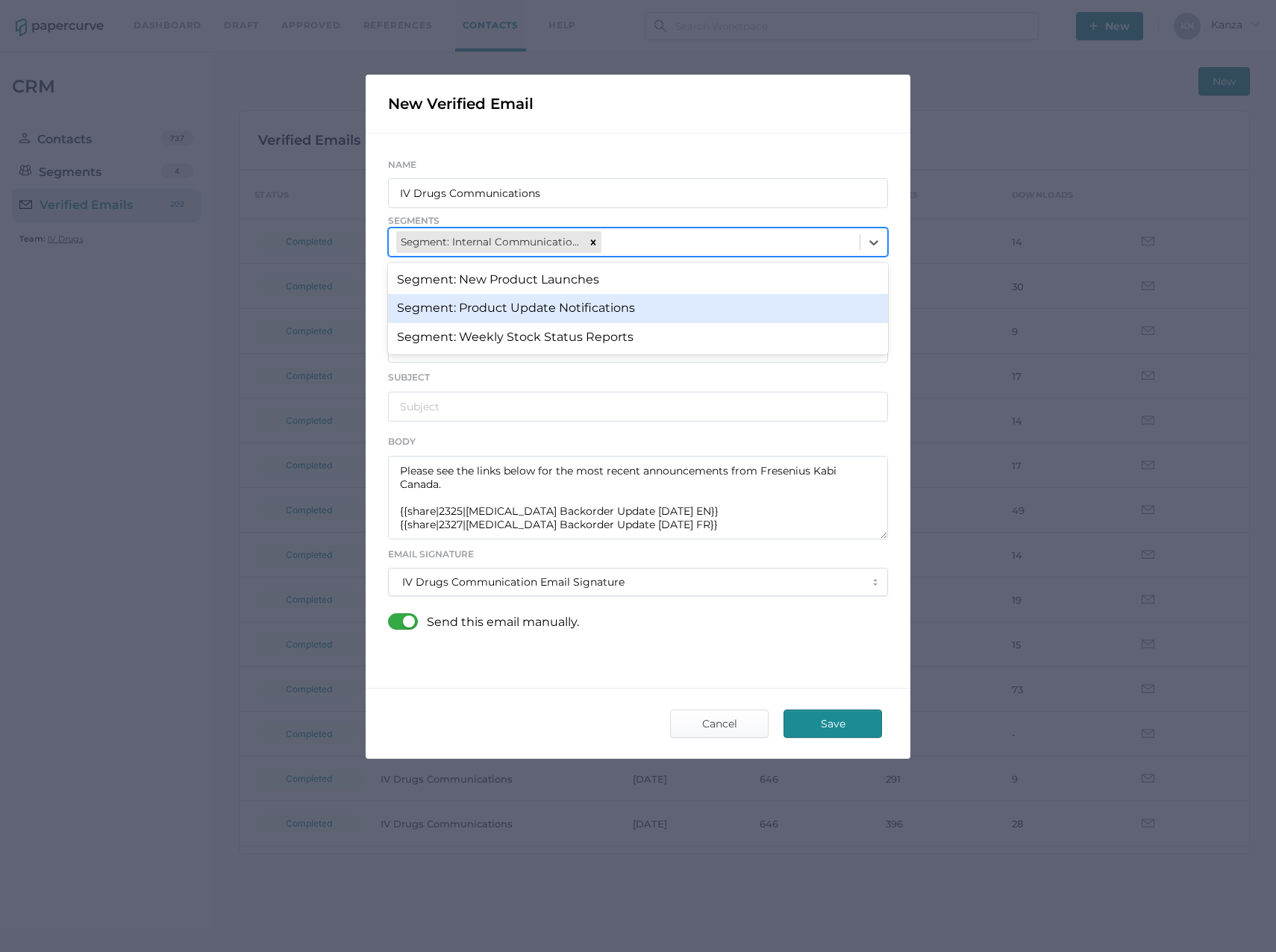
click at [579, 304] on div "Segment: Product Update Notifications" at bounding box center [638, 308] width 500 height 29
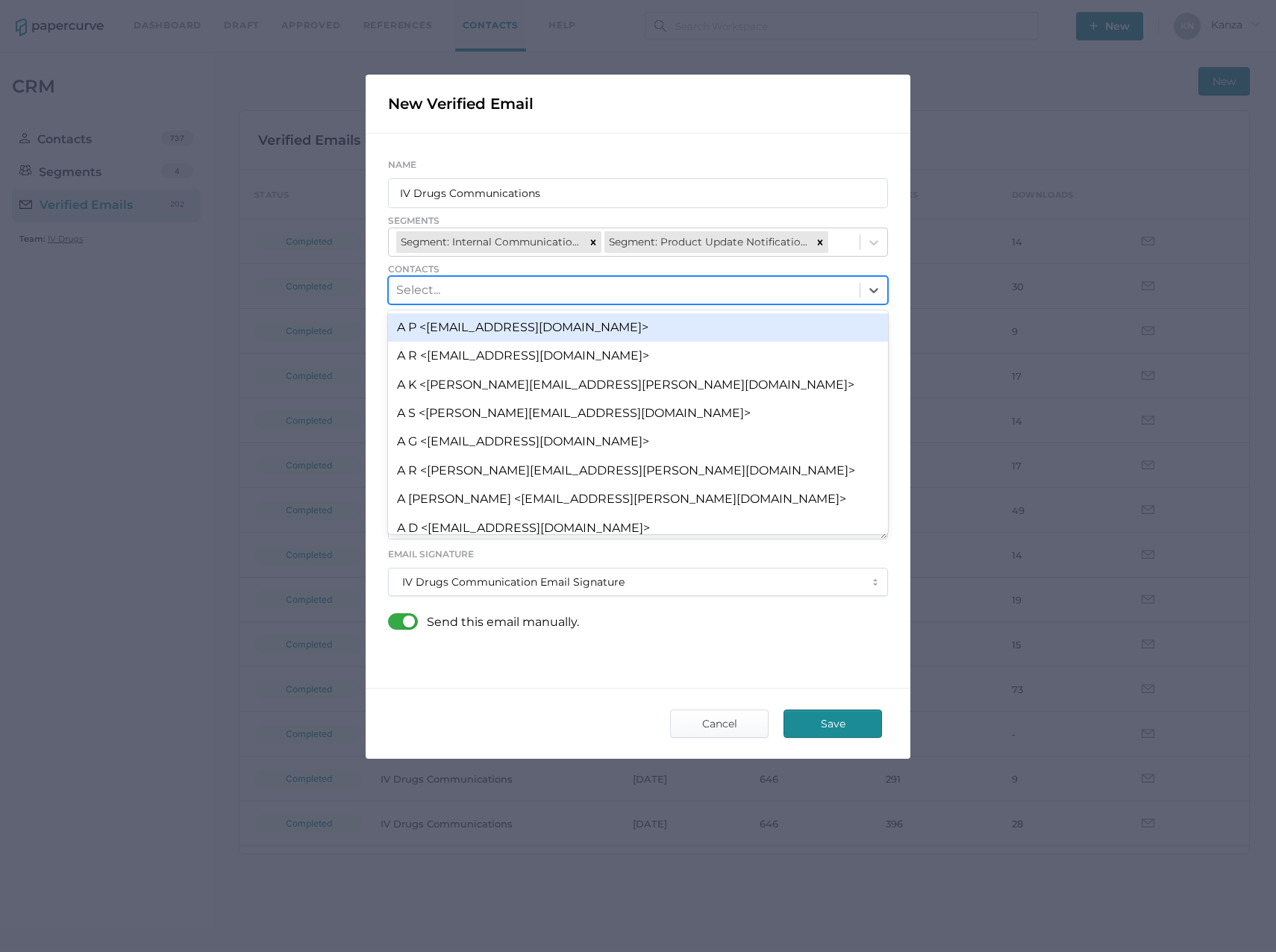
click at [461, 292] on div "Select..." at bounding box center [624, 290] width 471 height 25
click at [462, 292] on div "Select..." at bounding box center [624, 290] width 471 height 25
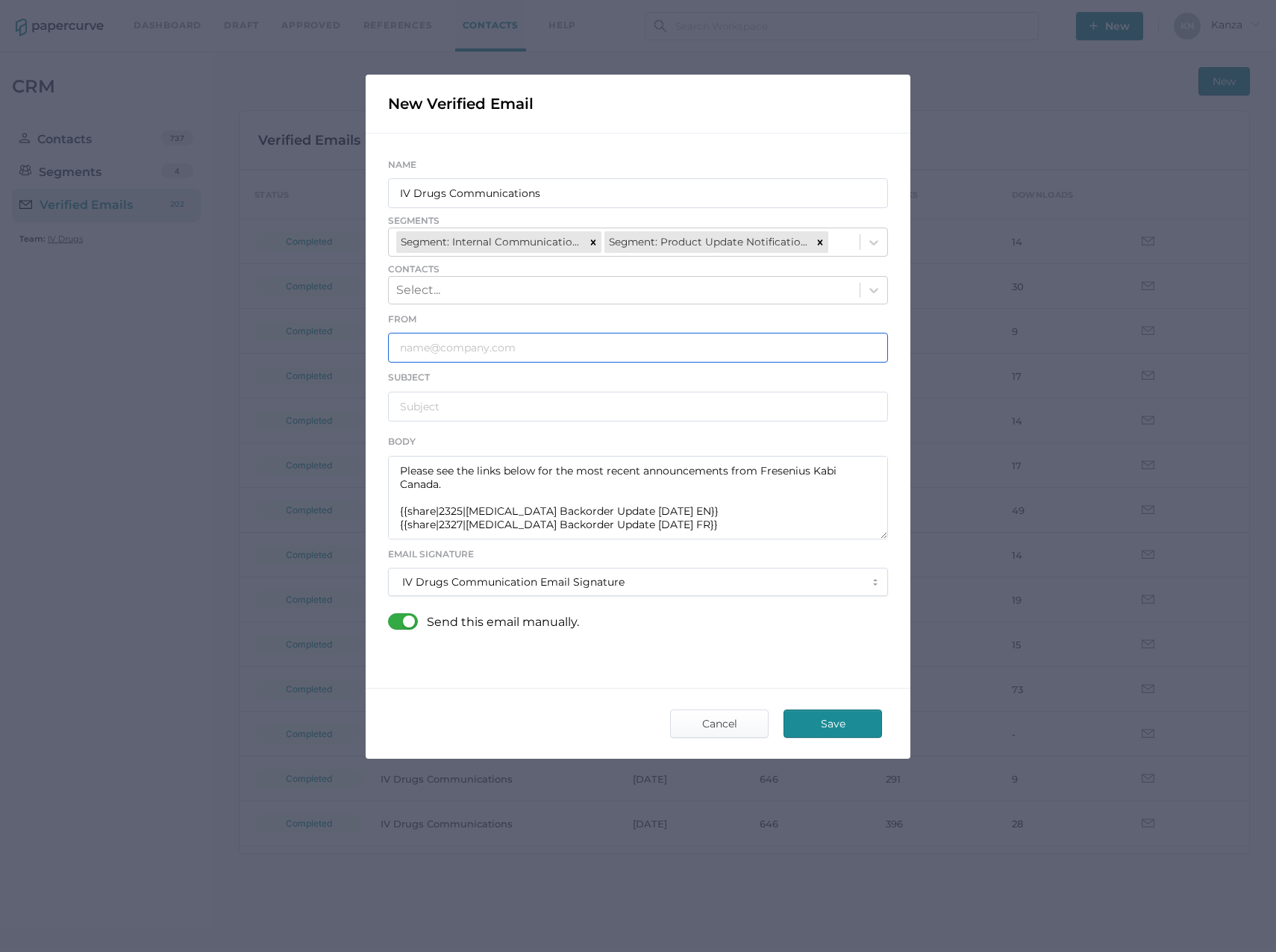
click at [459, 343] on input "text" at bounding box center [638, 348] width 500 height 30
type input "[EMAIL_ADDRESS][DOMAIN_NAME]"
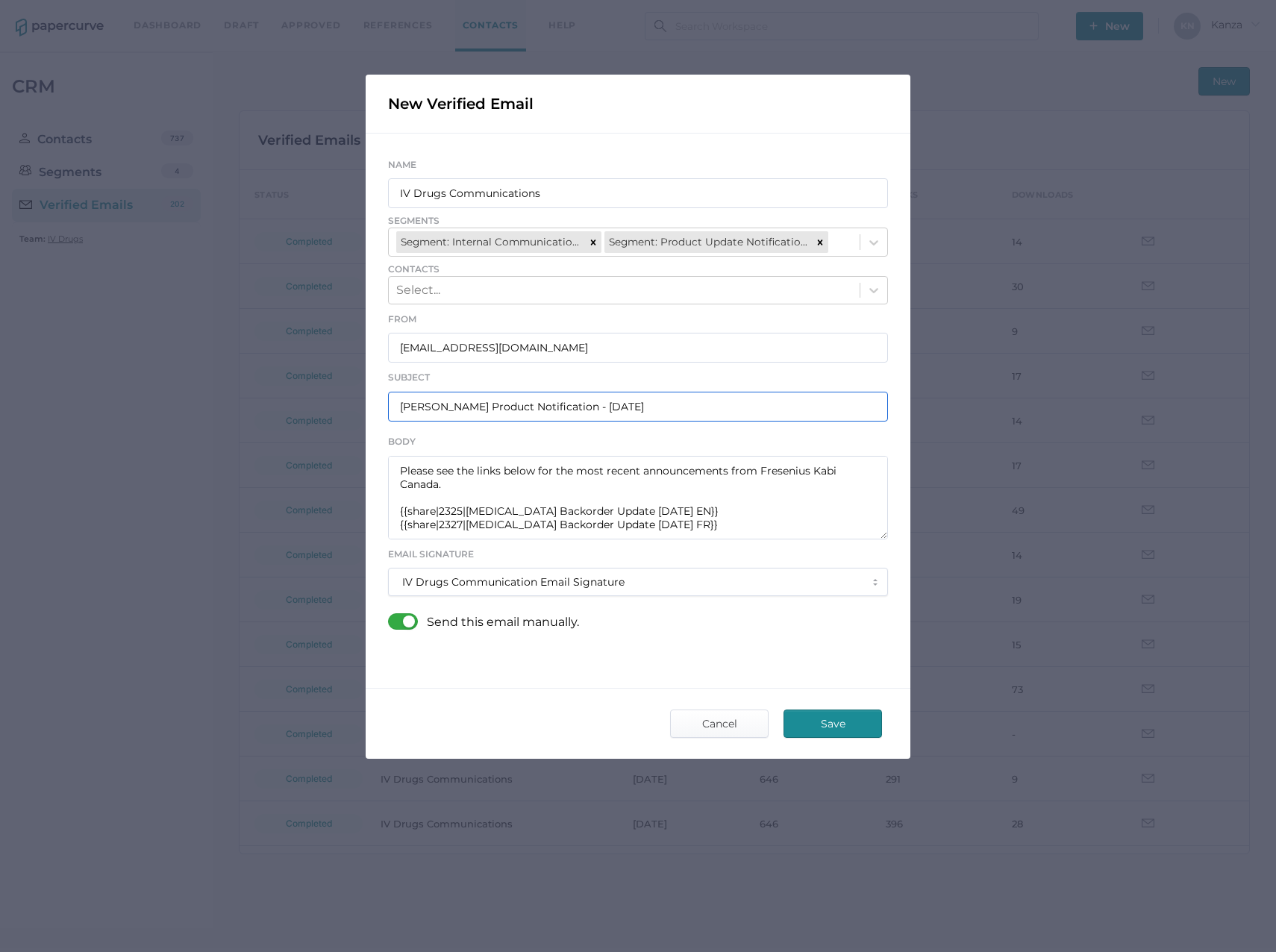
click at [610, 404] on input "[PERSON_NAME] Product Notification - [DATE]" at bounding box center [638, 407] width 500 height 30
type input "[PERSON_NAME] Product Notification - [DATE]"
click at [567, 585] on div "IV Drugs Communication Email Signature" at bounding box center [632, 582] width 462 height 13
click at [629, 594] on div "IV Drugs Communication Email Signature" at bounding box center [637, 582] width 472 height 27
click at [412, 621] on div at bounding box center [407, 621] width 39 height 17
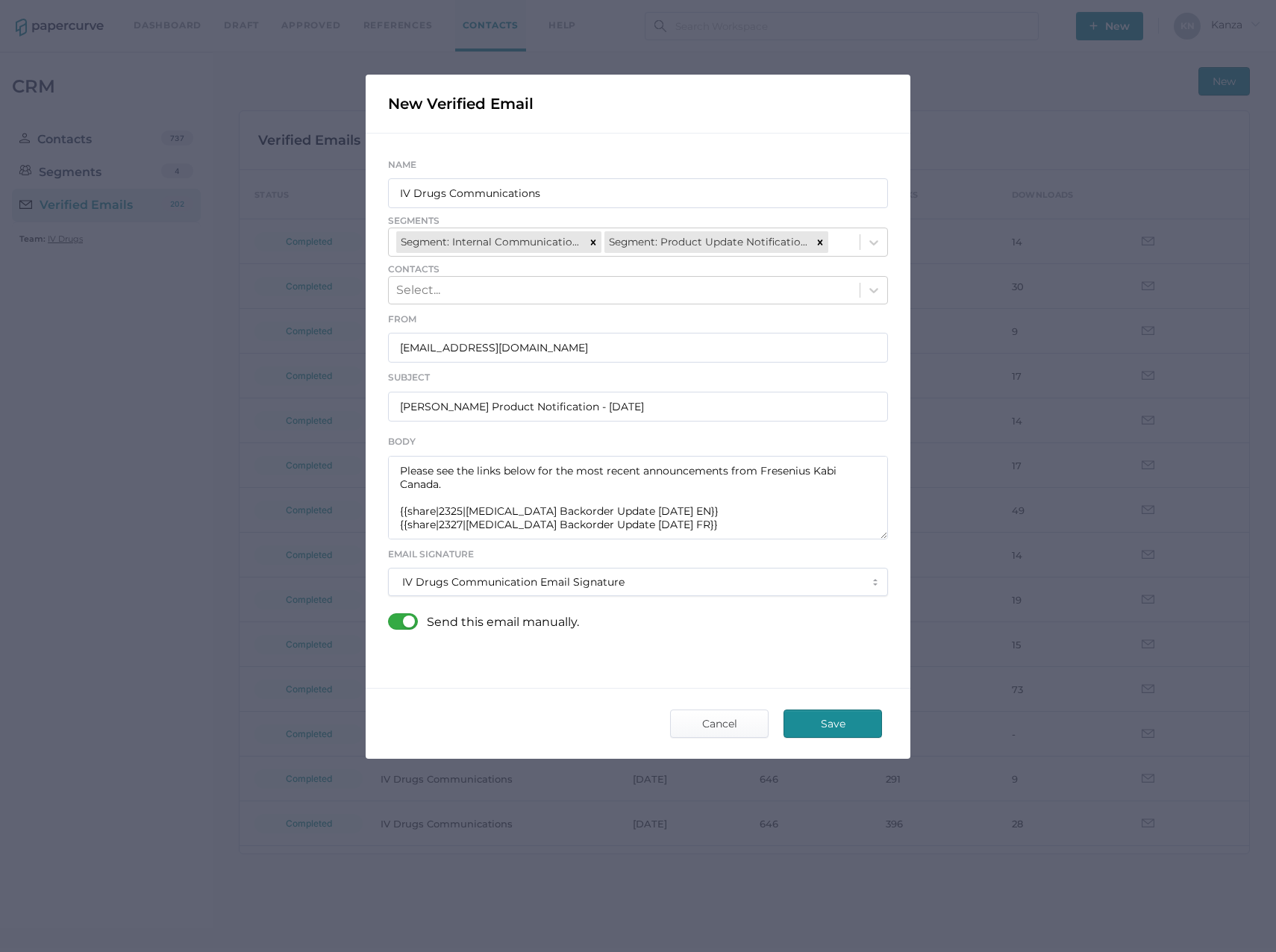
click at [391, 616] on input "checkbox" at bounding box center [391, 616] width 0 height 0
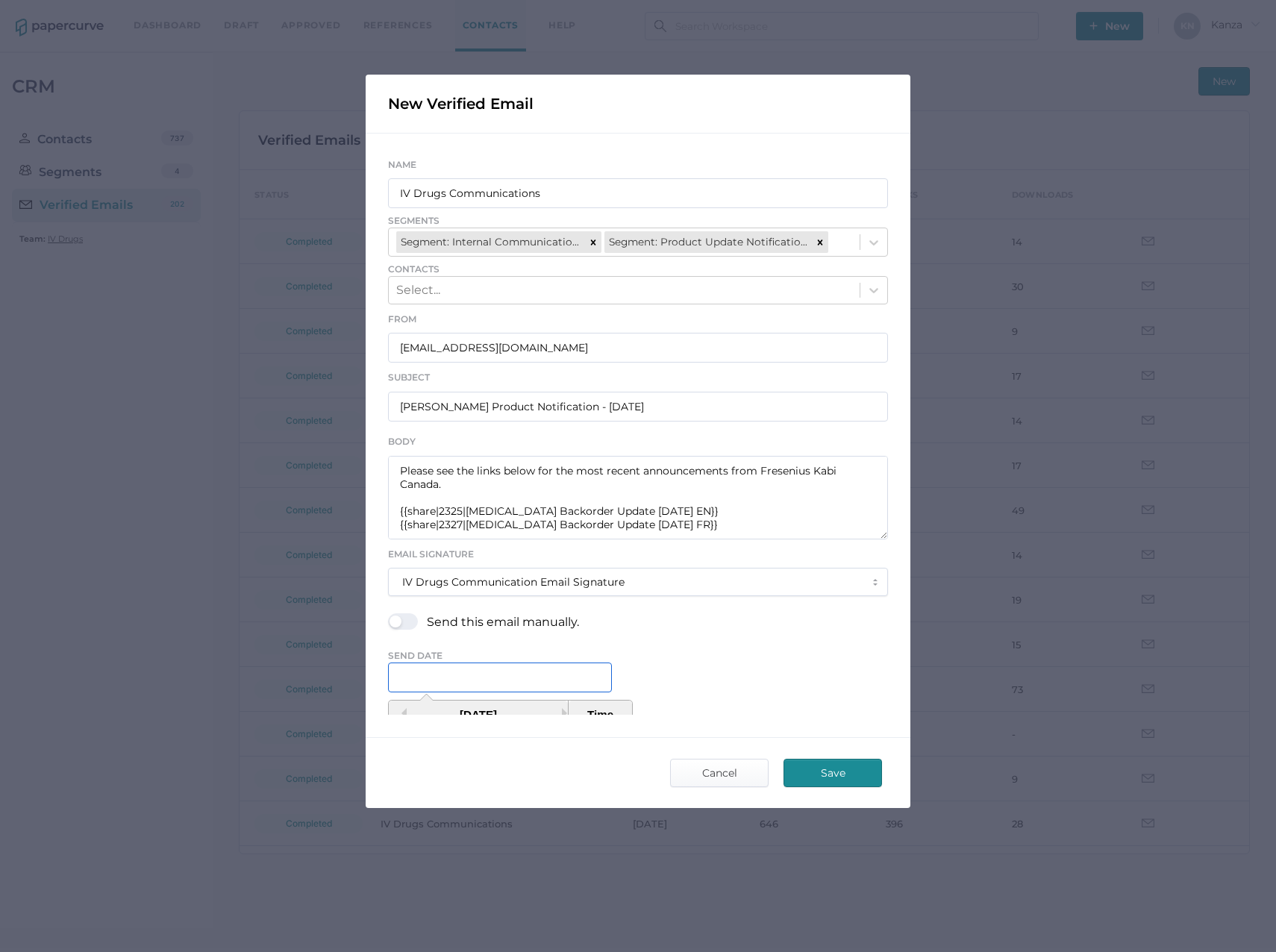
click at [461, 665] on input "text" at bounding box center [500, 678] width 223 height 30
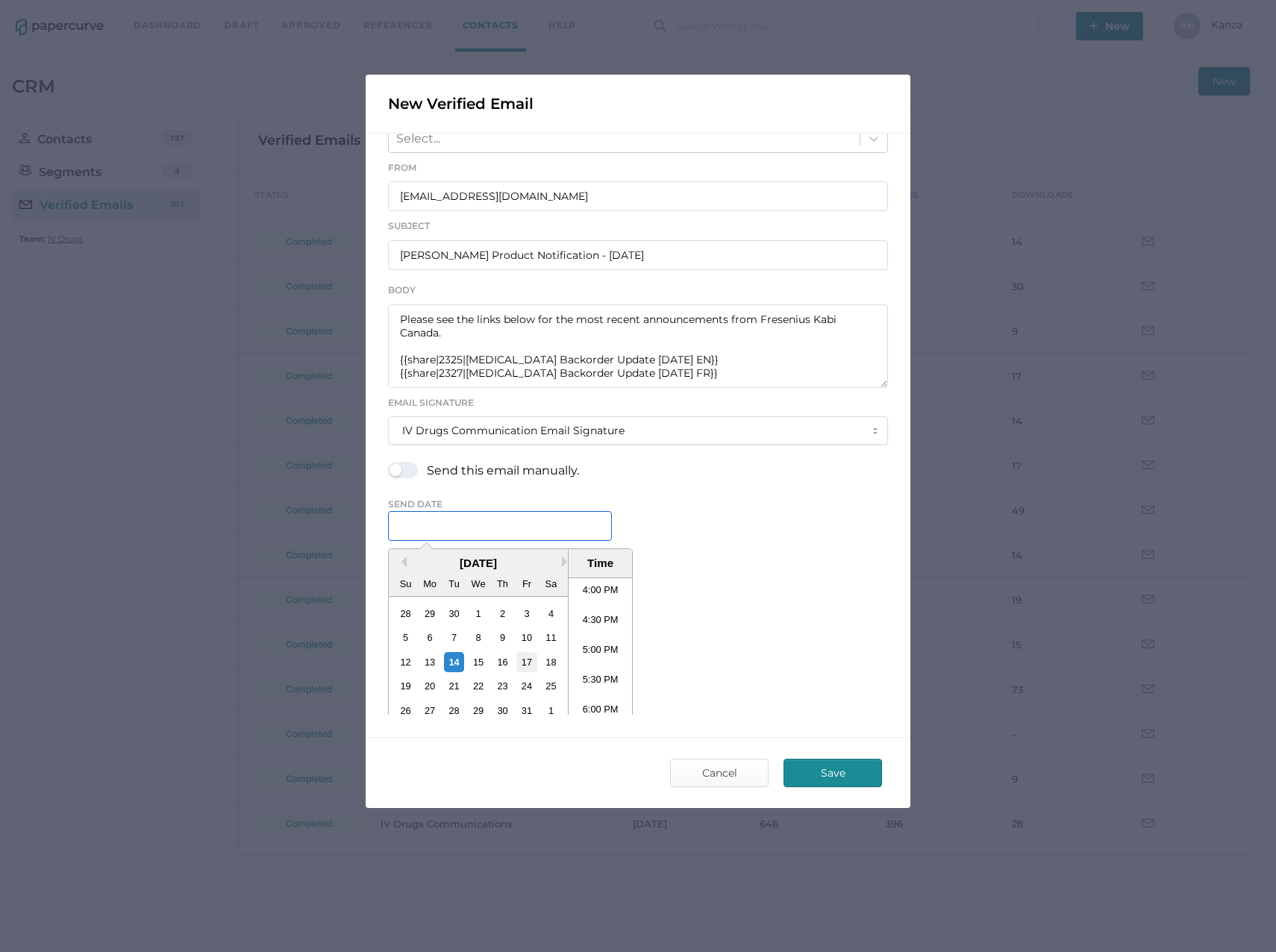
scroll to position [171, 0]
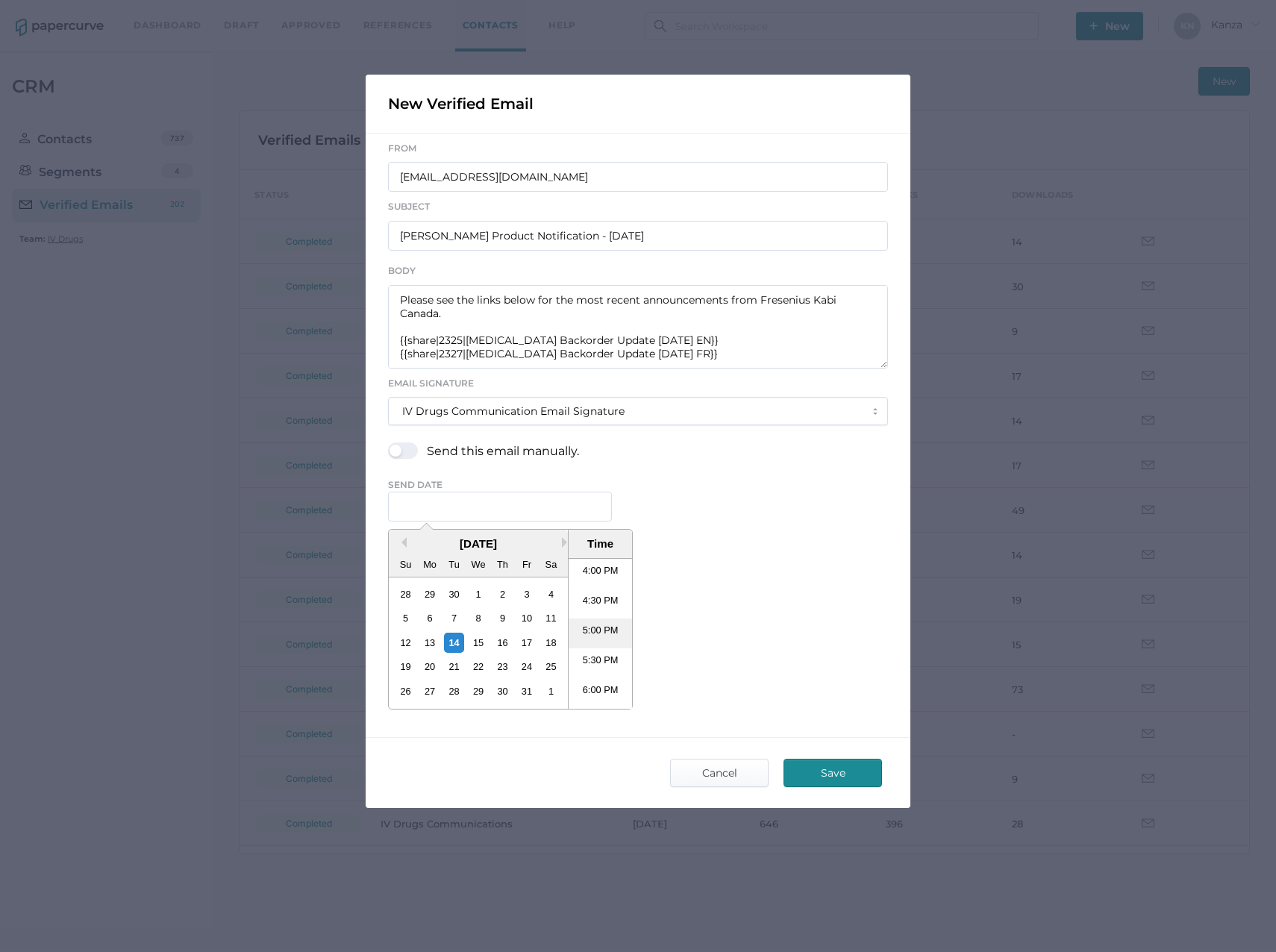
click at [583, 640] on li "5:00 PM" at bounding box center [600, 633] width 63 height 30
type input "[DATE] 5:00 PM"
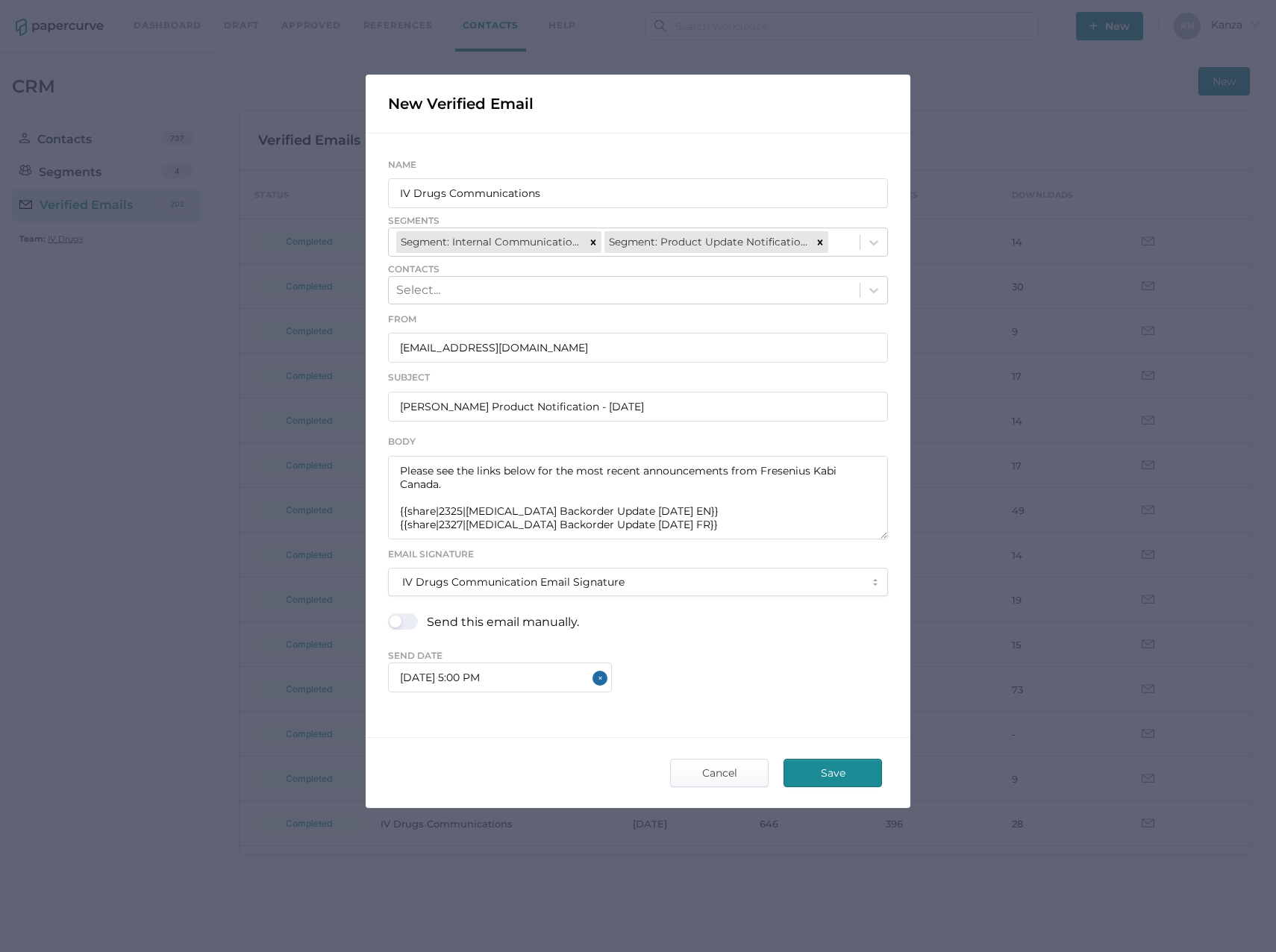
scroll to position [0, 0]
click at [793, 680] on div "[DATE] 5:00 PM" at bounding box center [638, 678] width 500 height 30
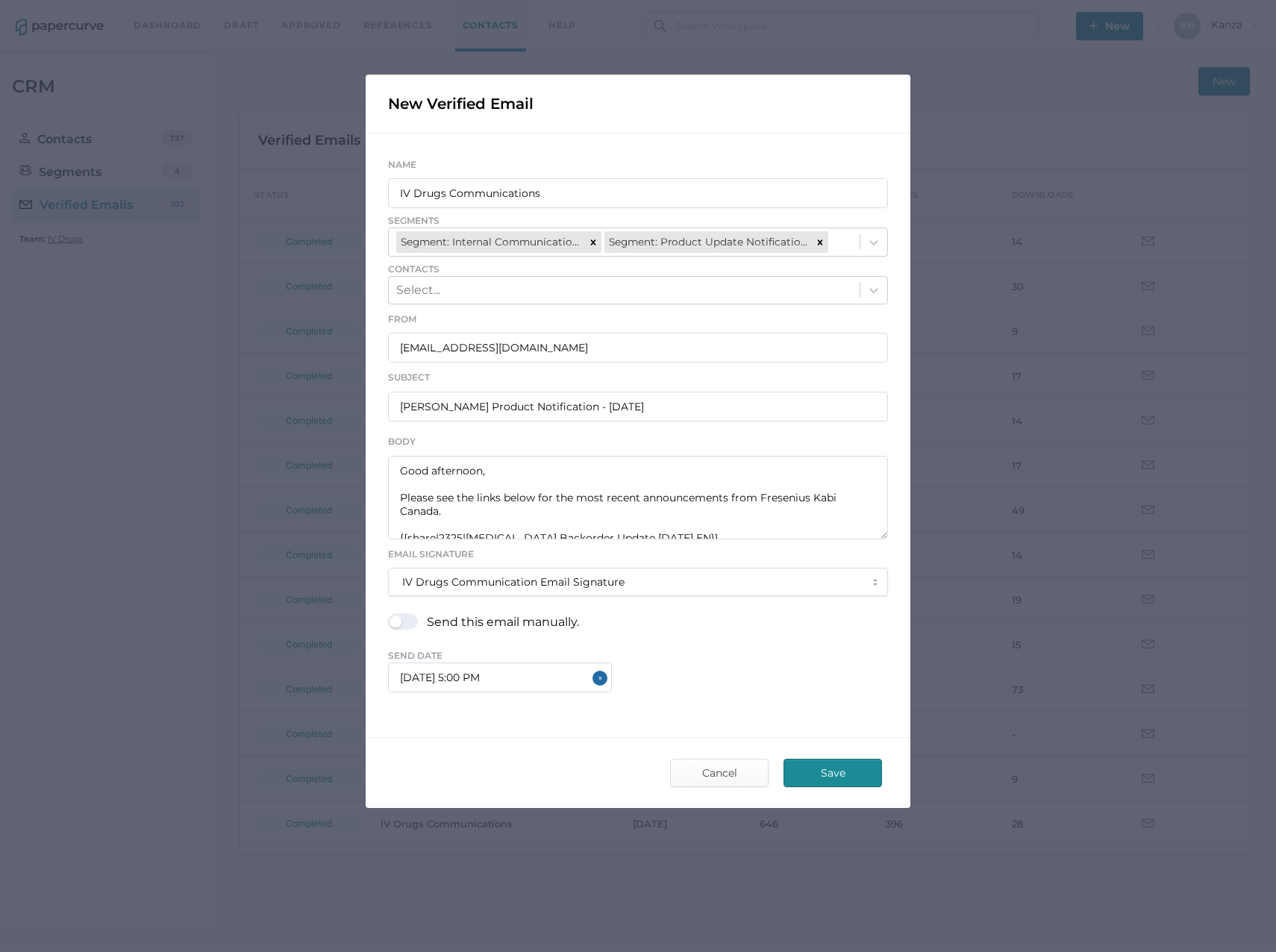
click at [829, 763] on span "Save" at bounding box center [832, 773] width 70 height 27
